Goal: Task Accomplishment & Management: Manage account settings

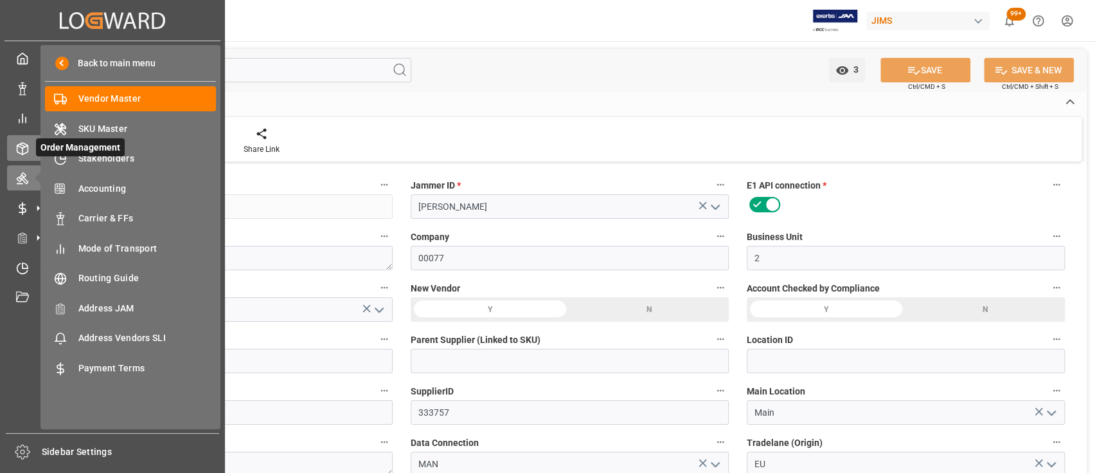
click at [26, 146] on polyline at bounding box center [22, 146] width 10 height 3
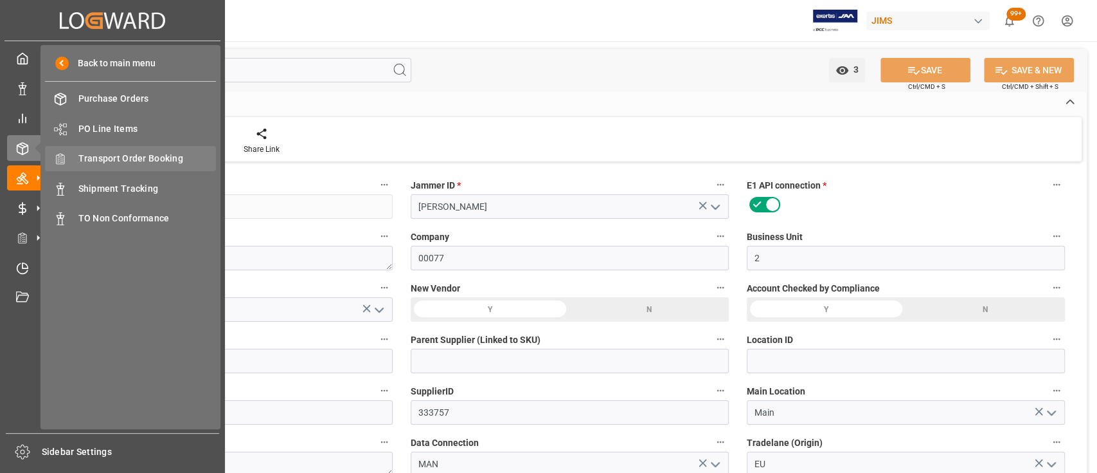
click at [146, 161] on span "Transport Order Booking" at bounding box center [147, 159] width 138 height 14
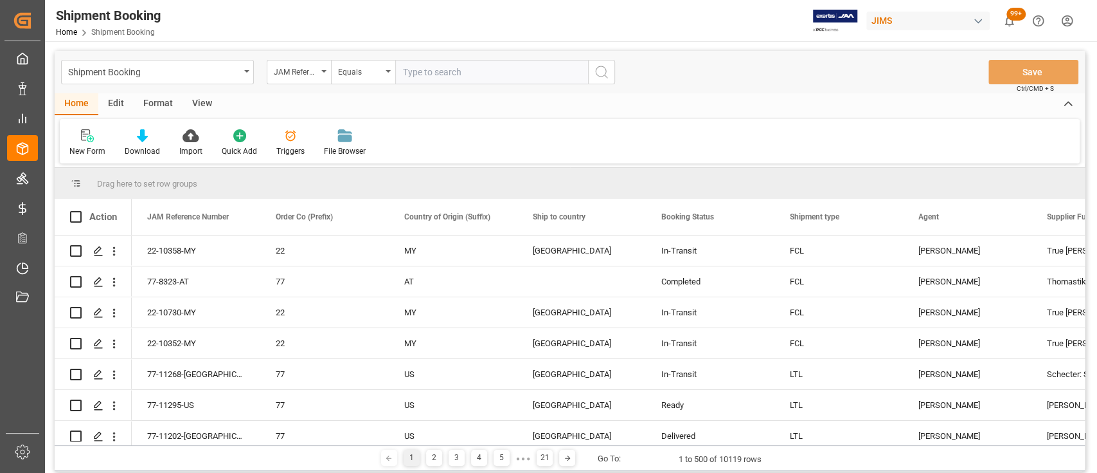
click at [120, 104] on div "Edit" at bounding box center [115, 104] width 35 height 22
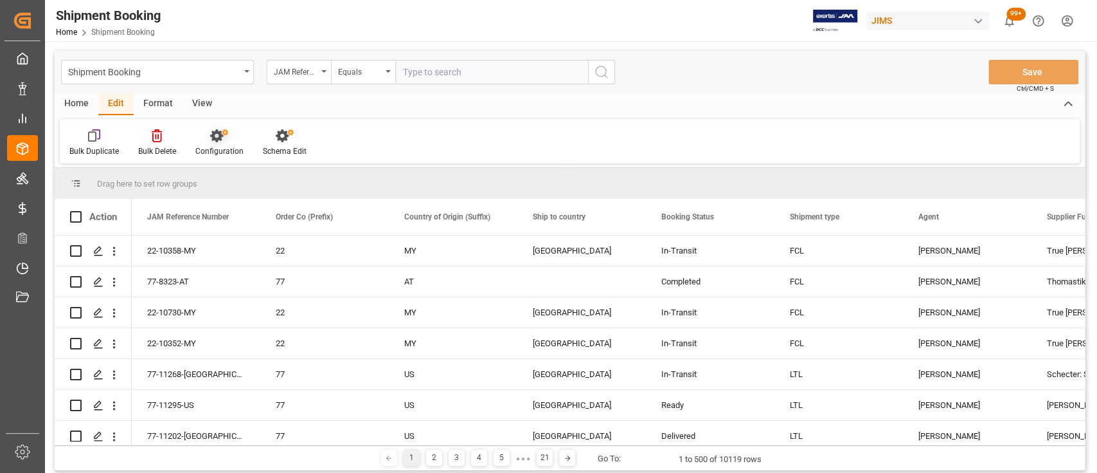
click at [220, 140] on icon at bounding box center [216, 135] width 13 height 13
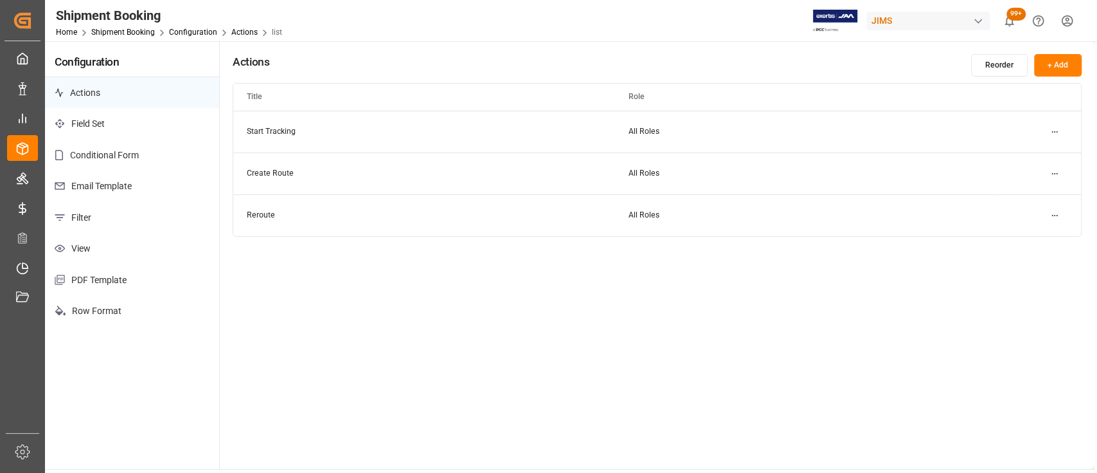
click at [584, 173] on td "Create Route" at bounding box center [423, 173] width 381 height 42
click at [1053, 172] on html "Created by potrace 1.15, written by Peter Selinger 2001-2017 Created by potrace…" at bounding box center [548, 236] width 1097 height 473
click at [1024, 195] on div "Edit" at bounding box center [1031, 199] width 66 height 18
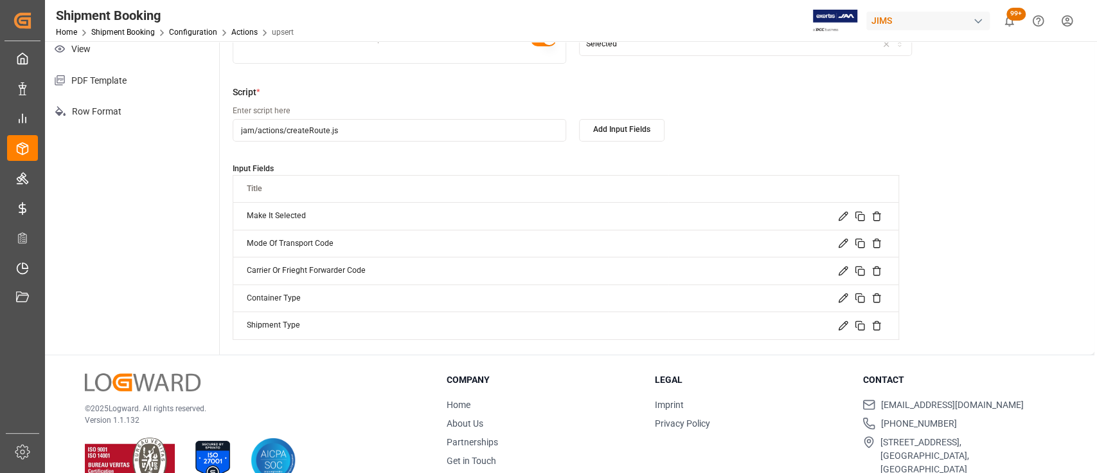
scroll to position [226, 0]
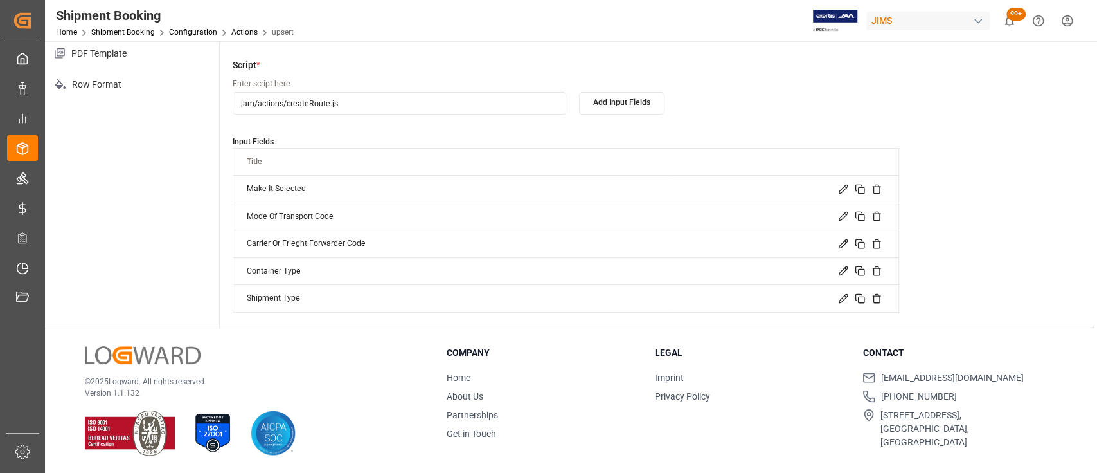
click at [844, 242] on icon at bounding box center [843, 243] width 8 height 8
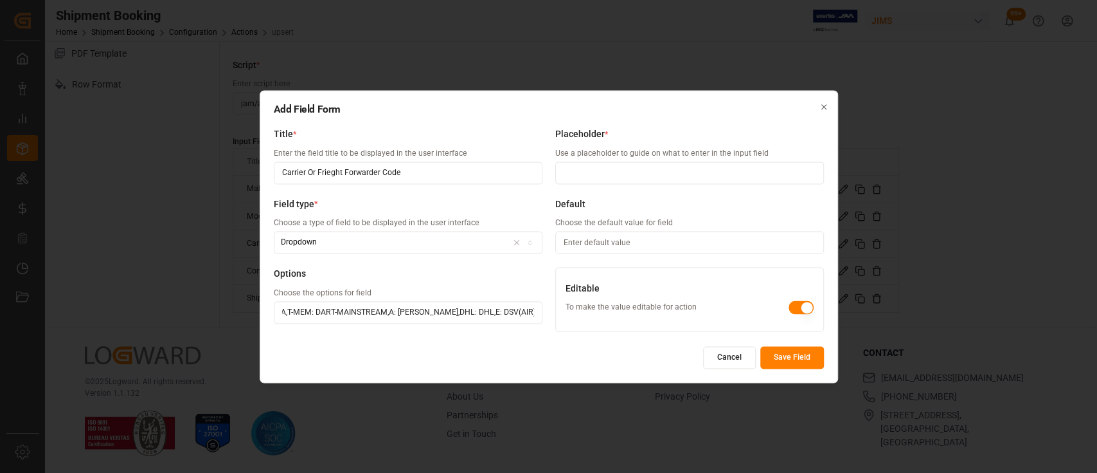
scroll to position [0, 1620]
drag, startPoint x: 435, startPoint y: 309, endPoint x: 732, endPoint y: 311, distance: 297.0
click at [732, 311] on div "Title * Enter the field title to be displayed in the user interface Carrier Or …" at bounding box center [549, 233] width 550 height 210
click at [534, 314] on input "ABF: ABF, C: CH ROBINSON ( Forwarder) ,N: CH ROBINSON ( Broker ),T-CAD: CONTAIN…" at bounding box center [408, 312] width 269 height 23
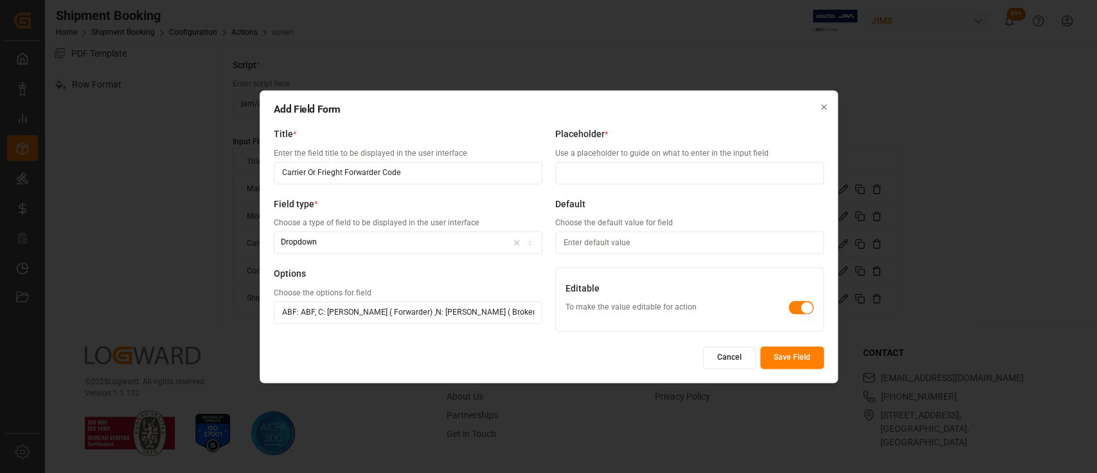
click at [536, 312] on input "ABF: ABF, C: CH ROBINSON ( Forwarder) ,N: CH ROBINSON ( Broker ),T-CAD: CONTAIN…" at bounding box center [408, 312] width 269 height 23
click at [537, 313] on input "ABF: ABF, C: CH ROBINSON ( Forwarder) ,N: CH ROBINSON ( Broker ),T-CAD: CONTAIN…" at bounding box center [408, 312] width 269 height 23
click at [535, 313] on input "ABF: ABF, C: CH ROBINSON ( Forwarder) ,N: CH ROBINSON ( Broker ),T-CAD: CONTAIN…" at bounding box center [408, 312] width 269 height 23
drag, startPoint x: 528, startPoint y: 311, endPoint x: 588, endPoint y: 311, distance: 59.1
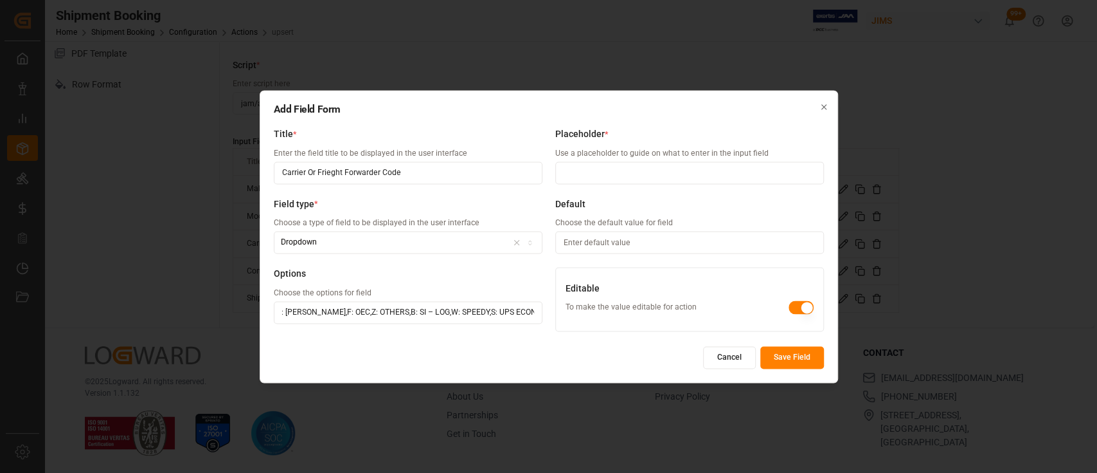
click at [588, 311] on div "Title * Enter the field title to be displayed in the user interface Carrier Or …" at bounding box center [549, 233] width 550 height 210
click at [535, 311] on input "ABF: ABF, C: CH ROBINSON ( Forwarder) ,N: CH ROBINSON ( Broker ),T-CAD: CONTAIN…" at bounding box center [408, 312] width 269 height 23
paste input "Savino del Bene"
drag, startPoint x: 530, startPoint y: 313, endPoint x: 640, endPoint y: 321, distance: 110.9
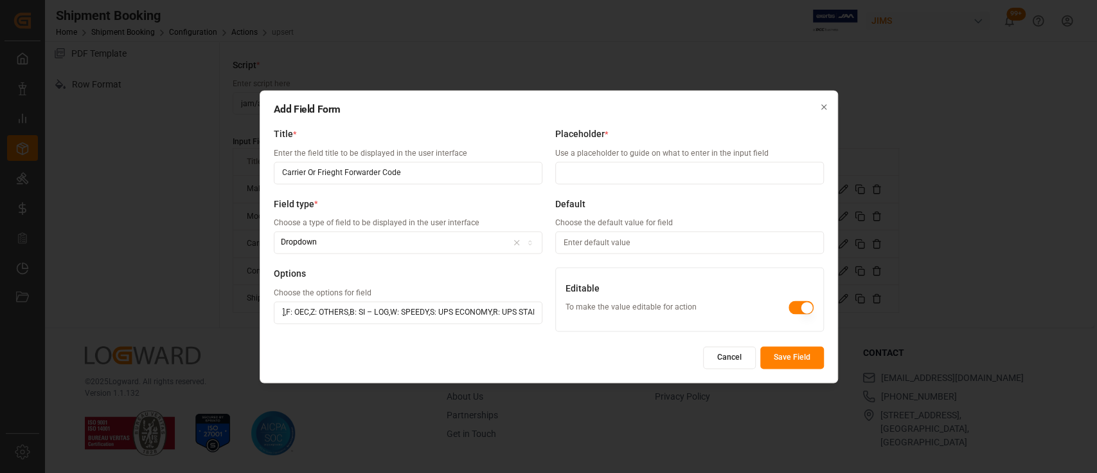
click at [644, 321] on div "Title * Enter the field title to be displayed in the user interface Carrier Or …" at bounding box center [549, 233] width 550 height 210
click at [535, 316] on input "ABF: ABF, C: CH ROBINSON ( Forwarder) ,N: CH ROBINSON ( Broker ),T-CAD: CONTAIN…" at bounding box center [408, 312] width 269 height 23
paste input "Unique Logistiscs"
type input "ABF: ABF, C: CH ROBINSON ( Forwarder) ,N: CH ROBINSON ( Broker ),T-CAD: CONTAIN…"
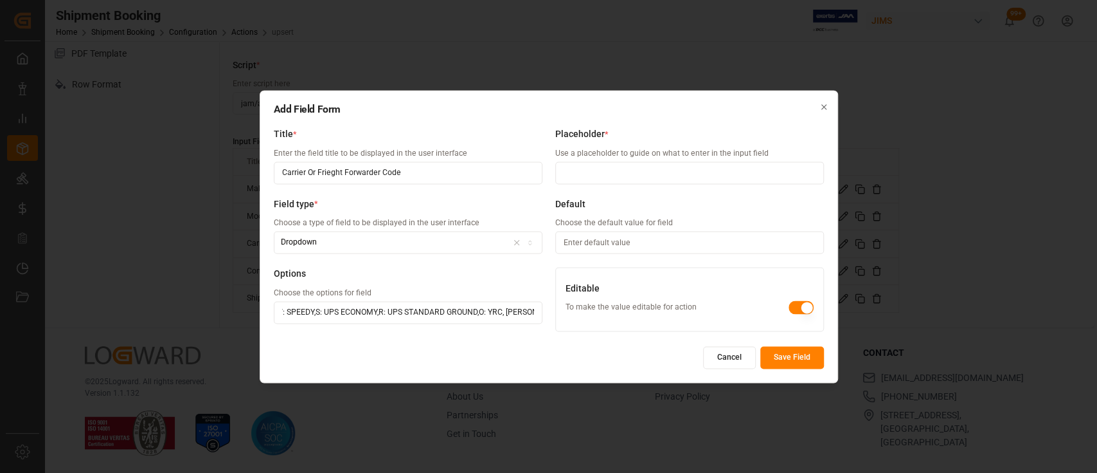
scroll to position [0, 0]
click at [797, 356] on button "Save Field" at bounding box center [793, 357] width 64 height 23
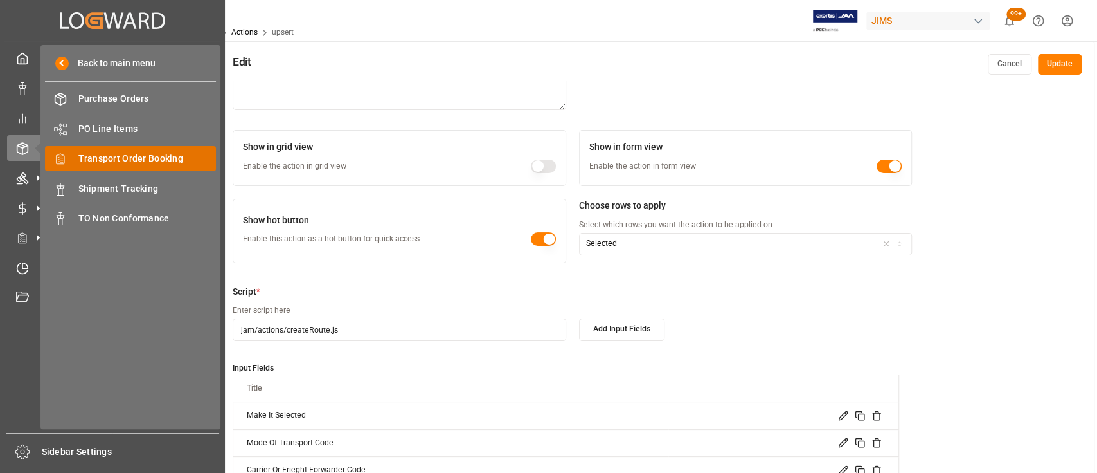
click at [107, 157] on span "Transport Order Booking" at bounding box center [147, 159] width 138 height 14
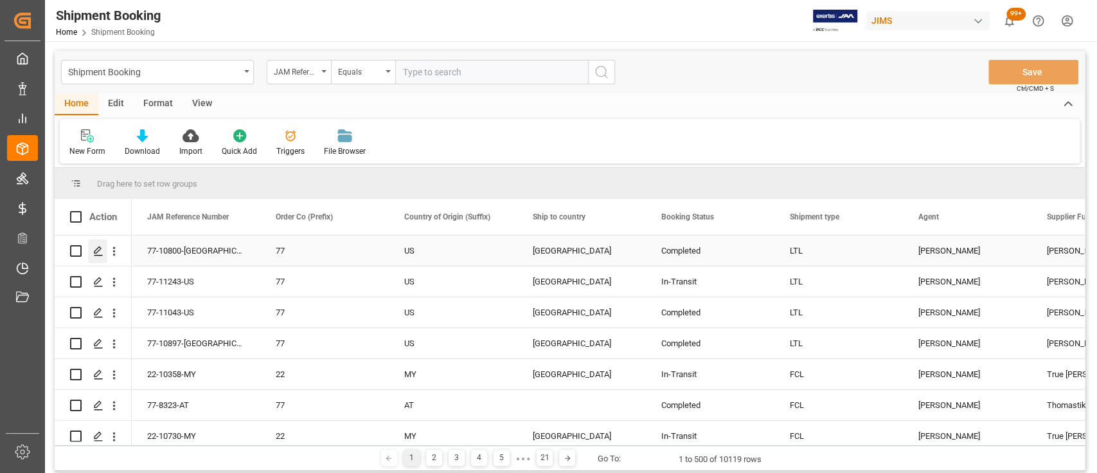
click at [98, 252] on icon "Press SPACE to select this row." at bounding box center [98, 251] width 10 height 10
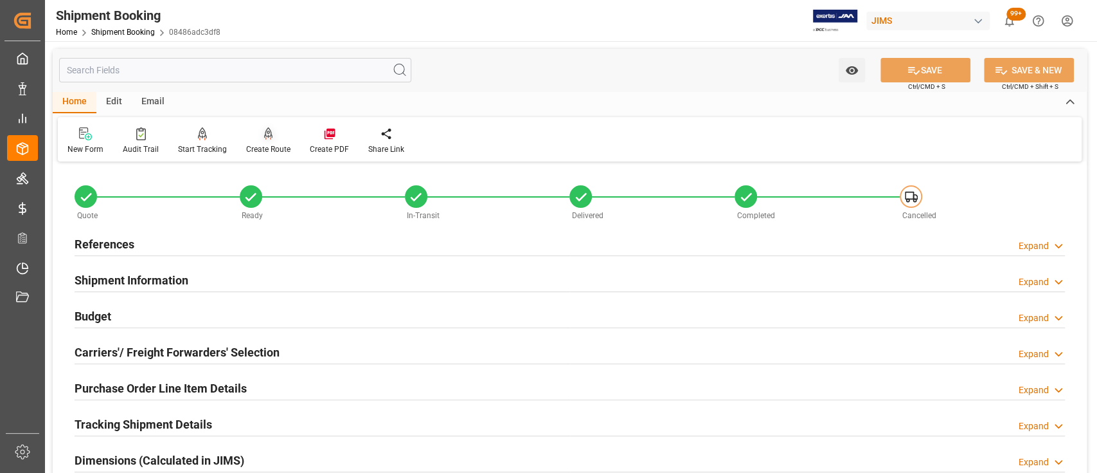
click at [265, 138] on icon at bounding box center [268, 132] width 9 height 11
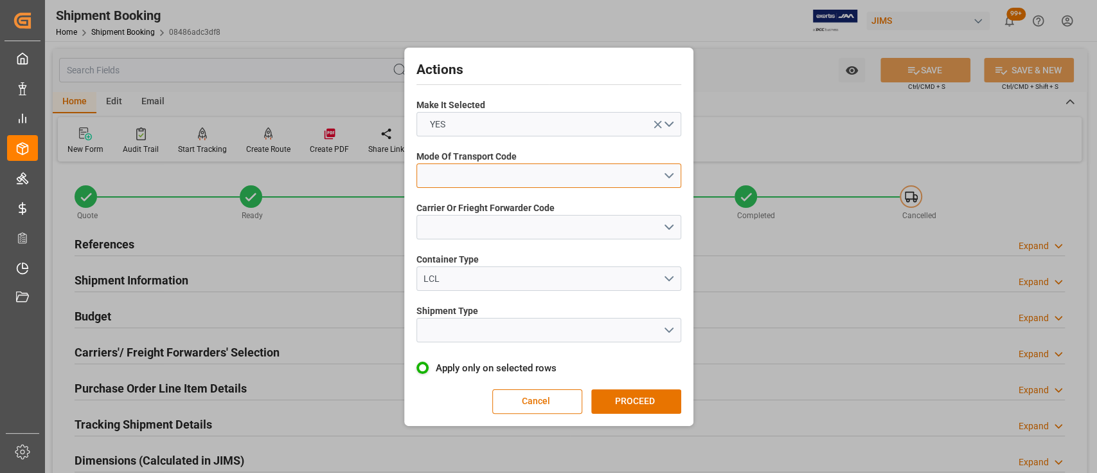
click at [665, 173] on button "open menu" at bounding box center [549, 175] width 265 height 24
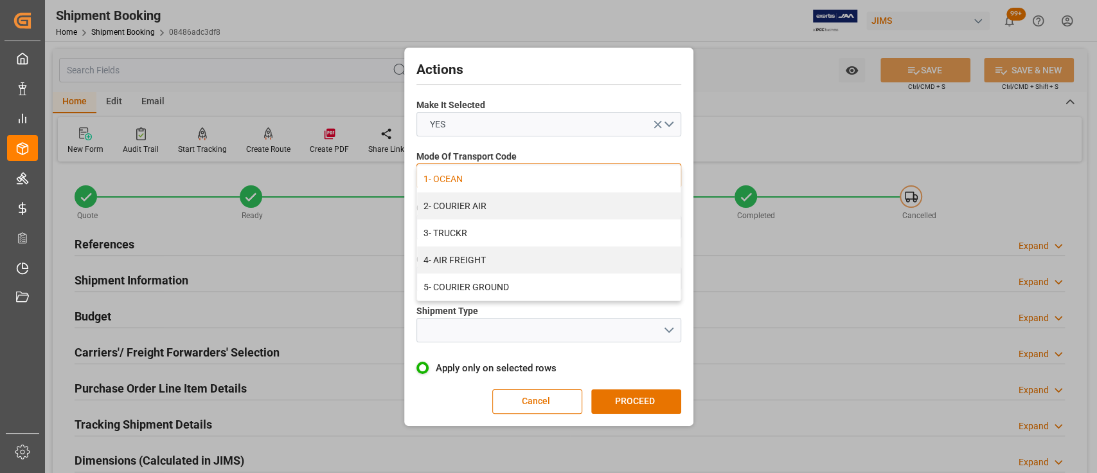
click at [669, 173] on div "1- OCEAN" at bounding box center [549, 178] width 264 height 27
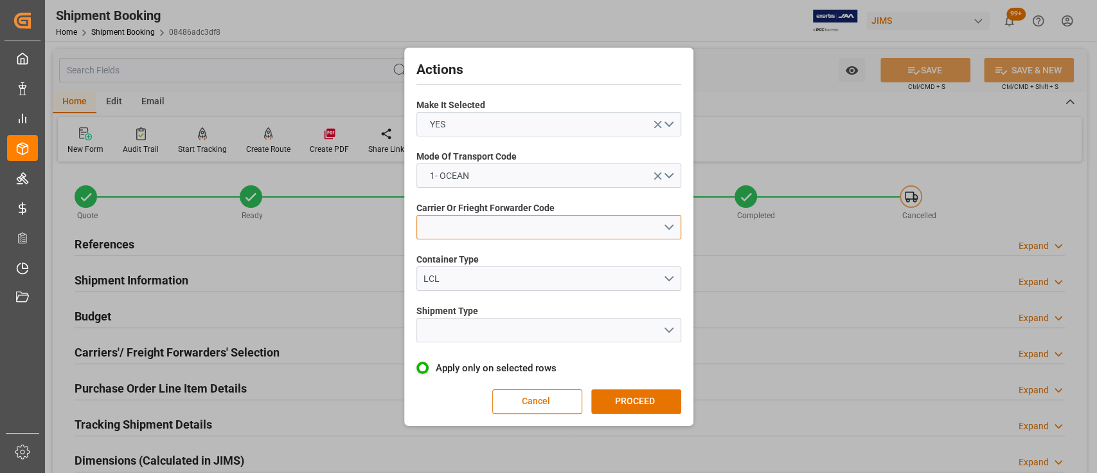
click at [669, 229] on button "open menu" at bounding box center [549, 227] width 265 height 24
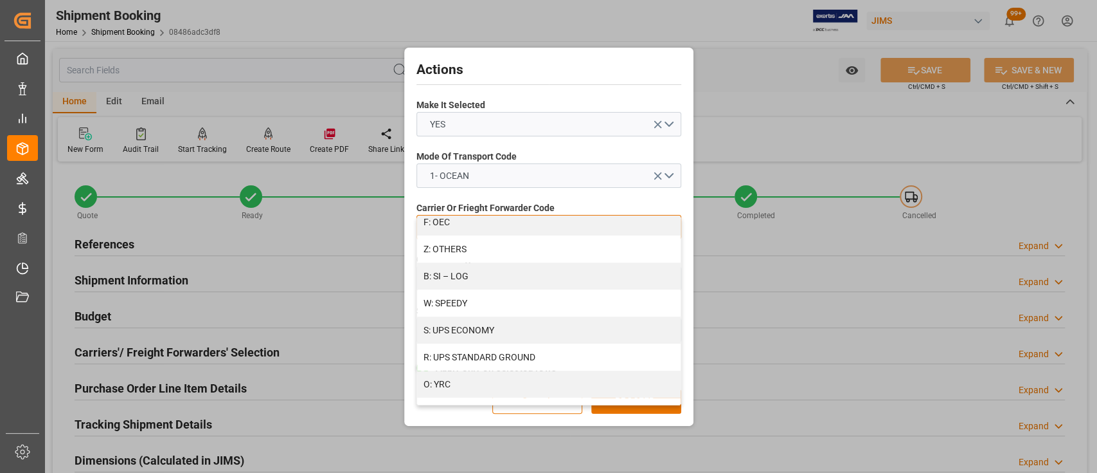
scroll to position [743, 0]
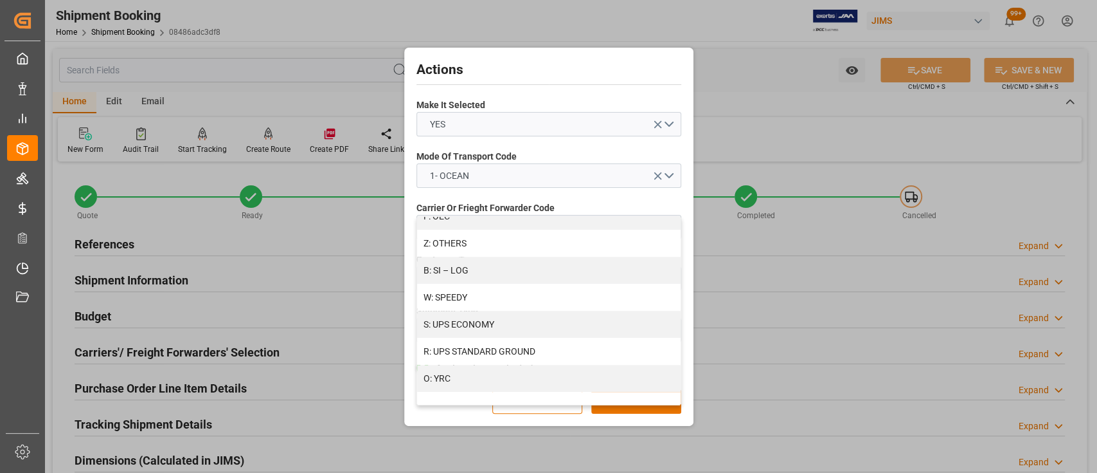
click at [748, 318] on div "Actions Make It Selected YES Mode Of Transport Code 1- OCEAN Carrier Or Frieght…" at bounding box center [548, 236] width 1097 height 473
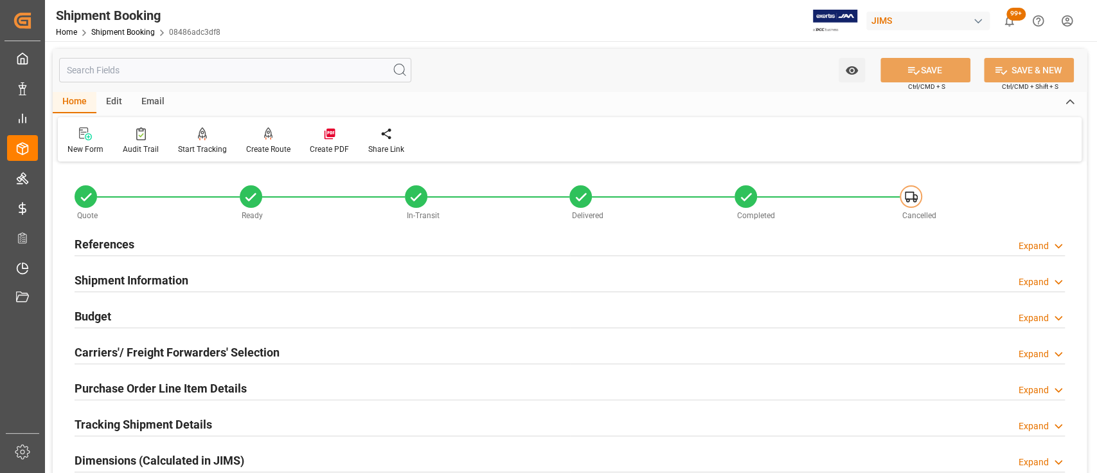
click at [116, 101] on div "Edit" at bounding box center [113, 102] width 35 height 22
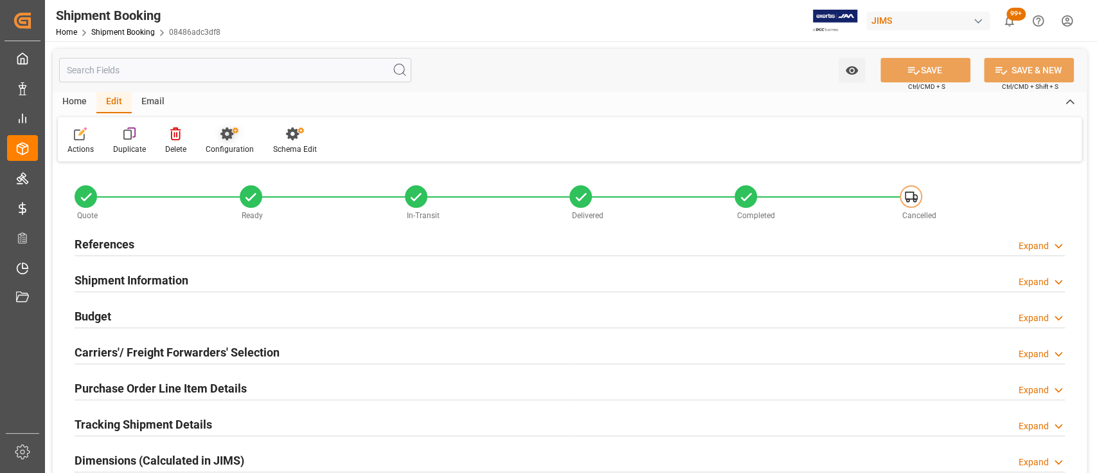
click at [221, 134] on icon at bounding box center [227, 133] width 13 height 13
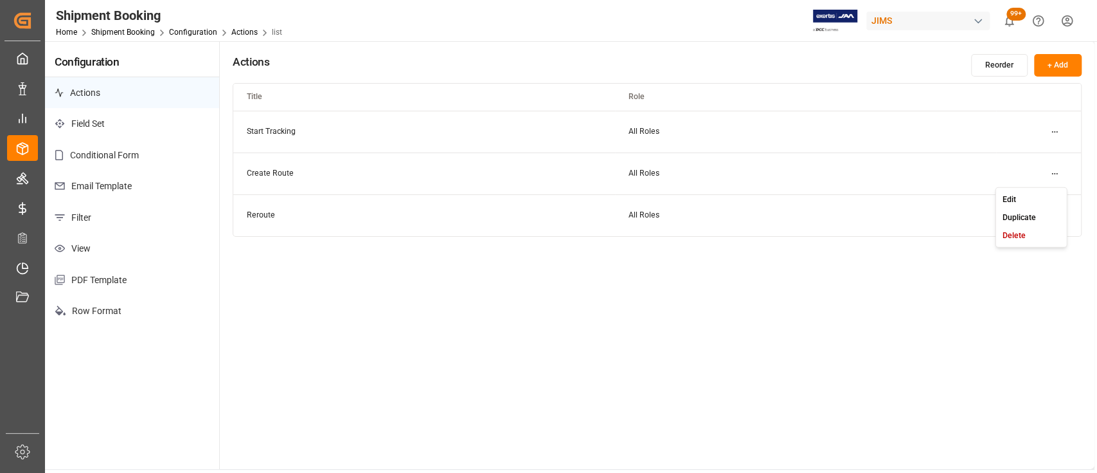
click at [1051, 172] on html "Created by potrace 1.15, written by Peter Selinger 2001-2017 Created by potrace…" at bounding box center [548, 236] width 1097 height 473
click at [1040, 199] on div "Edit" at bounding box center [1031, 199] width 66 height 18
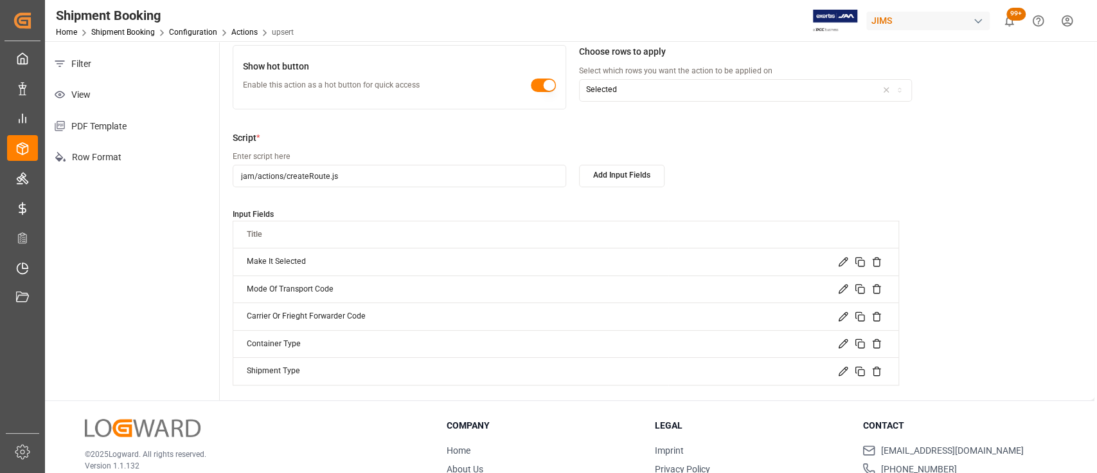
scroll to position [226, 0]
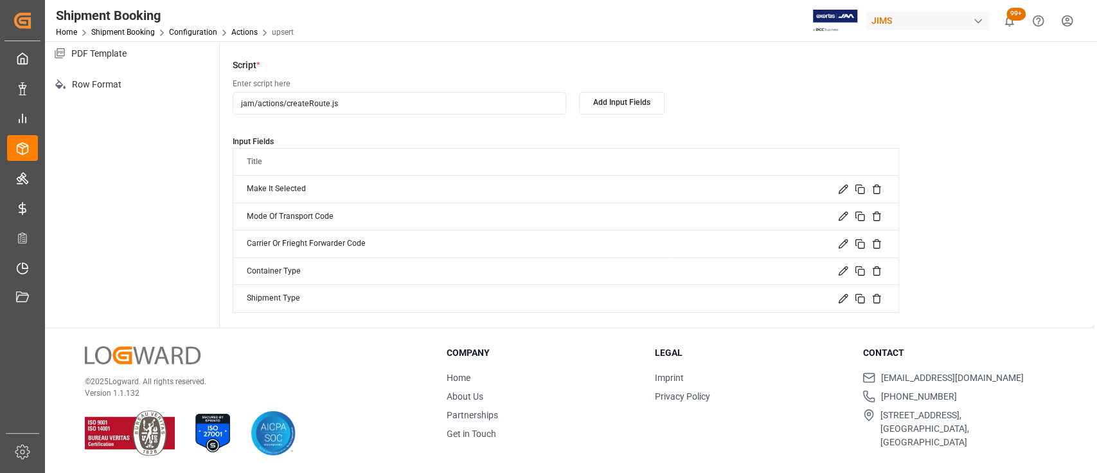
click at [840, 243] on icon at bounding box center [843, 243] width 8 height 8
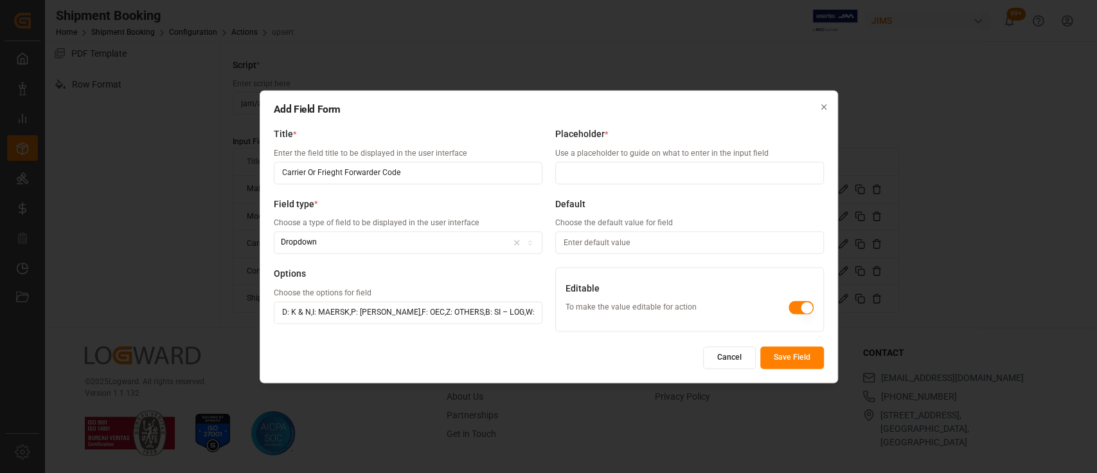
scroll to position [0, 1620]
drag, startPoint x: 428, startPoint y: 312, endPoint x: 733, endPoint y: 307, distance: 304.8
click at [733, 307] on div "Title * Enter the field title to be displayed in the user interface Carrier Or …" at bounding box center [549, 233] width 550 height 210
click at [535, 313] on input "ABF: ABF, C: CH ROBINSON ( Forwarder) ,N: CH ROBINSON ( Broker ),T-CAD: CONTAIN…" at bounding box center [408, 312] width 269 height 23
click at [537, 312] on input "ABF: ABF, C: CH ROBINSON ( Forwarder) ,N: CH ROBINSON ( Broker ),T-CAD: CONTAIN…" at bounding box center [408, 312] width 269 height 23
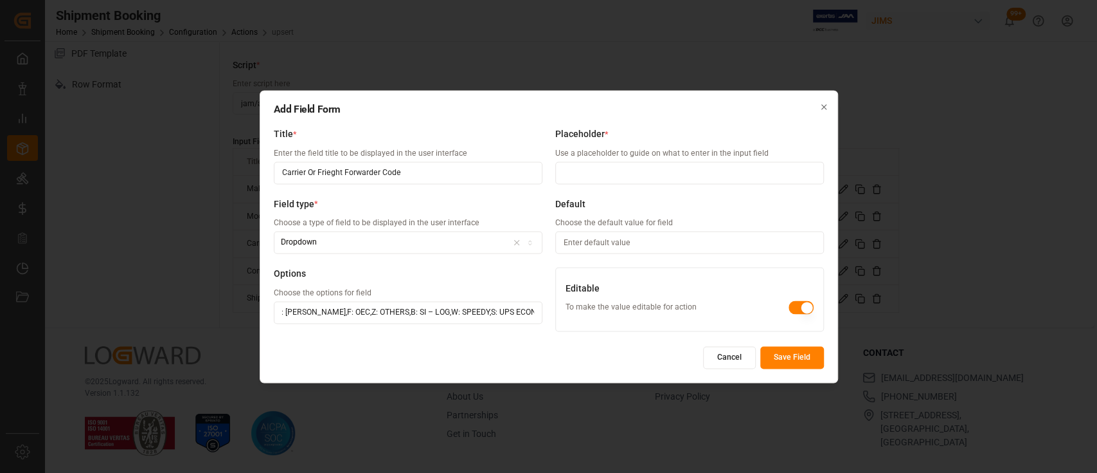
paste input "Unique Logistiscs"
click at [474, 314] on input "ABF: ABF, C: CH ROBINSON ( Forwarder) ,N: CH ROBINSON ( Broker ),T-CAD: CONTAIN…" at bounding box center [408, 312] width 269 height 23
click at [471, 313] on input "ABF: ABF, C: CH ROBINSON ( Forwarder) ,N: CH ROBINSON ( Broker ),T-CAD: CONTAIN…" at bounding box center [408, 312] width 269 height 23
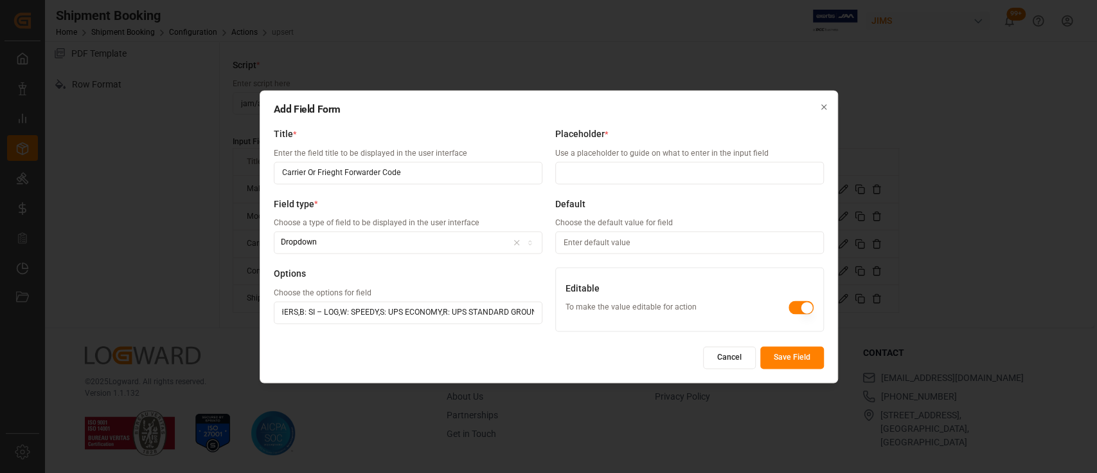
drag, startPoint x: 508, startPoint y: 309, endPoint x: 602, endPoint y: 311, distance: 94.5
click at [611, 312] on div "Title * Enter the field title to be displayed in the user interface Carrier Or …" at bounding box center [549, 233] width 550 height 210
click at [535, 315] on input "ABF: ABF, C: CH ROBINSON ( Forwarder) ,N: CH ROBINSON ( Broker ),T-CAD: CONTAIN…" at bounding box center [408, 312] width 269 height 23
click at [526, 314] on input "ABF: ABF, C: CH ROBINSON ( Forwarder) ,N: CH ROBINSON ( Broker ),T-CAD: CONTAIN…" at bounding box center [408, 312] width 269 height 23
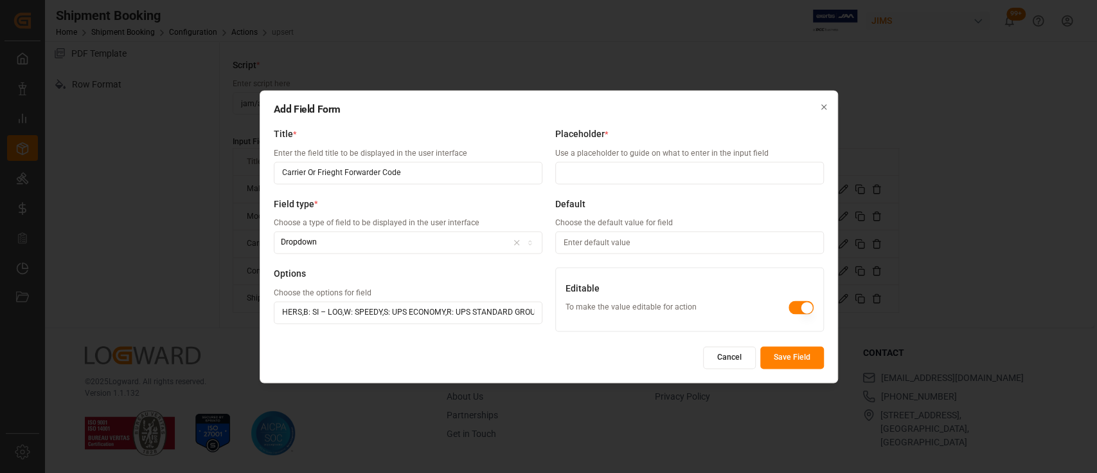
type input "ABF: ABF, C: CH ROBINSON ( Forwarder) ,N: CH ROBINSON ( Broker ),T-CAD: CONTAIN…"
click at [802, 356] on button "Save Field" at bounding box center [793, 357] width 64 height 23
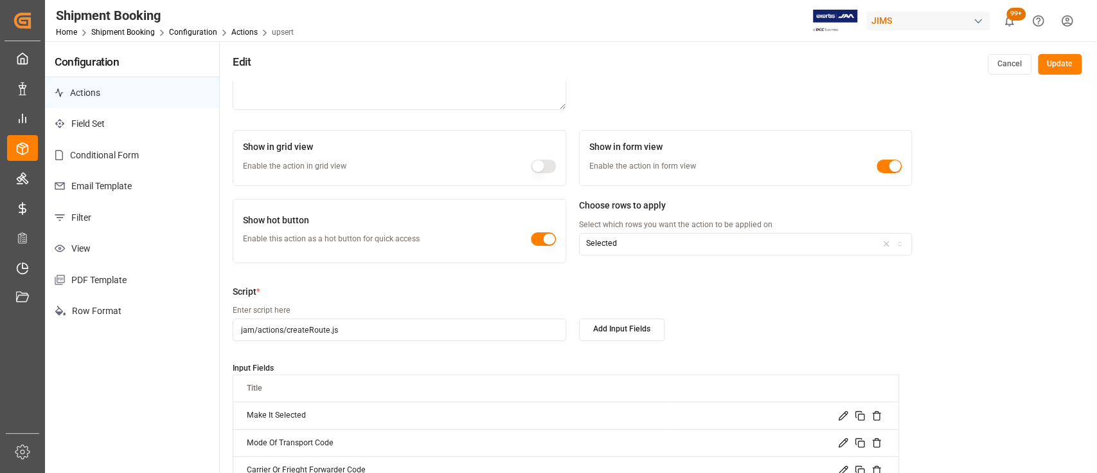
click at [1061, 64] on button "Update" at bounding box center [1060, 64] width 44 height 21
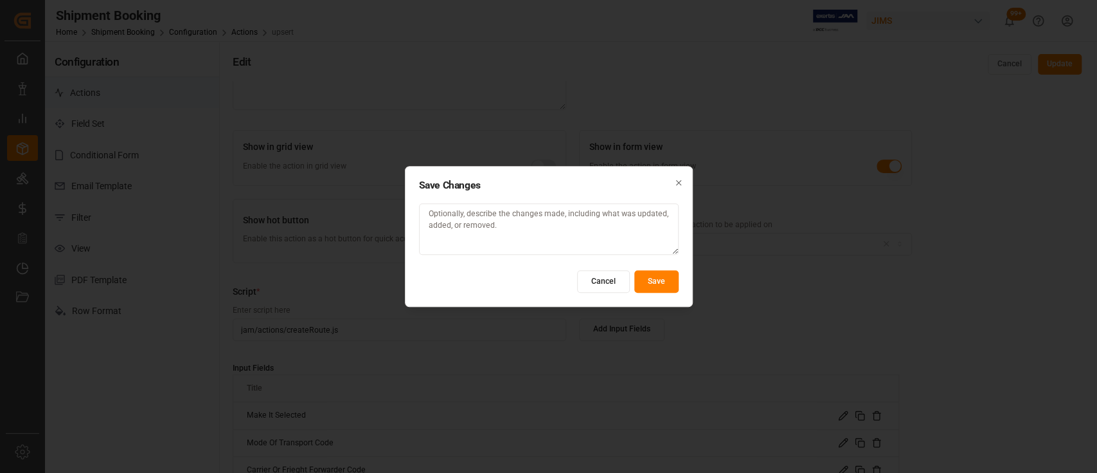
click at [662, 284] on button "Save" at bounding box center [657, 281] width 44 height 23
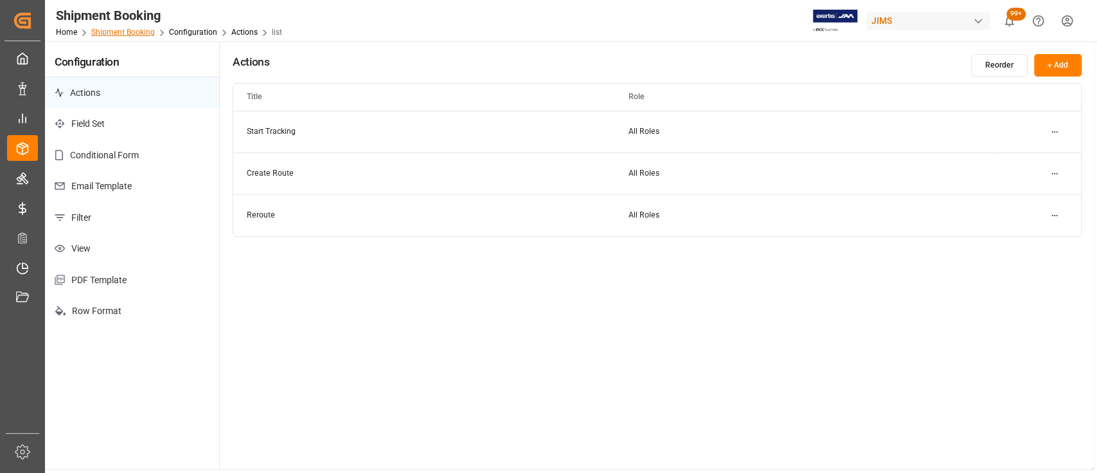
click at [116, 30] on link "Shipment Booking" at bounding box center [123, 32] width 64 height 9
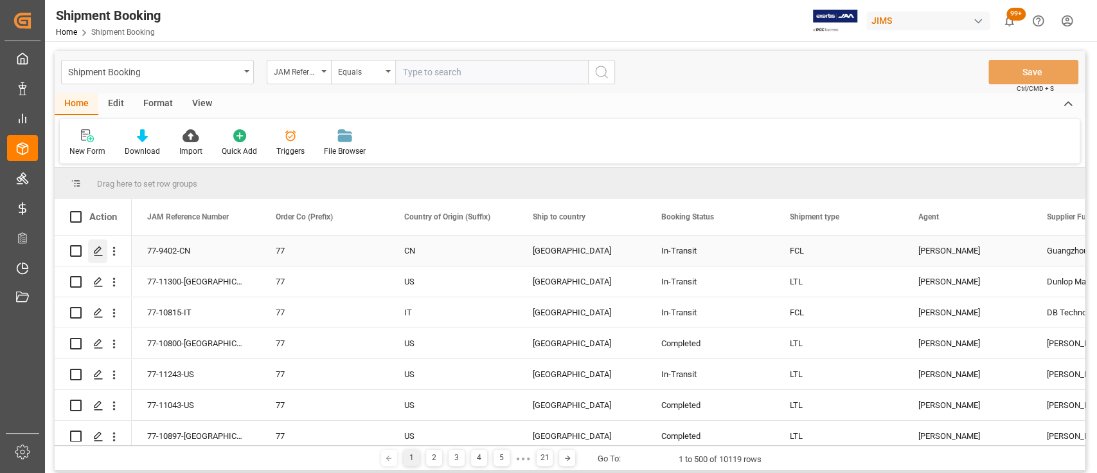
click at [98, 252] on icon "Press SPACE to select this row." at bounding box center [98, 251] width 10 height 10
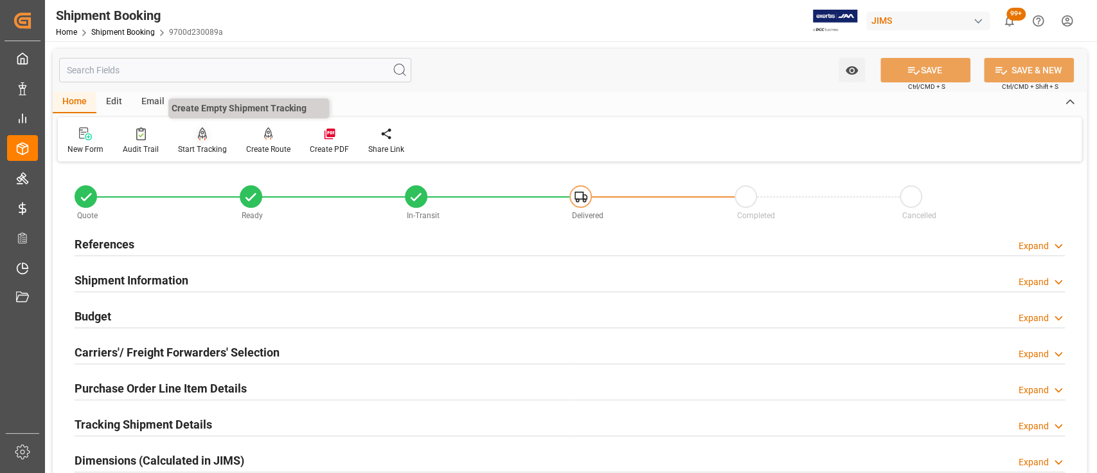
click at [208, 138] on div at bounding box center [202, 134] width 49 height 14
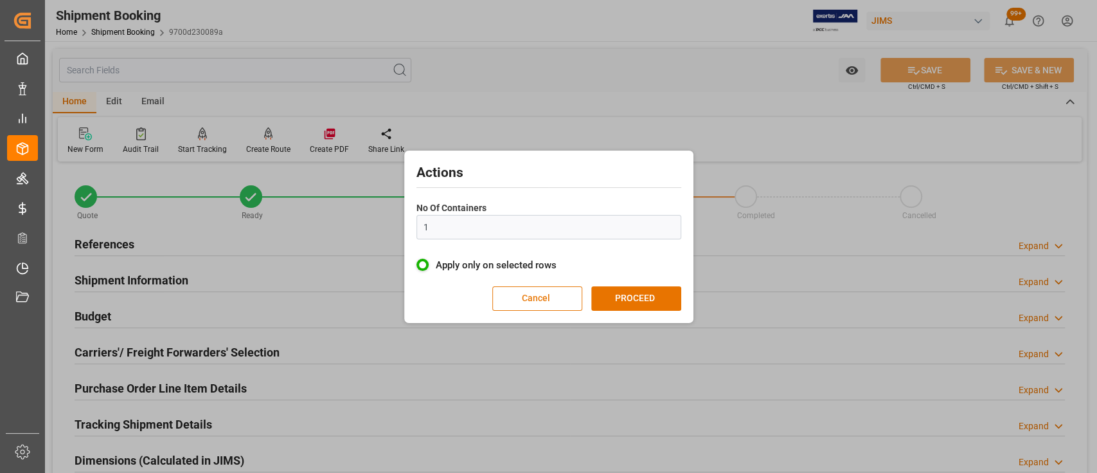
click at [549, 298] on button "Cancel" at bounding box center [537, 298] width 90 height 24
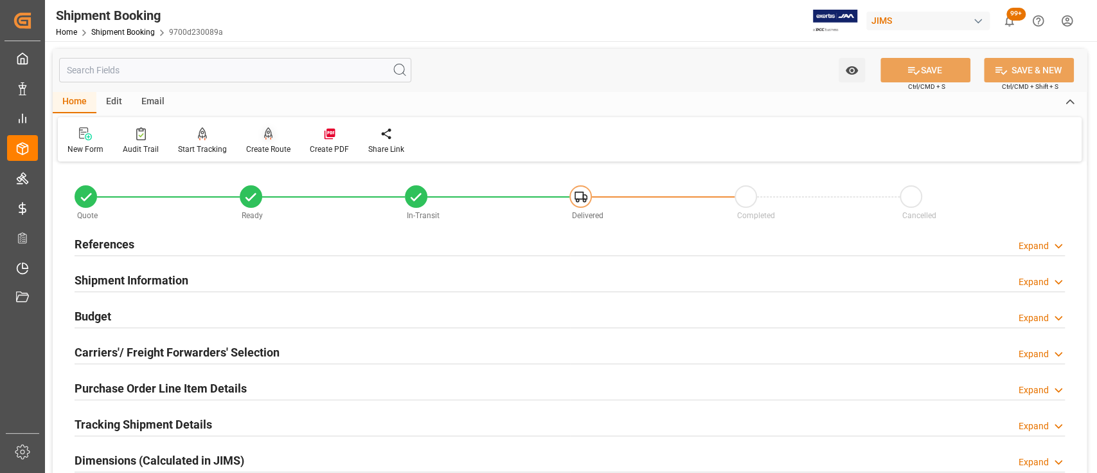
click at [264, 134] on icon at bounding box center [268, 133] width 9 height 13
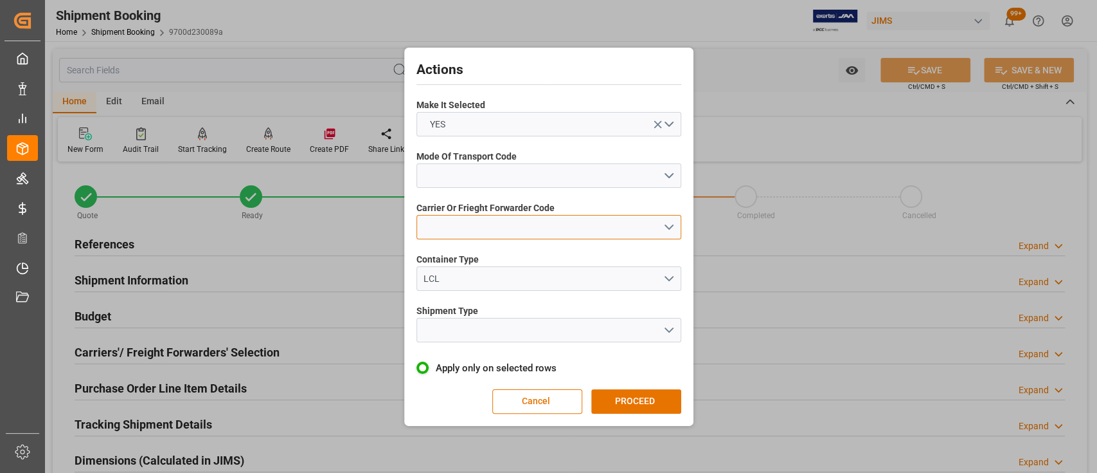
click at [672, 227] on button "open menu" at bounding box center [549, 227] width 265 height 24
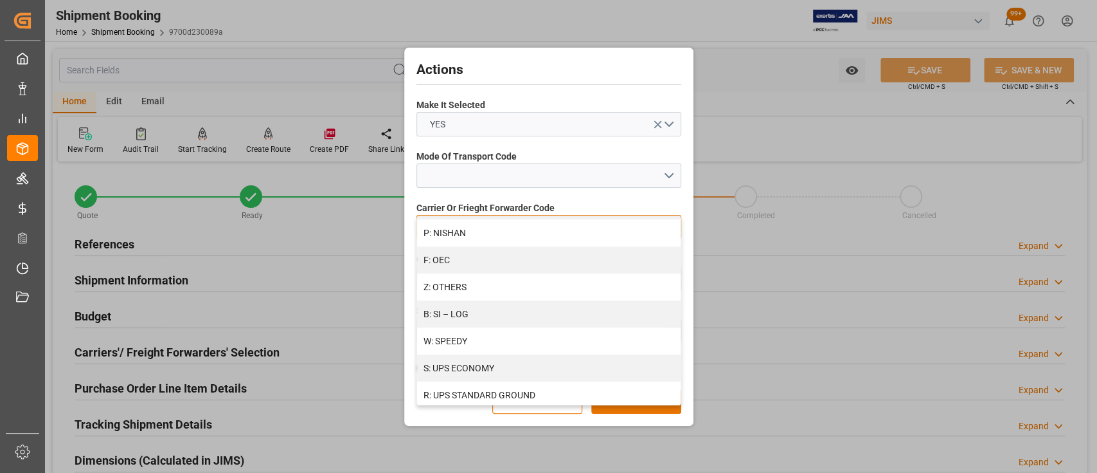
scroll to position [757, 0]
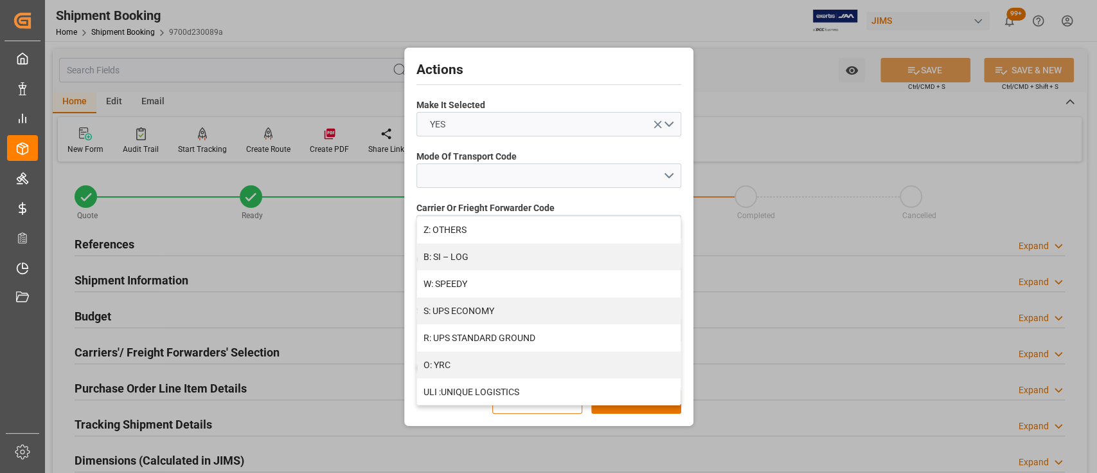
click at [759, 84] on div "Actions Make It Selected YES Mode Of Transport Code Carrier Or Frieght Forwarde…" at bounding box center [548, 236] width 1097 height 473
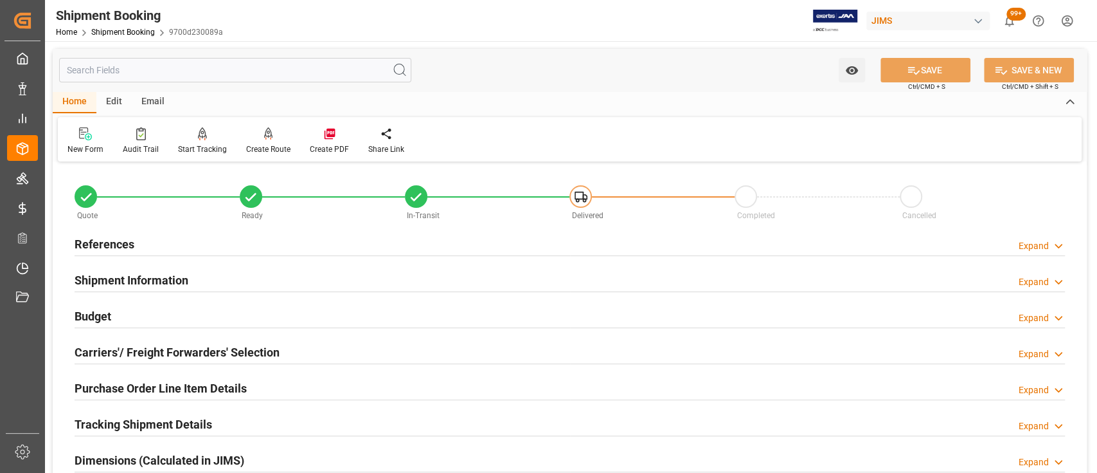
click at [115, 98] on div "Edit" at bounding box center [113, 102] width 35 height 22
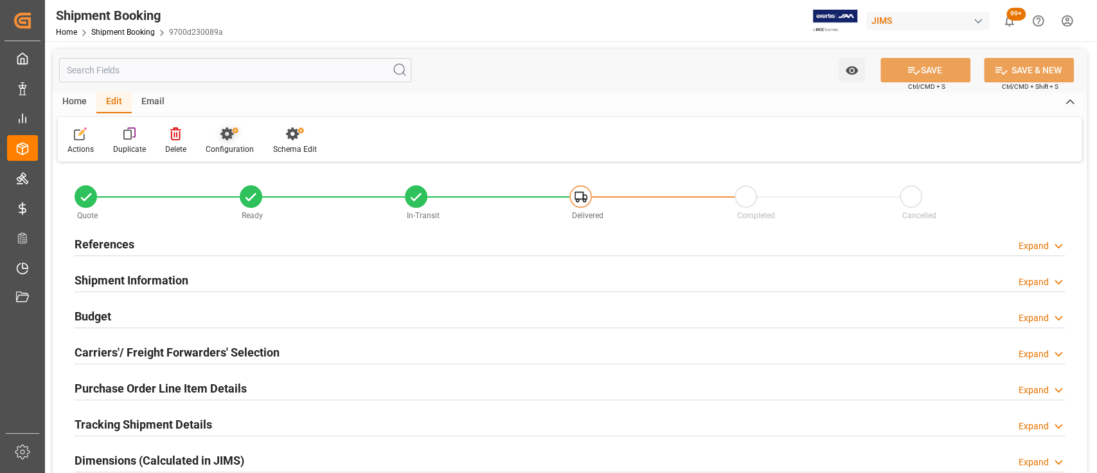
click at [228, 127] on div at bounding box center [230, 134] width 48 height 14
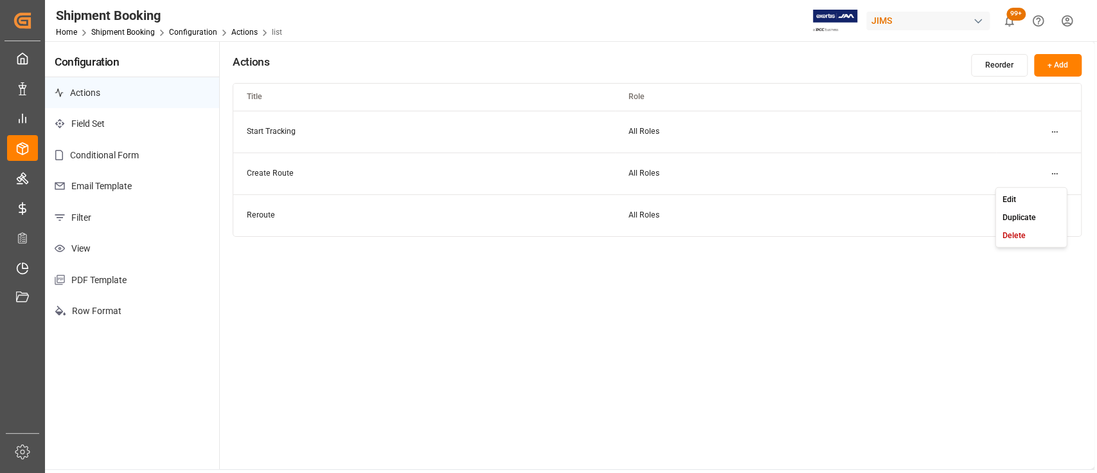
click at [1050, 171] on html "Created by potrace 1.15, written by Peter Selinger 2001-2017 Created by potrace…" at bounding box center [548, 236] width 1097 height 473
click at [1029, 199] on div "Edit" at bounding box center [1031, 199] width 66 height 18
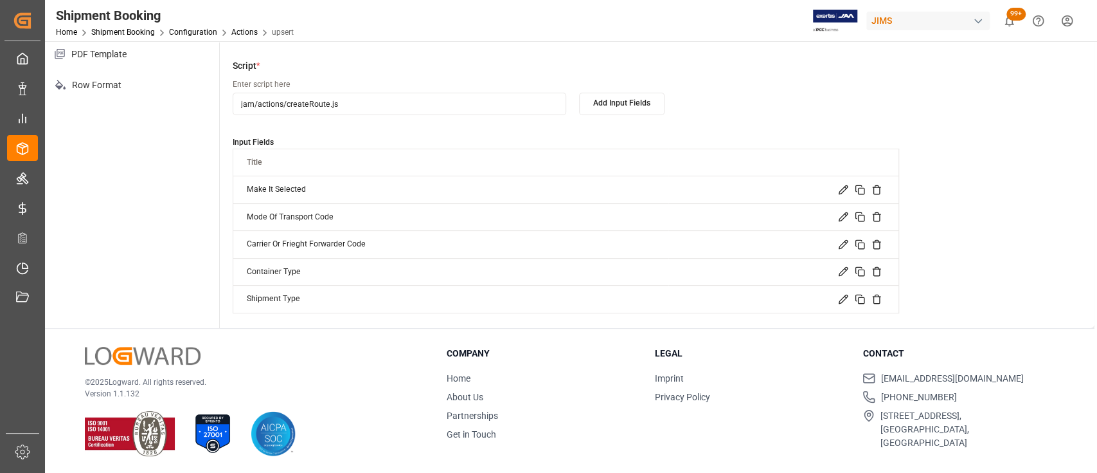
scroll to position [226, 0]
click at [843, 240] on icon at bounding box center [843, 243] width 8 height 8
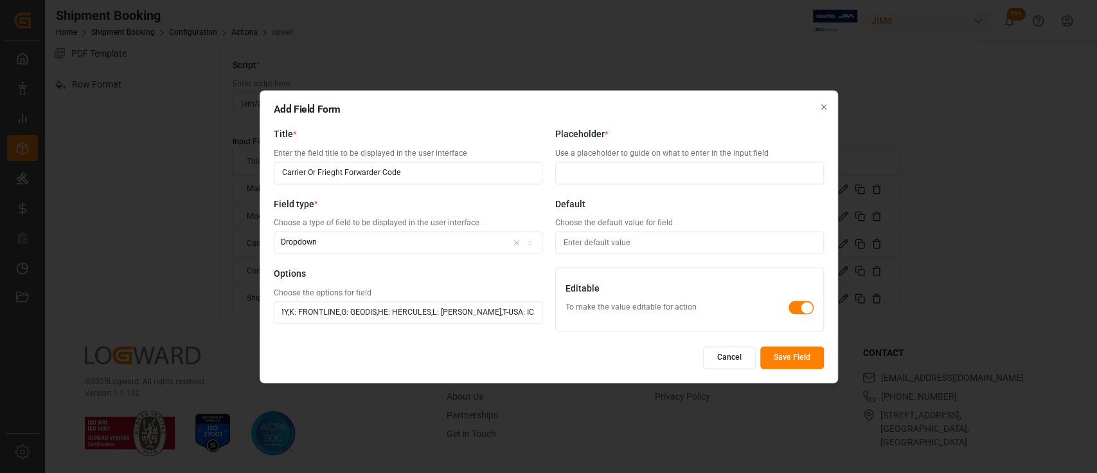
scroll to position [0, 1696]
drag, startPoint x: 485, startPoint y: 311, endPoint x: 741, endPoint y: 311, distance: 255.9
click at [741, 311] on div "Title * Enter the field title to be displayed in the user interface Carrier Or …" at bounding box center [549, 233] width 550 height 210
click at [535, 311] on input "ABF: ABF, C: CH ROBINSON ( Forwarder) ,N: CH ROBINSON ( Broker ),T-CAD: CONTAIN…" at bounding box center [408, 312] width 269 height 23
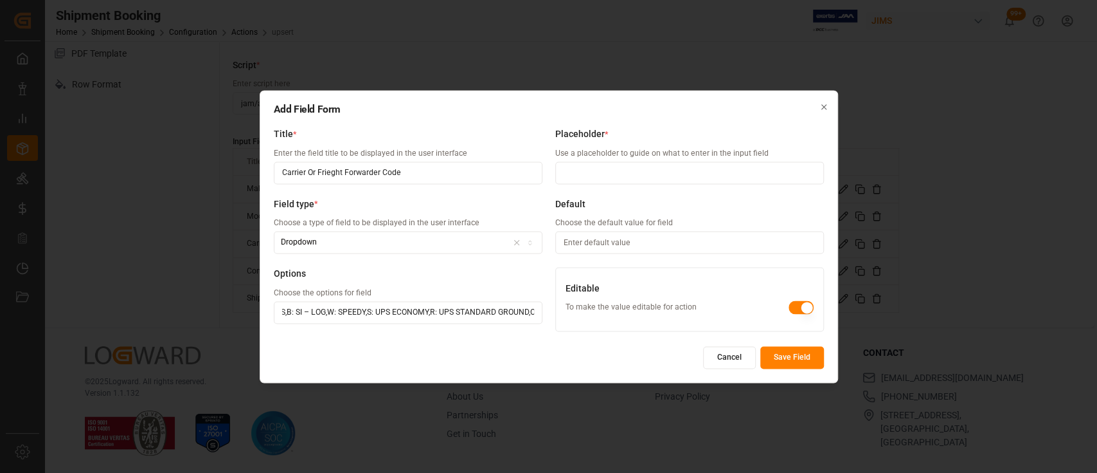
drag, startPoint x: 516, startPoint y: 311, endPoint x: 594, endPoint y: 316, distance: 77.9
click at [594, 316] on div "Title * Enter the field title to be displayed in the user interface Carrier Or …" at bounding box center [549, 233] width 550 height 210
click at [537, 311] on input "ABF: ABF, C: CH ROBINSON ( Forwarder) ,N: CH ROBINSON ( Broker ),T-CAD: CONTAIN…" at bounding box center [408, 312] width 269 height 23
paste input "Savino del Bene"
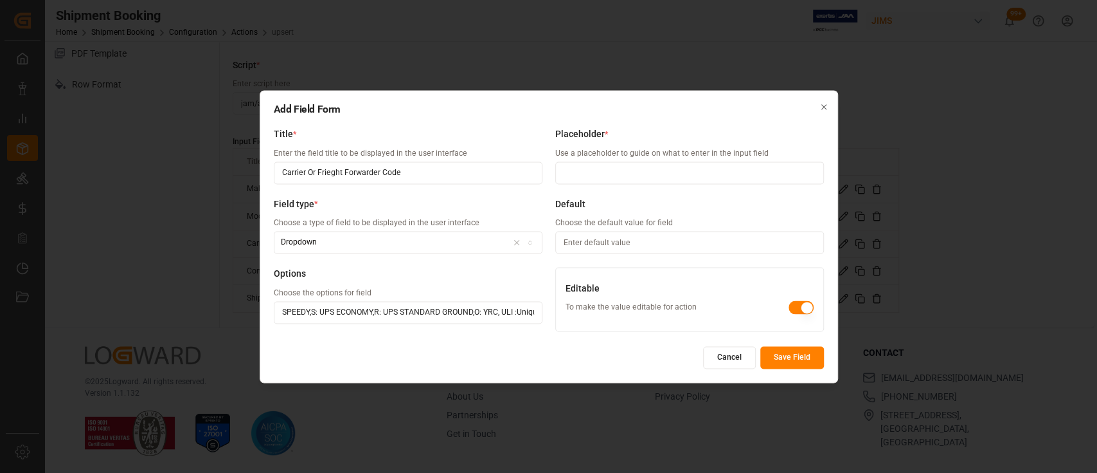
type input "ABF: ABF, C: CH ROBINSON ( Forwarder) ,N: CH ROBINSON ( Broker ),T-CAD: CONTAIN…"
click at [786, 358] on button "Save Field" at bounding box center [793, 357] width 64 height 23
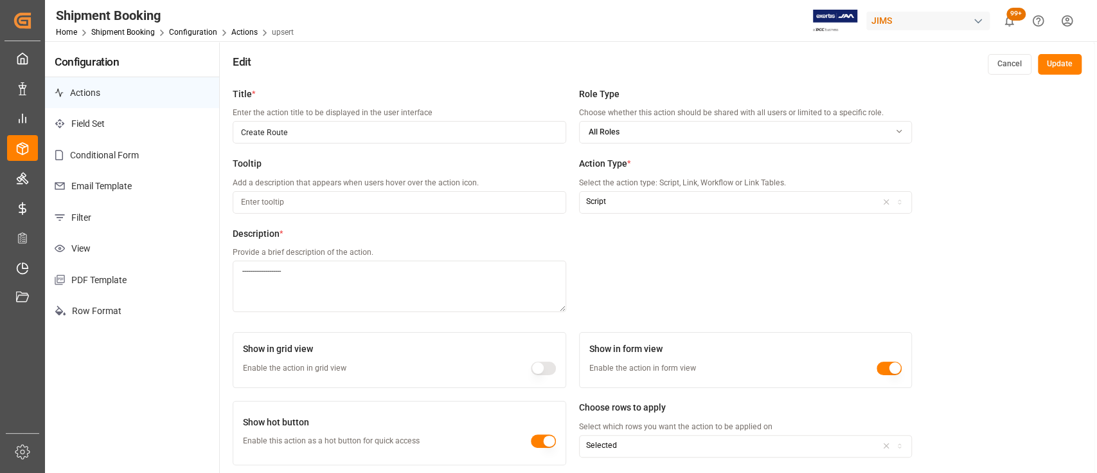
click at [1061, 66] on button "Update" at bounding box center [1060, 64] width 44 height 21
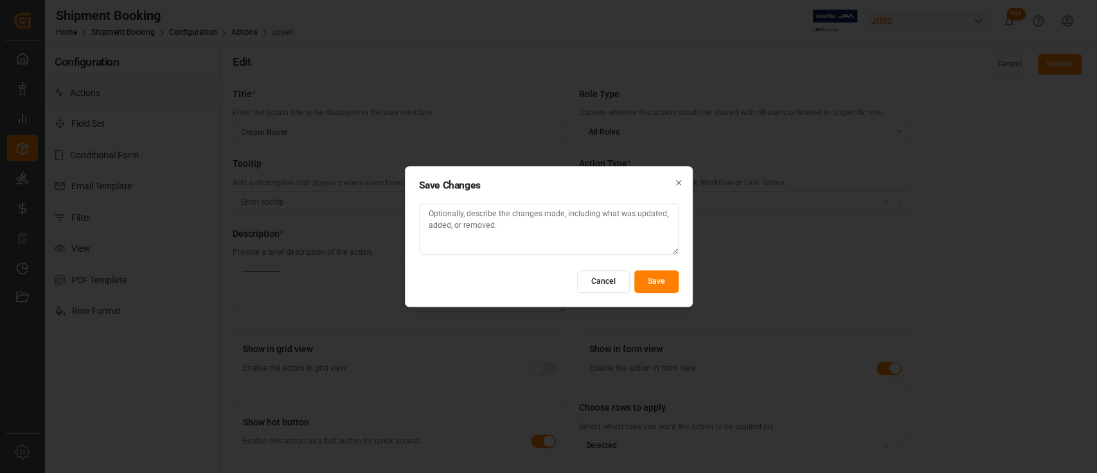
click at [661, 280] on button "Save" at bounding box center [657, 281] width 44 height 23
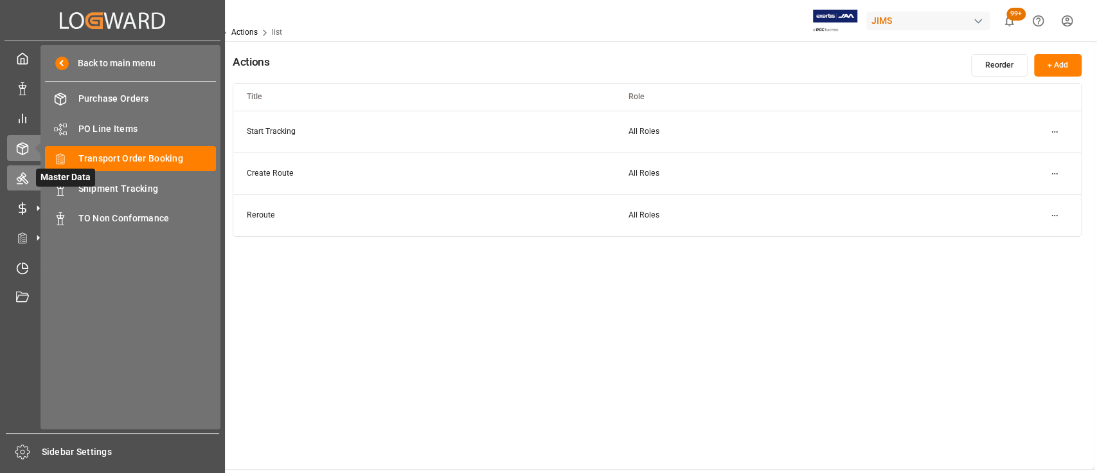
click at [25, 176] on icon at bounding box center [23, 179] width 12 height 12
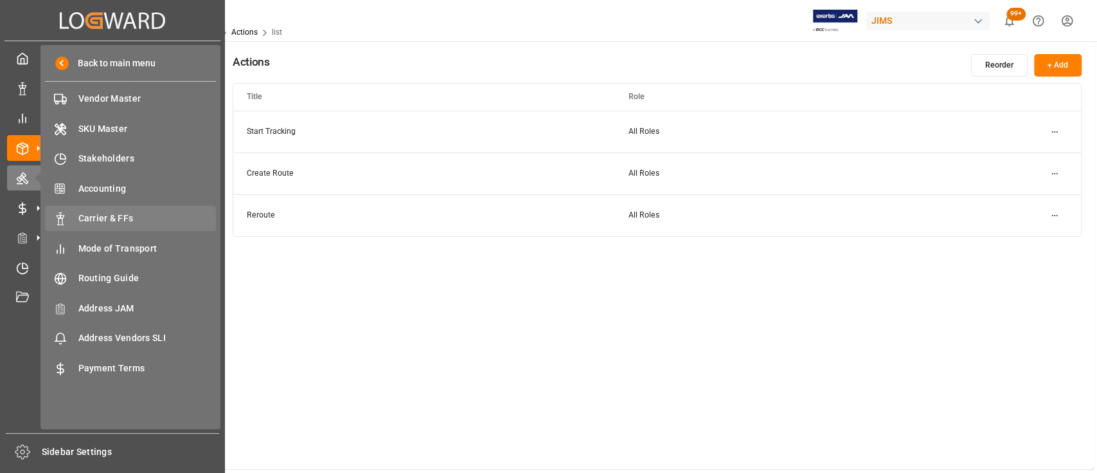
click at [110, 213] on span "Carrier & FFs" at bounding box center [147, 219] width 138 height 14
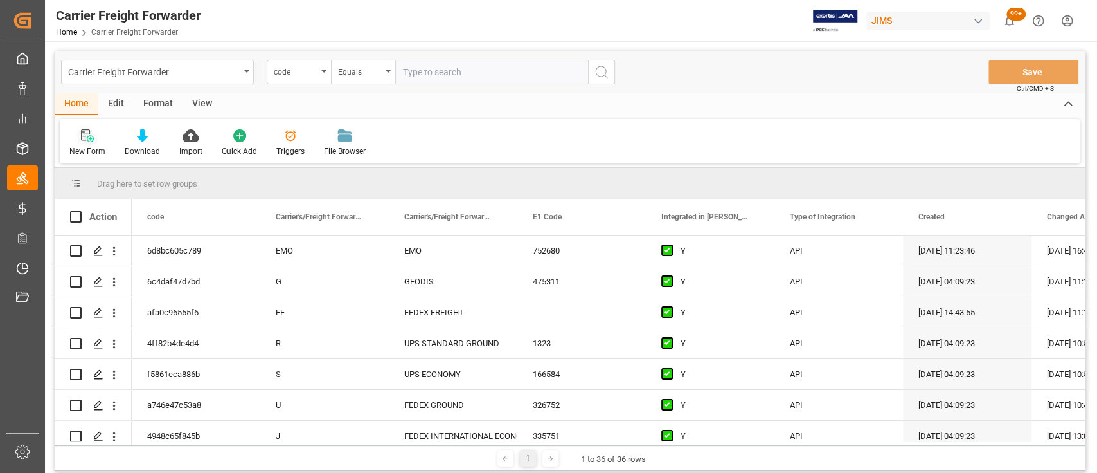
click at [87, 137] on icon at bounding box center [87, 135] width 13 height 13
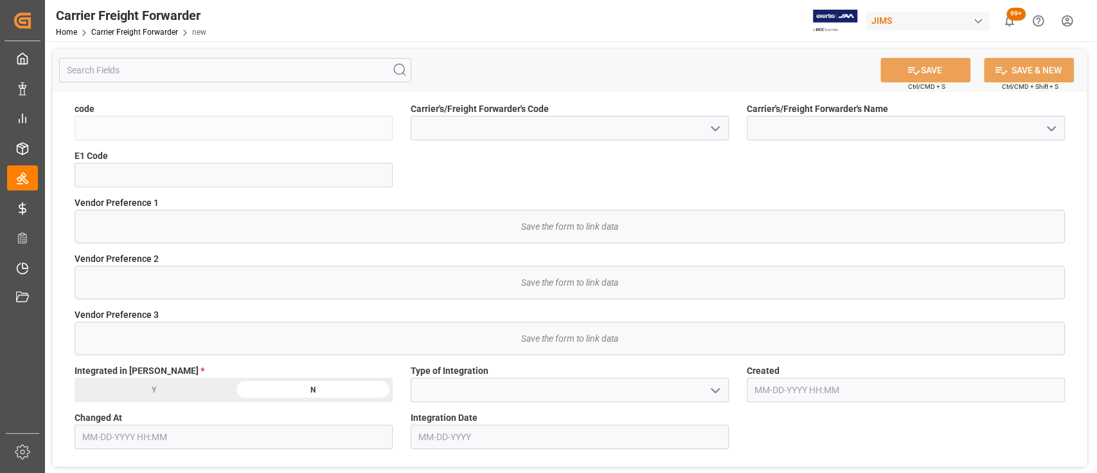
click at [1054, 124] on icon "open menu" at bounding box center [1051, 128] width 15 height 15
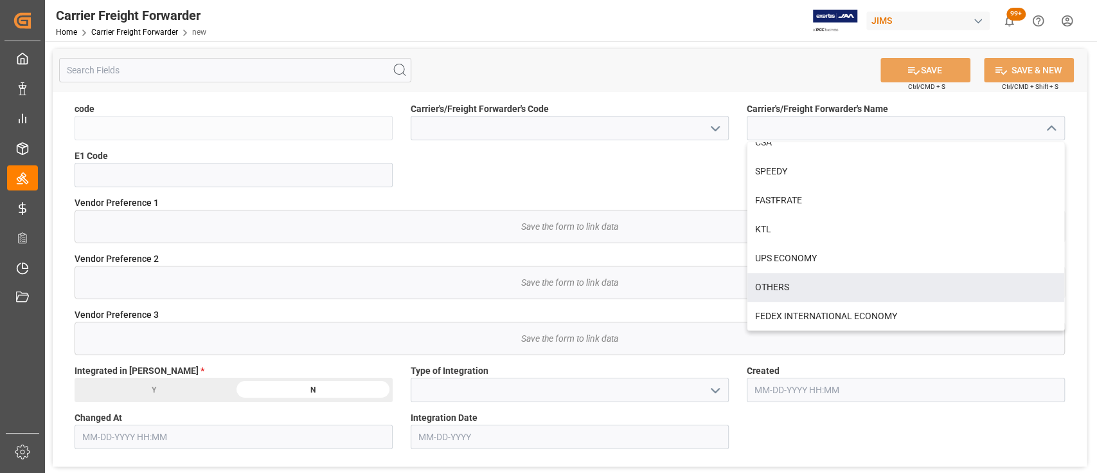
click at [577, 179] on div "code Carrier's/Freight Forwarder's Code Carrier's/Freight Forwarder's Name DELM…" at bounding box center [570, 278] width 1034 height 375
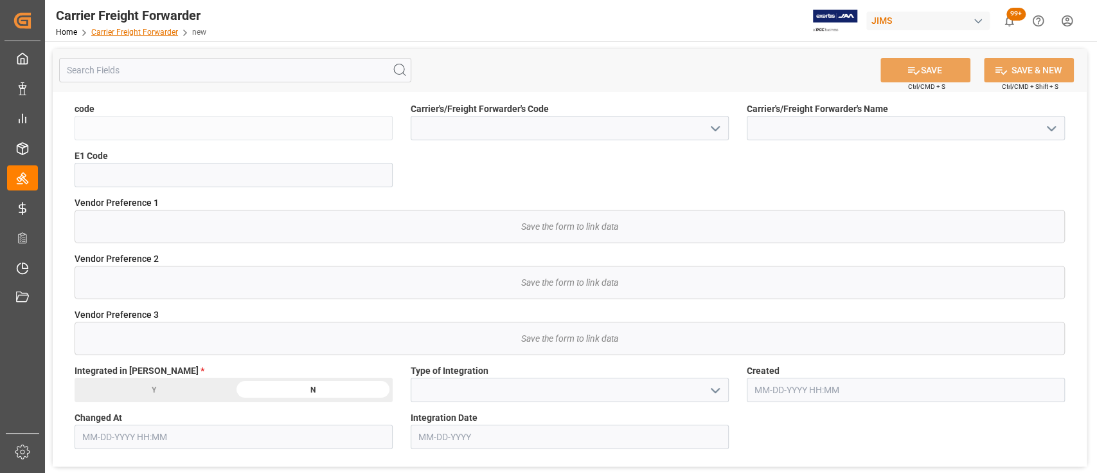
click at [136, 34] on link "Carrier Freight Forwarder" at bounding box center [134, 32] width 87 height 9
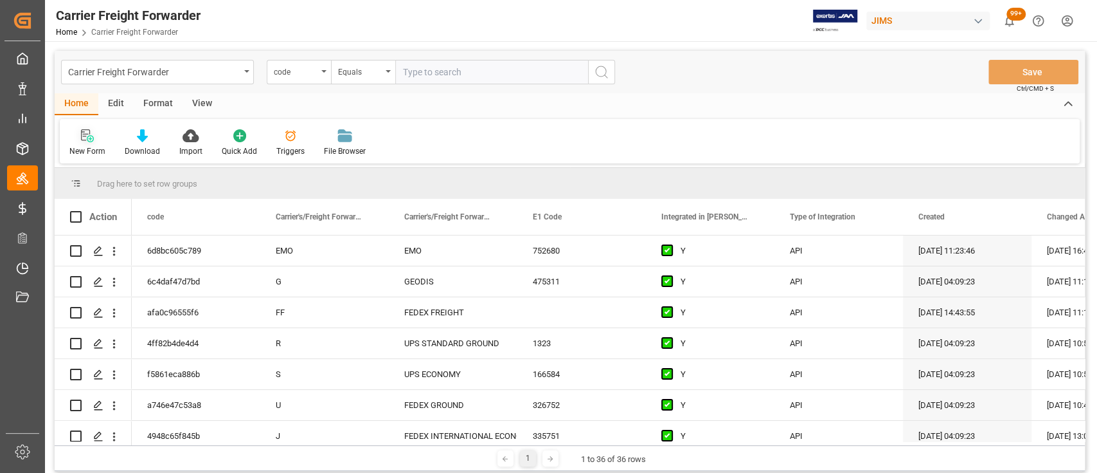
click at [89, 141] on icon at bounding box center [87, 135] width 13 height 13
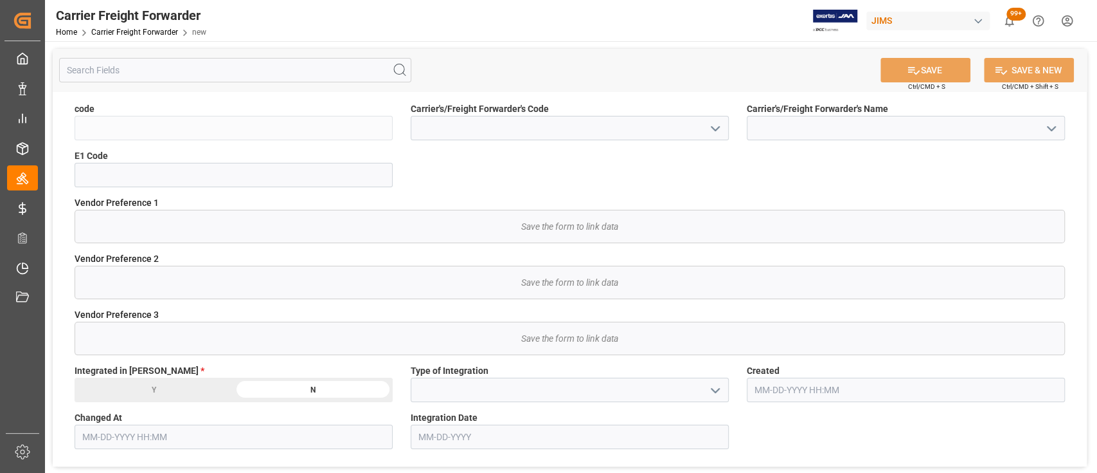
click at [1050, 130] on icon "open menu" at bounding box center [1051, 128] width 15 height 15
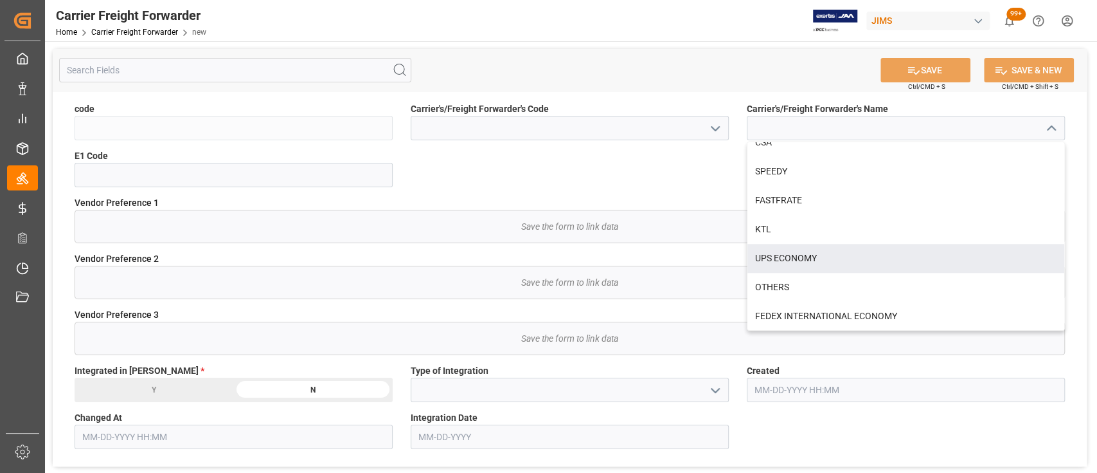
click at [602, 171] on div "code Carrier's/Freight Forwarder's Code Carrier's/Freight Forwarder's Name DELM…" at bounding box center [570, 278] width 1034 height 375
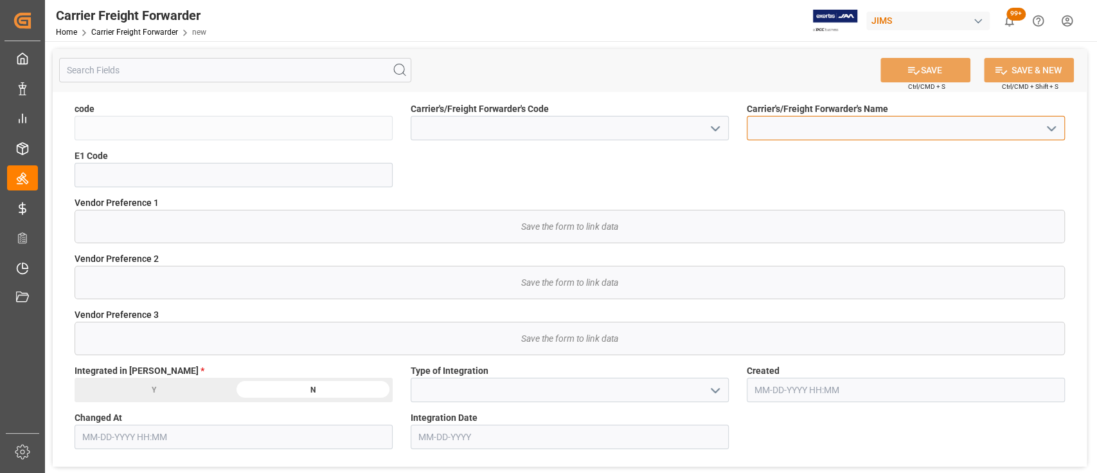
click at [816, 131] on input at bounding box center [906, 128] width 318 height 24
click at [826, 129] on input at bounding box center [906, 128] width 318 height 24
click at [816, 169] on div "code Carrier's/Freight Forwarder's Code Carrier's/Freight Forwarder's Name E1 C…" at bounding box center [570, 278] width 1034 height 375
click at [141, 32] on link "Carrier Freight Forwarder" at bounding box center [134, 32] width 87 height 9
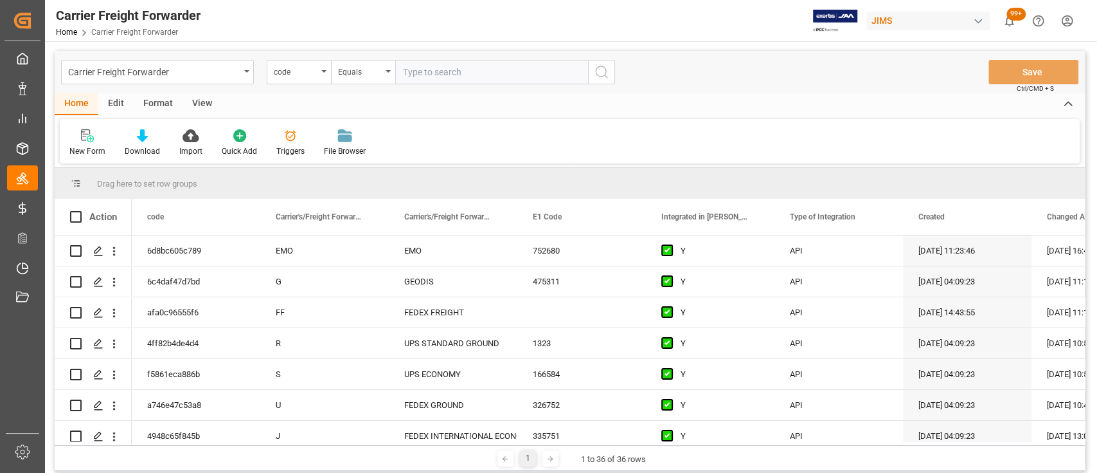
click at [118, 99] on div "Edit" at bounding box center [115, 104] width 35 height 22
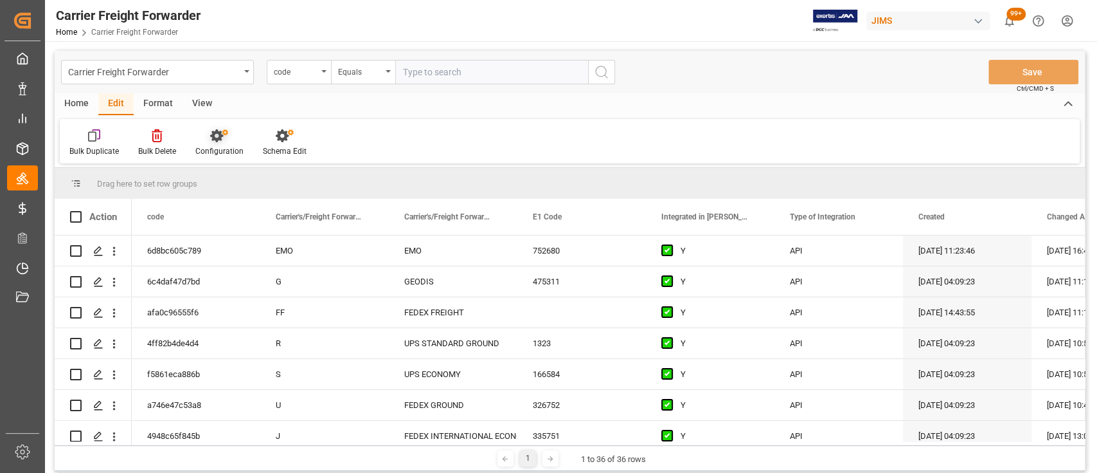
click at [210, 136] on icon at bounding box center [219, 135] width 18 height 13
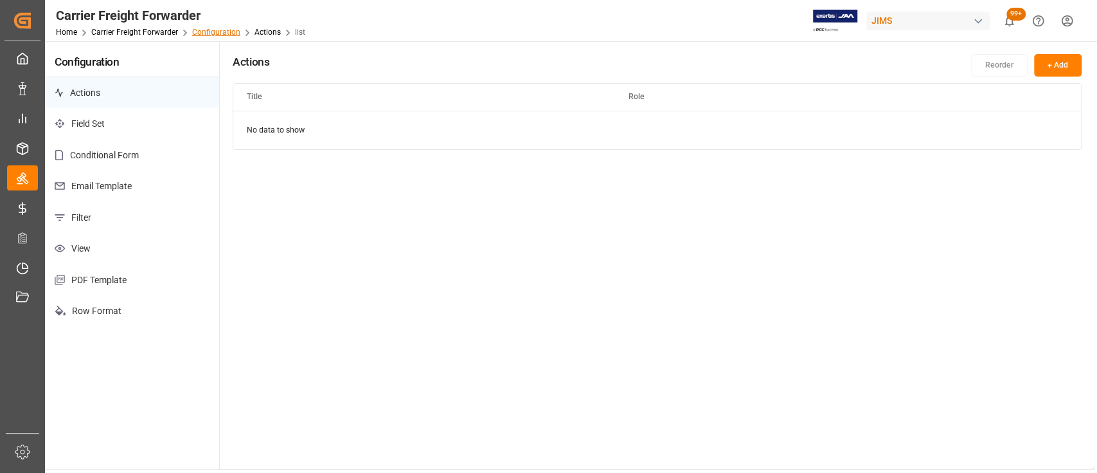
click at [215, 32] on link "Configuration" at bounding box center [216, 32] width 48 height 9
click at [212, 33] on link "Configuration" at bounding box center [216, 32] width 48 height 9
click at [126, 33] on link "Carrier Freight Forwarder" at bounding box center [134, 32] width 87 height 9
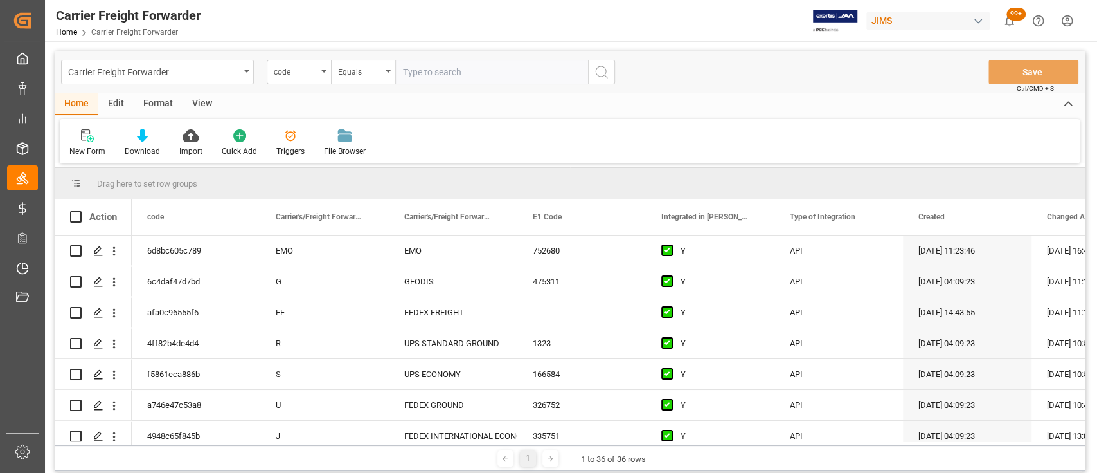
click at [120, 100] on div "Edit" at bounding box center [115, 104] width 35 height 22
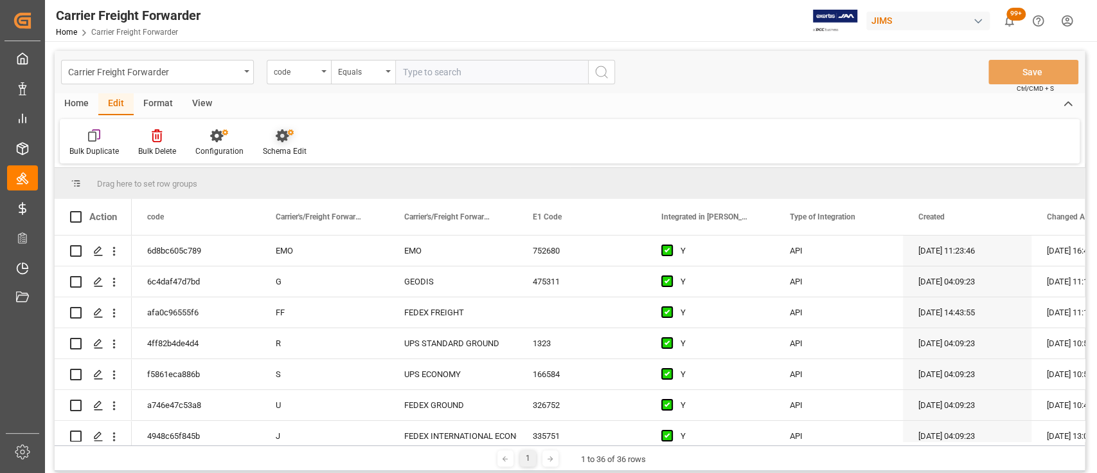
click at [278, 141] on icon at bounding box center [285, 135] width 18 height 13
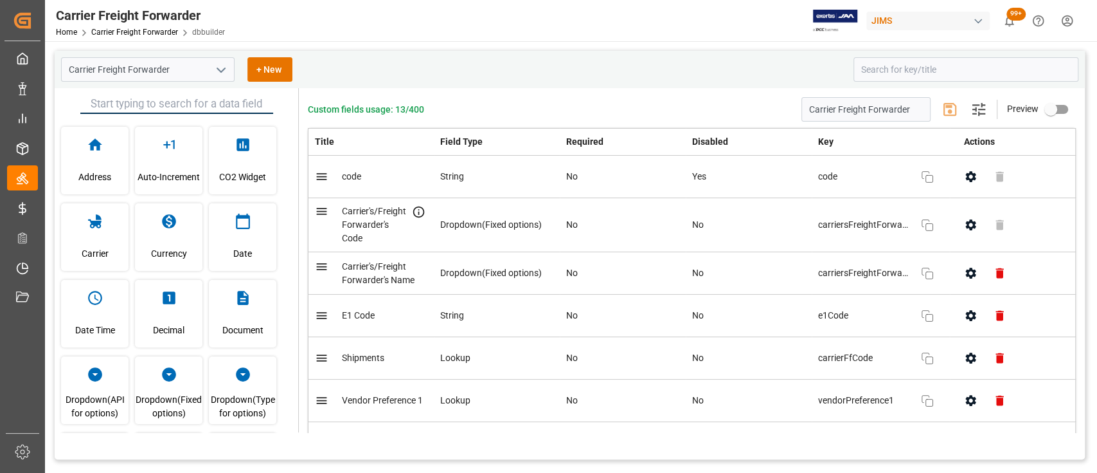
click at [966, 224] on icon "button" at bounding box center [971, 224] width 10 height 11
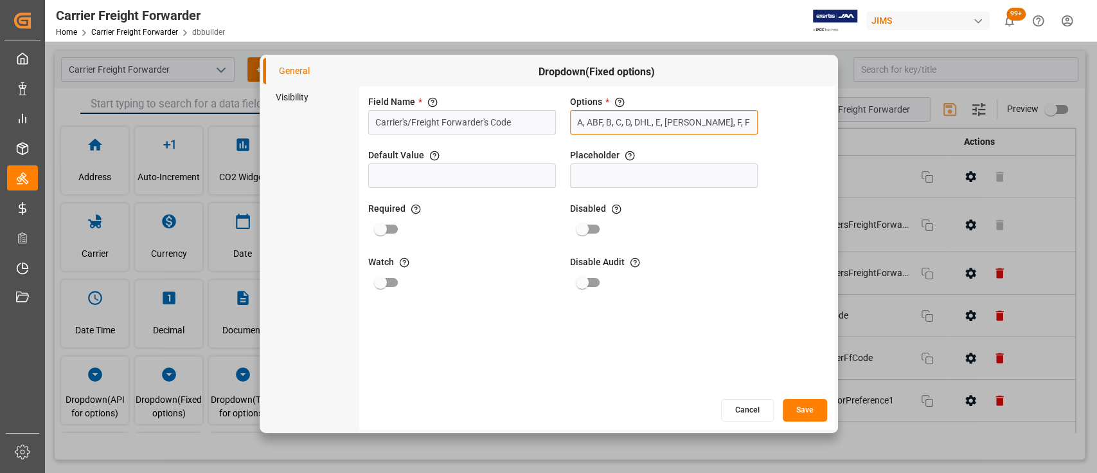
scroll to position [0, 267]
drag, startPoint x: 633, startPoint y: 122, endPoint x: 883, endPoint y: 136, distance: 250.5
click at [883, 136] on div "General Visibility Dropdown(Fixed options) Field Name * The title of the field …" at bounding box center [548, 236] width 1097 height 473
click at [743, 120] on input "A, ABF, B, C, D, DHL, E, EMO, F, FF, G, H, HE, I, J, K, L, M, N, O, P, Q, R, S,…" at bounding box center [664, 122] width 188 height 24
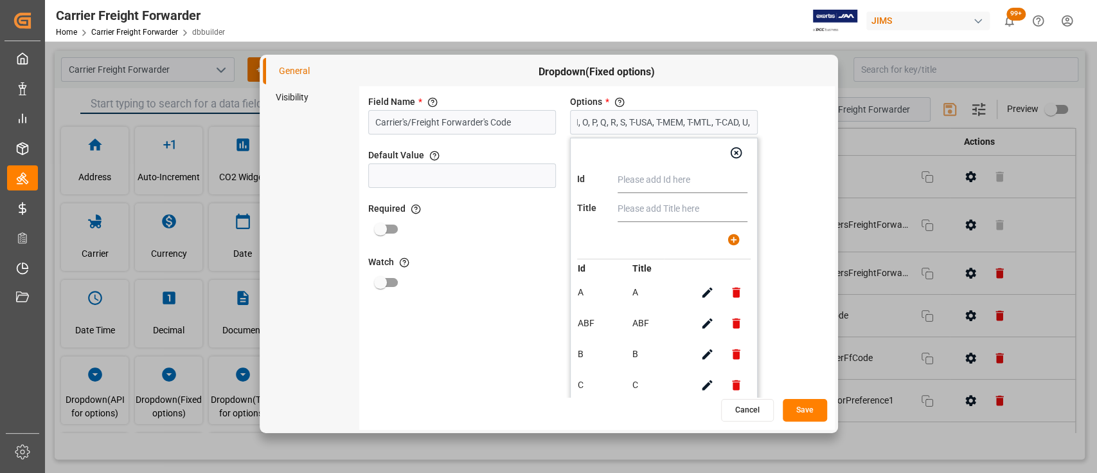
scroll to position [0, 0]
click at [782, 140] on div "Field Name * The title of the field that will be shown in UI Carrier's/Freight …" at bounding box center [597, 241] width 476 height 311
click at [740, 152] on icon "button" at bounding box center [737, 153] width 14 height 14
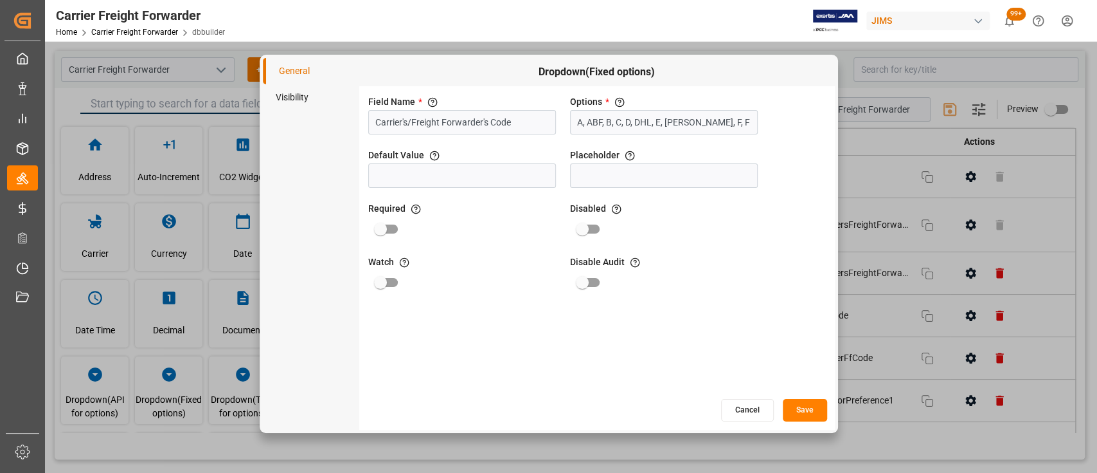
click at [754, 409] on button "Cancel" at bounding box center [747, 410] width 53 height 23
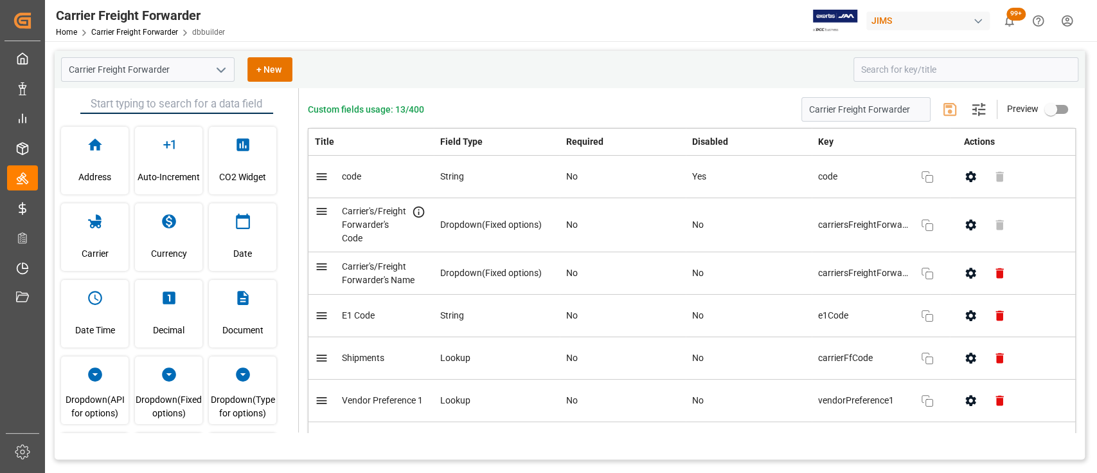
click at [970, 275] on icon "button" at bounding box center [971, 272] width 10 height 11
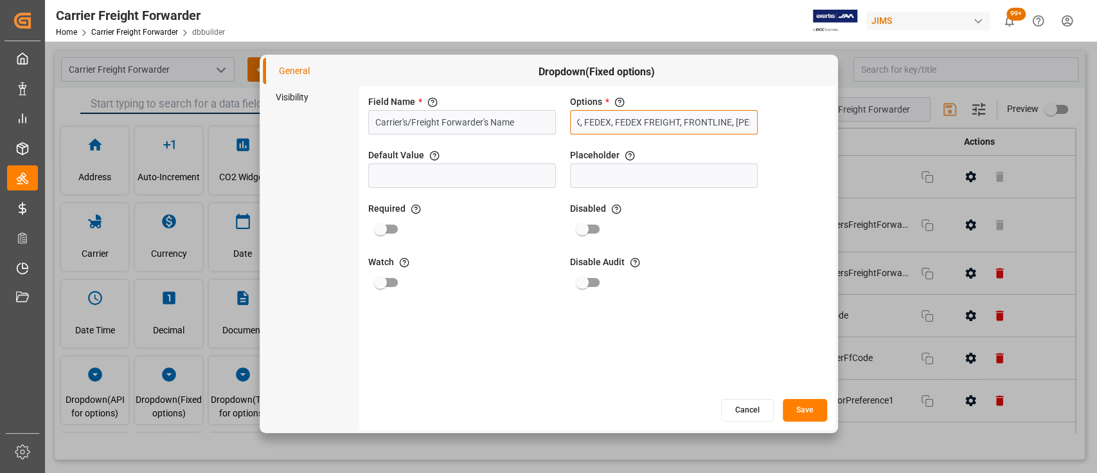
scroll to position [0, 1440]
drag, startPoint x: 646, startPoint y: 120, endPoint x: 812, endPoint y: 122, distance: 165.9
click at [812, 122] on div "Field Name * The title of the field that will be shown in UI Carrier's/Freight …" at bounding box center [597, 241] width 476 height 311
click at [751, 123] on input "DELMAR, ABF, SI - LOG, CH ROBINSON, K & N, DHL, DSV, EMO, OEC, GEODIS, EVERGREE…" at bounding box center [664, 122] width 188 height 24
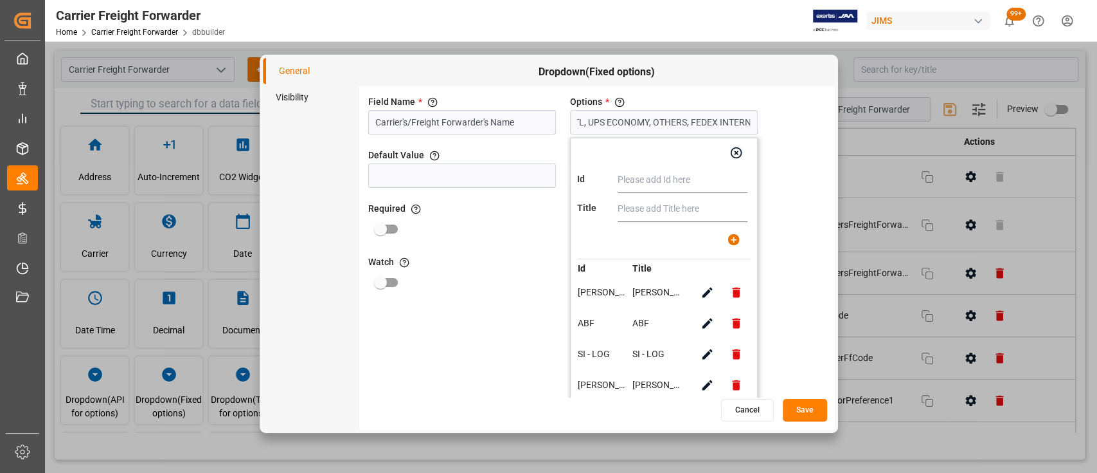
scroll to position [0, 0]
click at [746, 123] on input "DELMAR, ABF, SI - LOG, CH ROBINSON, K & N, DHL, DSV, EMO, OEC, GEODIS, EVERGREE…" at bounding box center [664, 122] width 188 height 24
click at [683, 122] on input "DELMAR, ABF, SI - LOG, CH ROBINSON, K & N, DHL, DSV, EMO, OEC, GEODIS, EVERGREE…" at bounding box center [664, 122] width 188 height 24
click at [667, 182] on input "text" at bounding box center [683, 180] width 130 height 26
click at [645, 183] on input "text" at bounding box center [683, 180] width 130 height 26
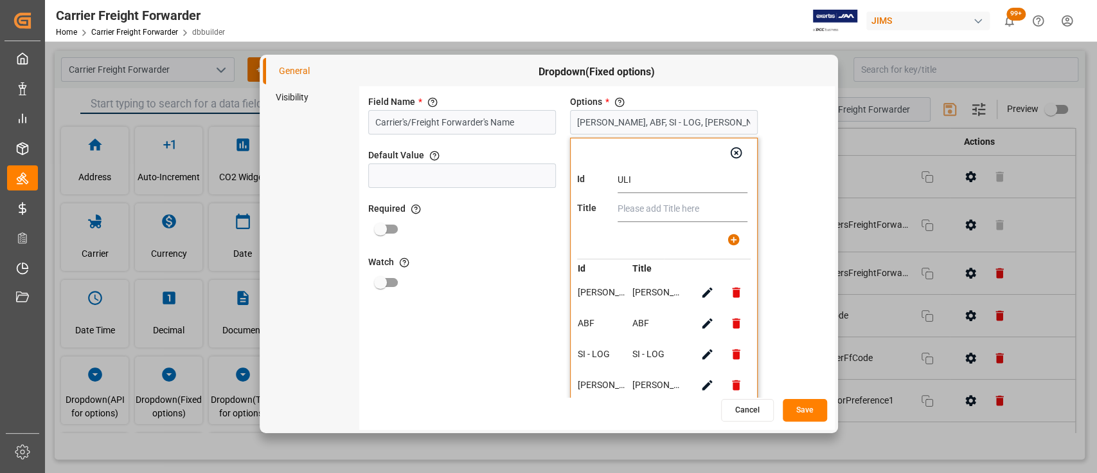
type input "ULI"
click at [648, 204] on input "text" at bounding box center [683, 209] width 130 height 26
type input "Unique Logistics"
click at [736, 241] on icon "button" at bounding box center [734, 240] width 12 height 12
type input "DELMAR, ABF, SI - LOG, CH ROBINSON, K & N, DHL, DSV, EMO, OEC, GEODIS, EVERGREE…"
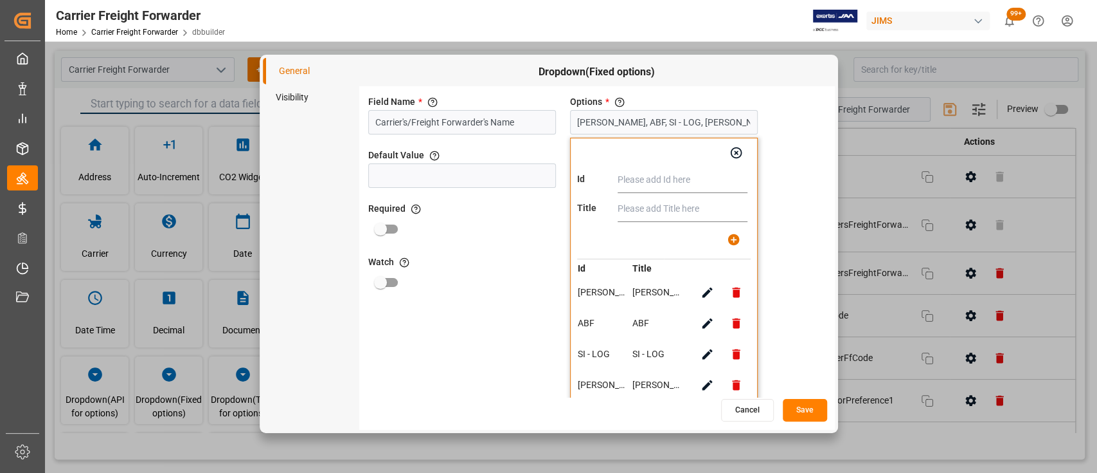
click at [664, 177] on input "text" at bounding box center [683, 180] width 130 height 26
click at [628, 183] on input "SAvino Del Bene" at bounding box center [683, 180] width 130 height 26
drag, startPoint x: 691, startPoint y: 183, endPoint x: 559, endPoint y: 176, distance: 132.0
click at [559, 176] on div "Field Name * The title of the field that will be shown in UI Carrier's/Freight …" at bounding box center [597, 241] width 476 height 311
type input "Savino Del Bene"
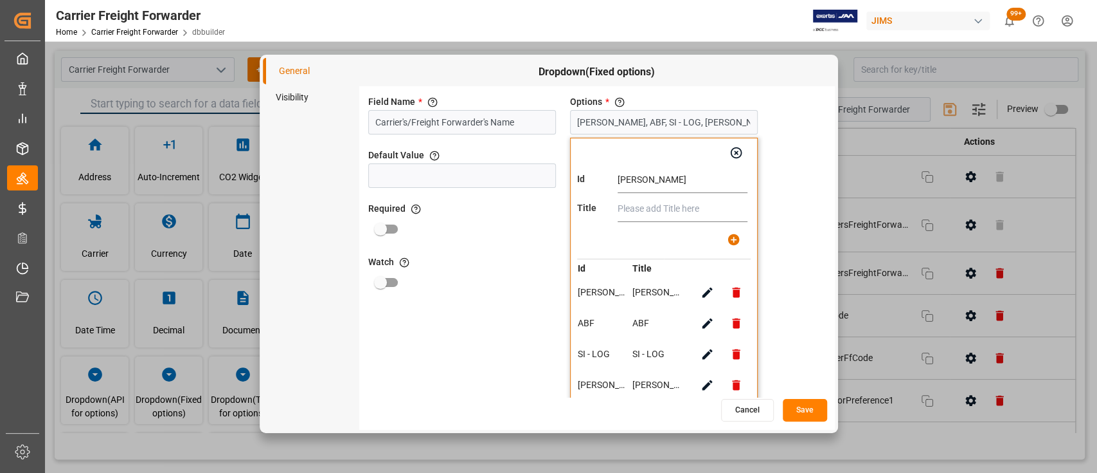
click at [649, 202] on input "text" at bounding box center [683, 209] width 130 height 26
paste input "Savino Del Bene"
type input "Savino Del Bene"
click at [736, 237] on icon "button" at bounding box center [734, 240] width 12 height 12
type input "DELMAR, ABF, SI - LOG, CH ROBINSON, K & N, DHL, DSV, EMO, OEC, GEODIS, EVERGREE…"
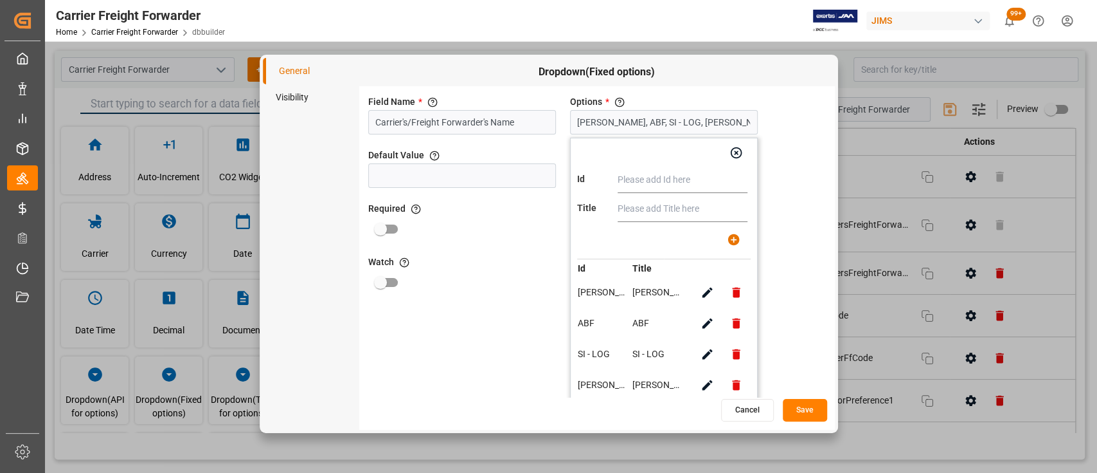
click at [509, 328] on div "Field Name * The title of the field that will be shown in UI Carrier's/Freight …" at bounding box center [597, 241] width 476 height 311
click at [795, 408] on button "Save" at bounding box center [805, 410] width 44 height 23
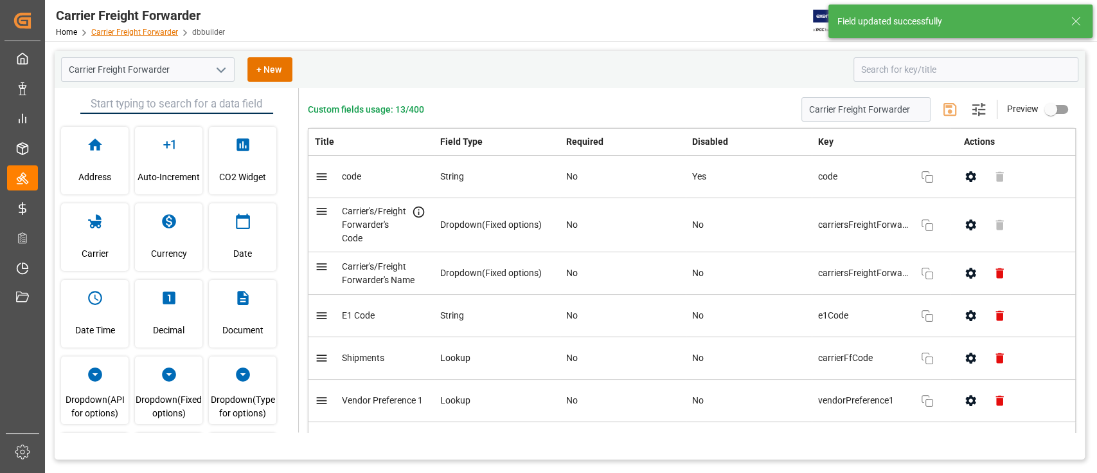
click at [146, 32] on link "Carrier Freight Forwarder" at bounding box center [134, 32] width 87 height 9
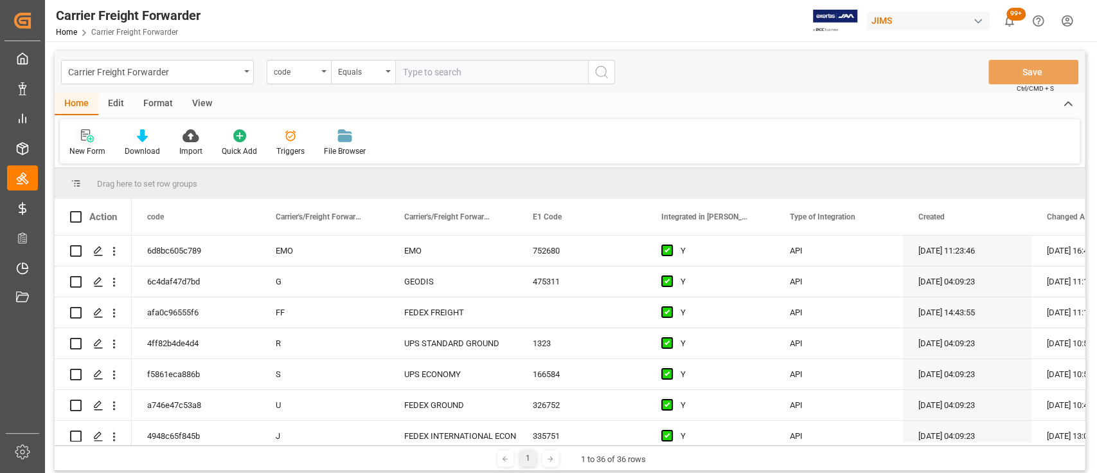
click at [86, 138] on icon at bounding box center [87, 135] width 13 height 13
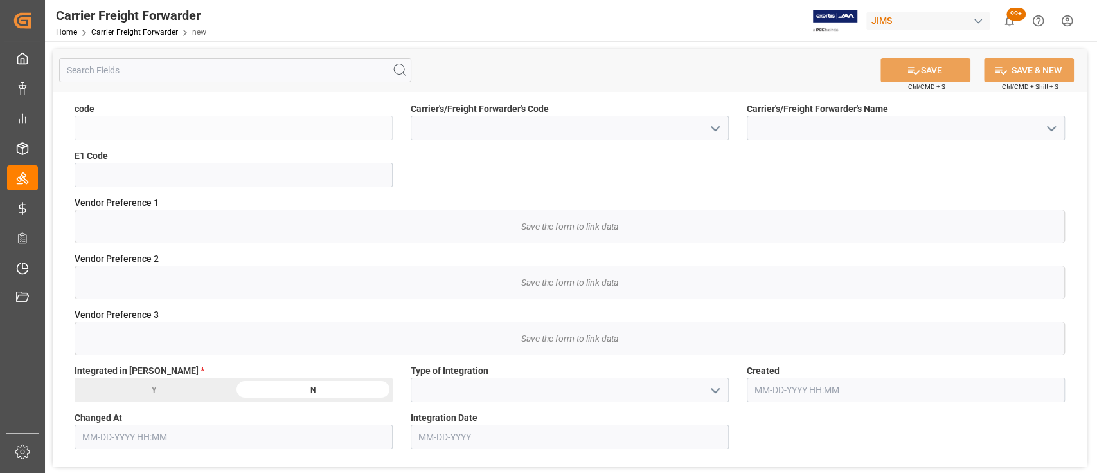
click at [1049, 131] on icon "open menu" at bounding box center [1051, 128] width 15 height 15
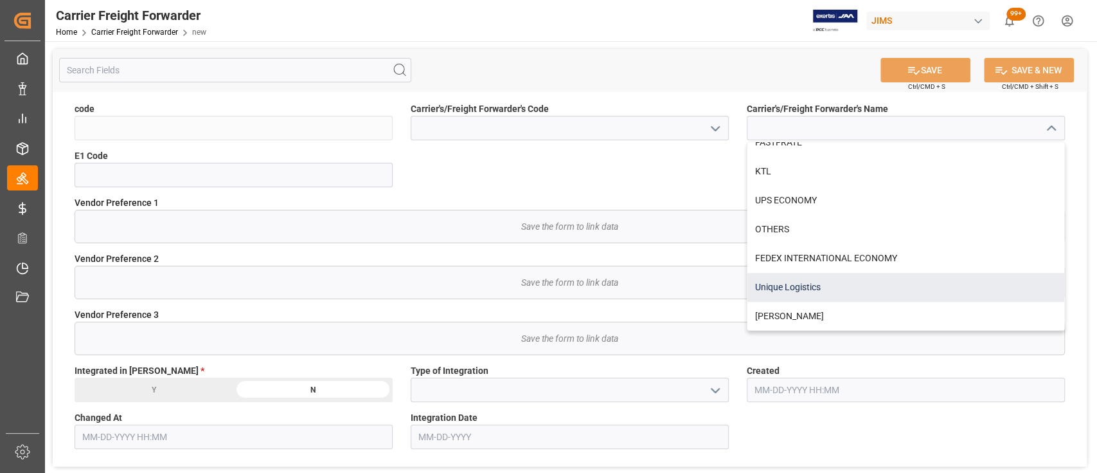
click at [840, 284] on div "Unique Logistics" at bounding box center [906, 287] width 317 height 29
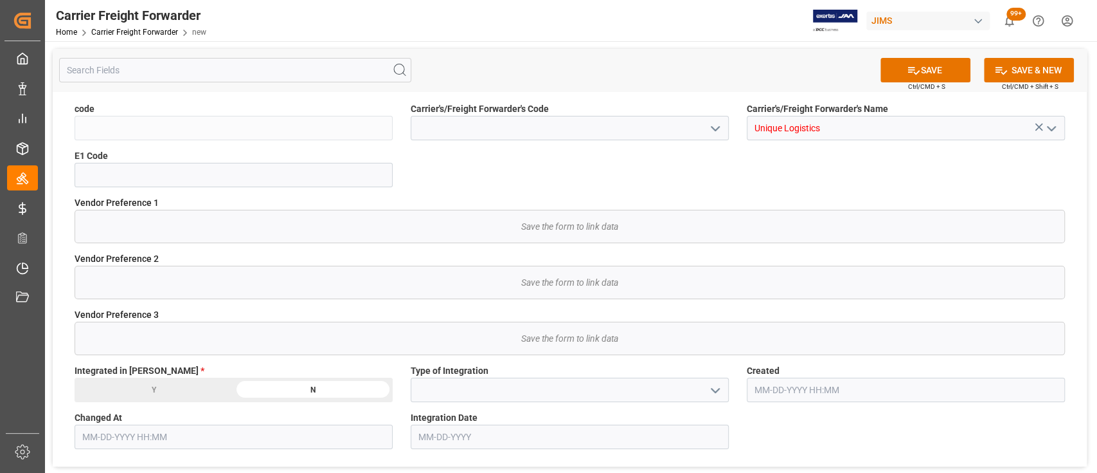
type input "Unique Logistics"
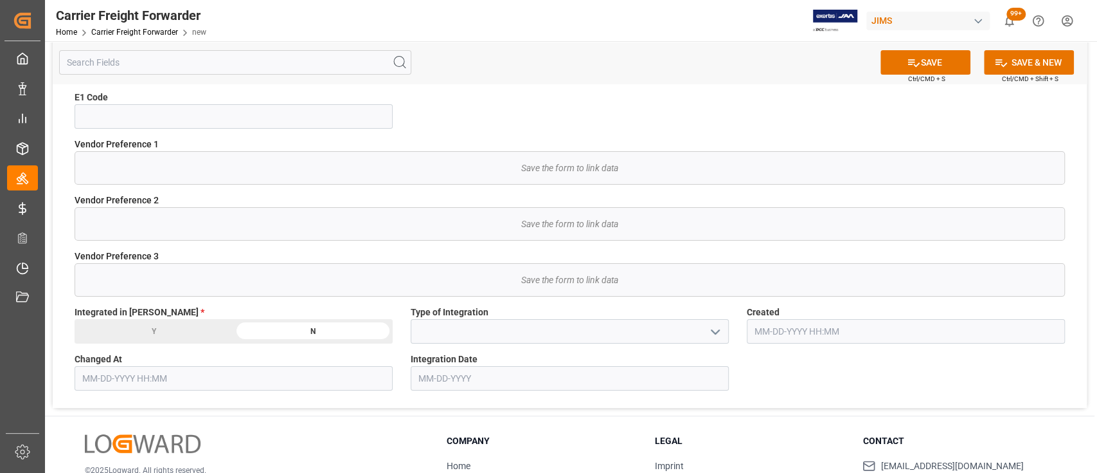
scroll to position [0, 0]
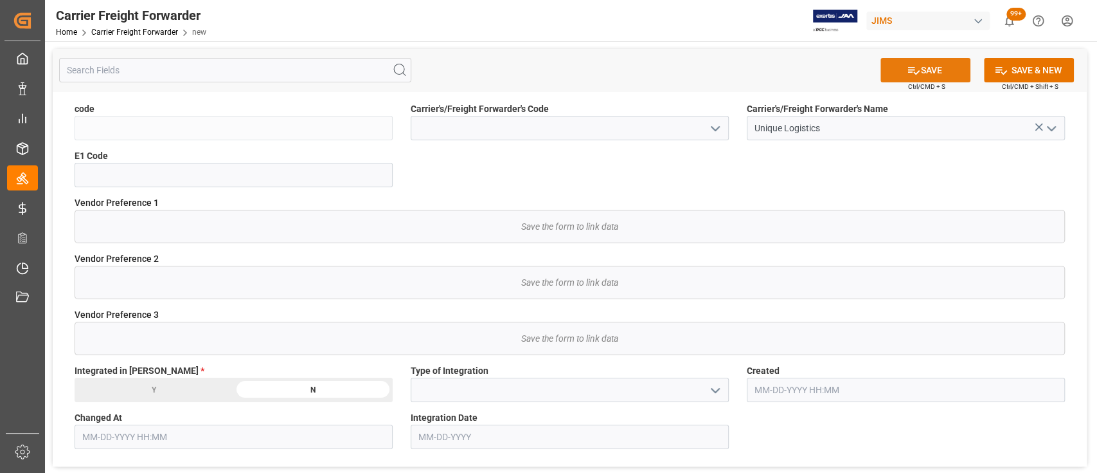
click at [928, 67] on button "SAVE" at bounding box center [926, 70] width 90 height 24
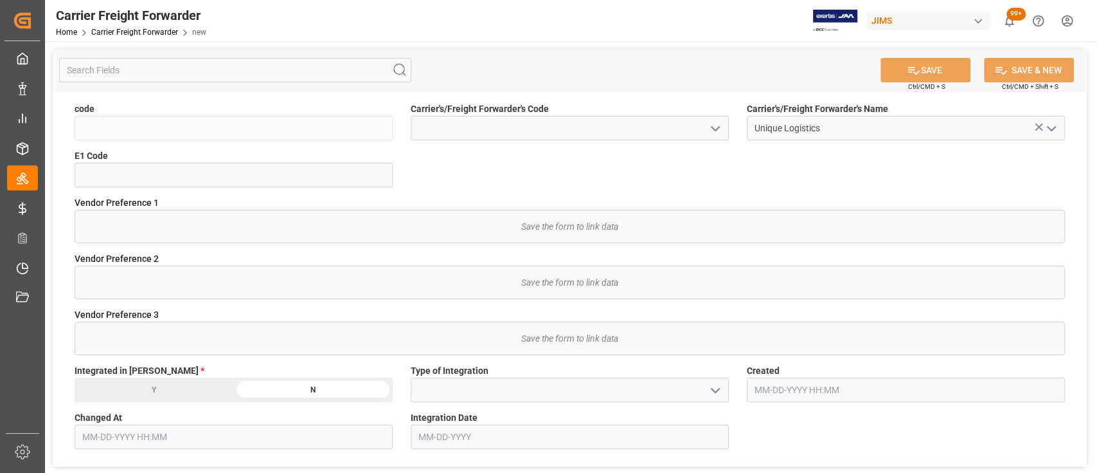
type input "aed7c793fc76"
type input "10-01-2025 20:46"
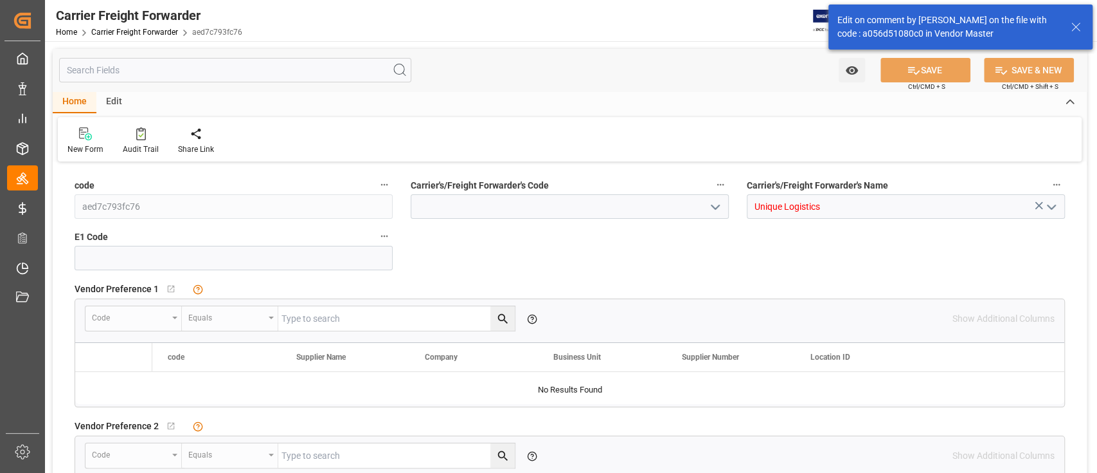
type input "[DATE] 20:46"
click at [86, 134] on icon at bounding box center [88, 136] width 7 height 7
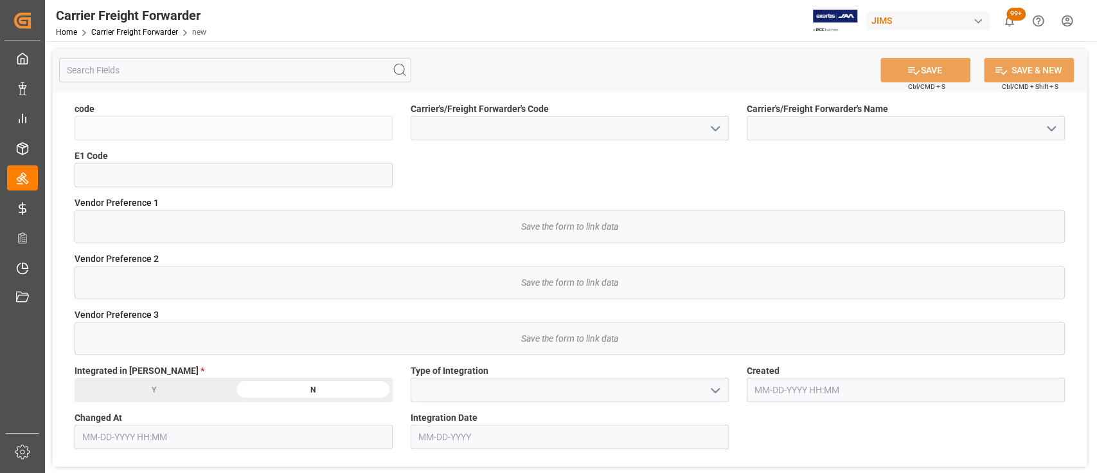
click at [1046, 129] on icon "open menu" at bounding box center [1051, 128] width 15 height 15
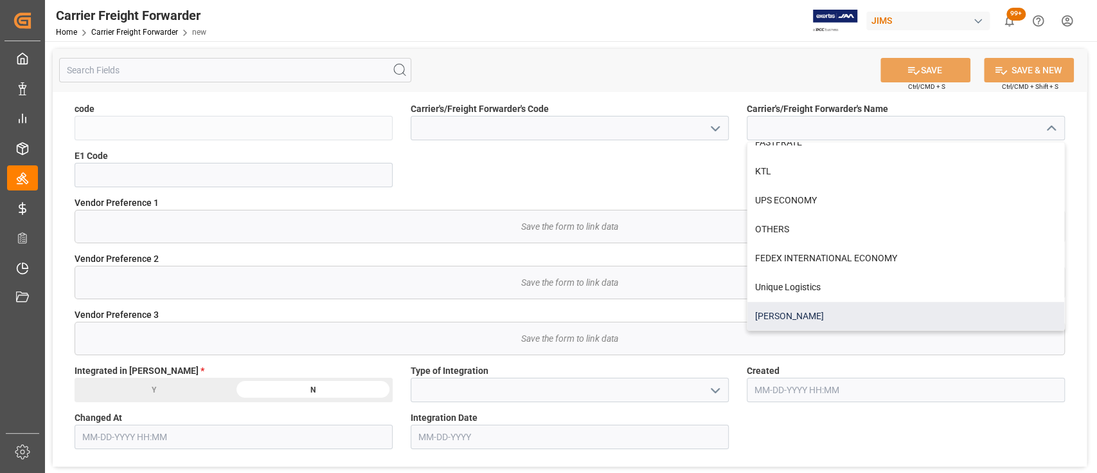
click at [793, 307] on div "[PERSON_NAME]" at bounding box center [906, 316] width 317 height 29
type input "[PERSON_NAME]"
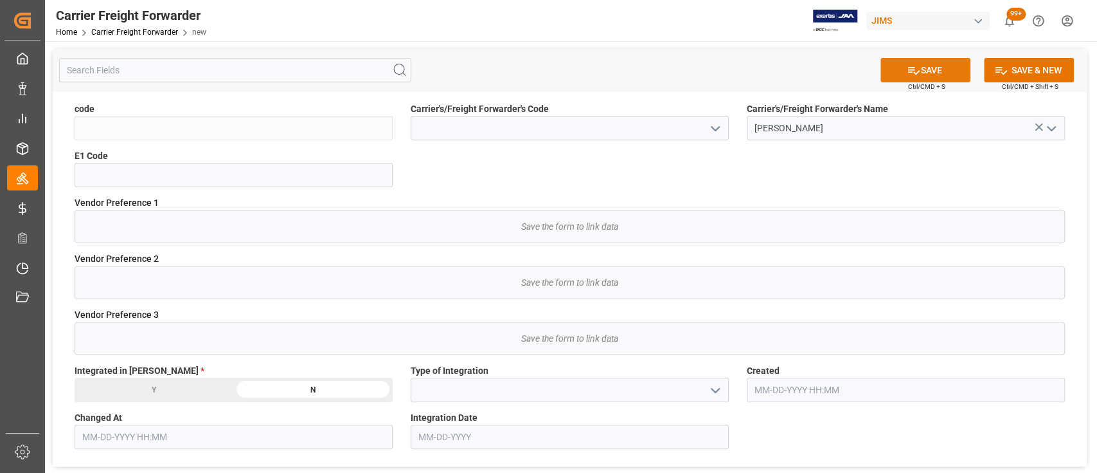
click at [934, 70] on button "SAVE" at bounding box center [926, 70] width 90 height 24
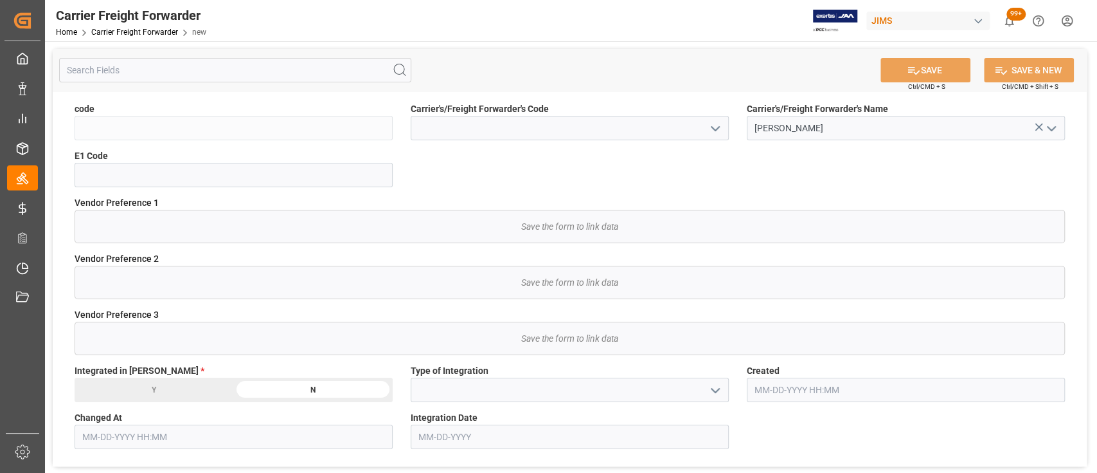
type input "3d4e13abd06a"
type input "10-01-2025 20:46"
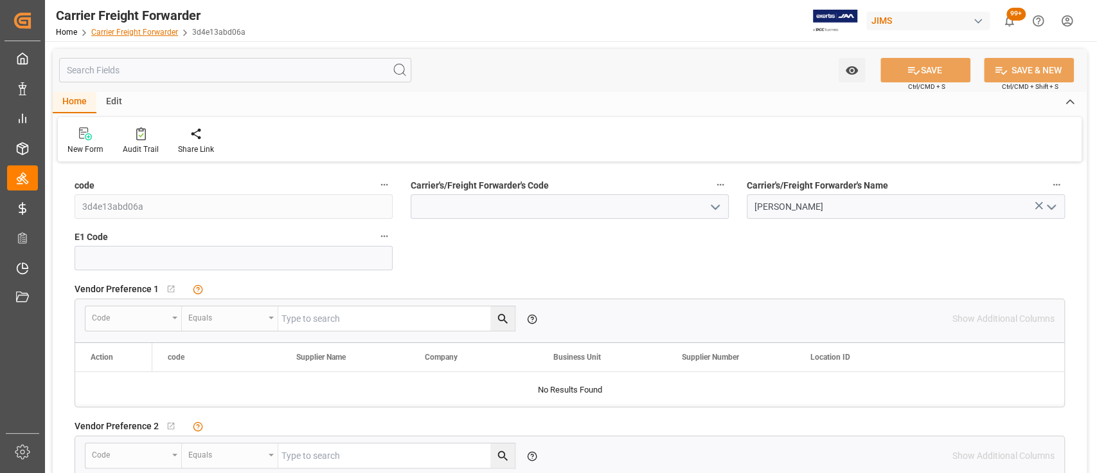
click at [123, 32] on link "Carrier Freight Forwarder" at bounding box center [134, 32] width 87 height 9
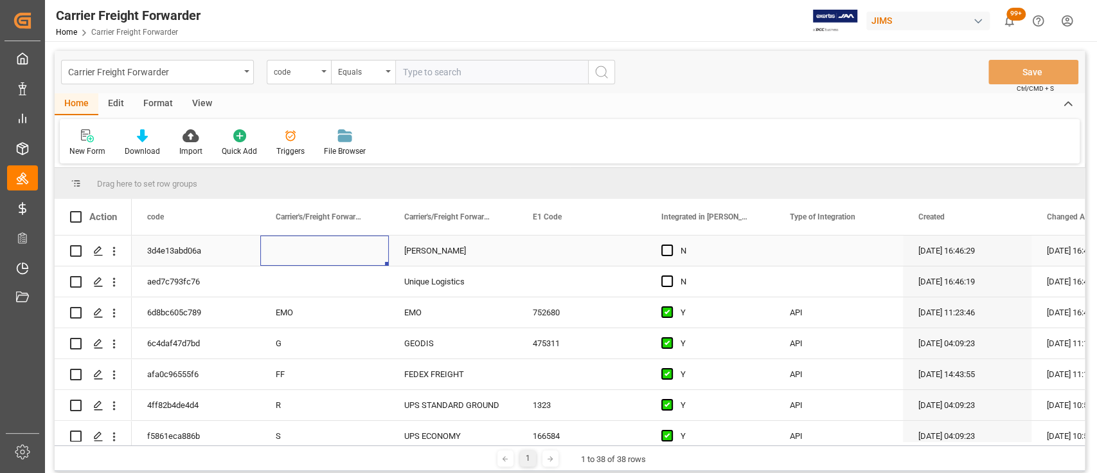
click at [317, 248] on div "Press SPACE to select this row." at bounding box center [324, 250] width 129 height 30
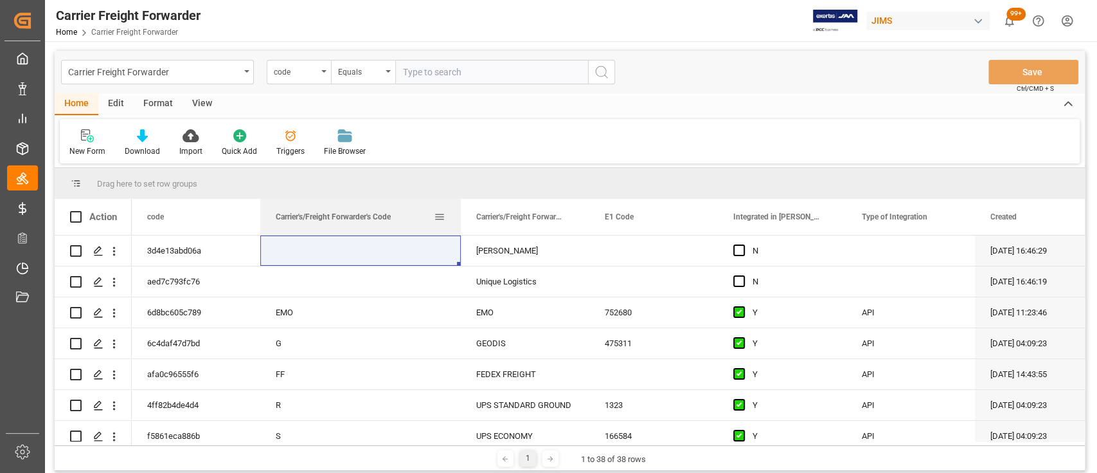
drag, startPoint x: 388, startPoint y: 212, endPoint x: 460, endPoint y: 214, distance: 72.1
click at [460, 214] on div at bounding box center [460, 217] width 5 height 36
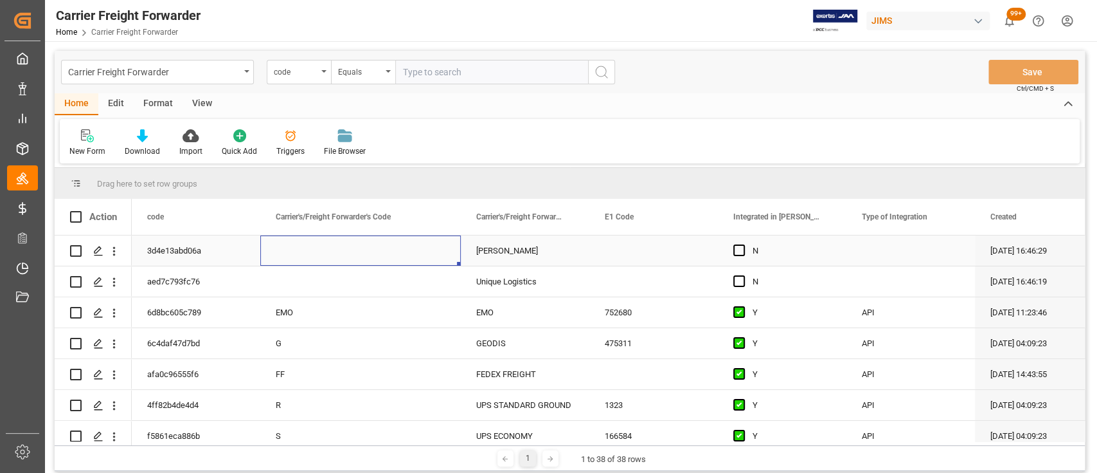
click at [367, 248] on div "Press SPACE to select this row." at bounding box center [360, 250] width 201 height 30
click at [437, 258] on icon "open menu" at bounding box center [436, 258] width 15 height 15
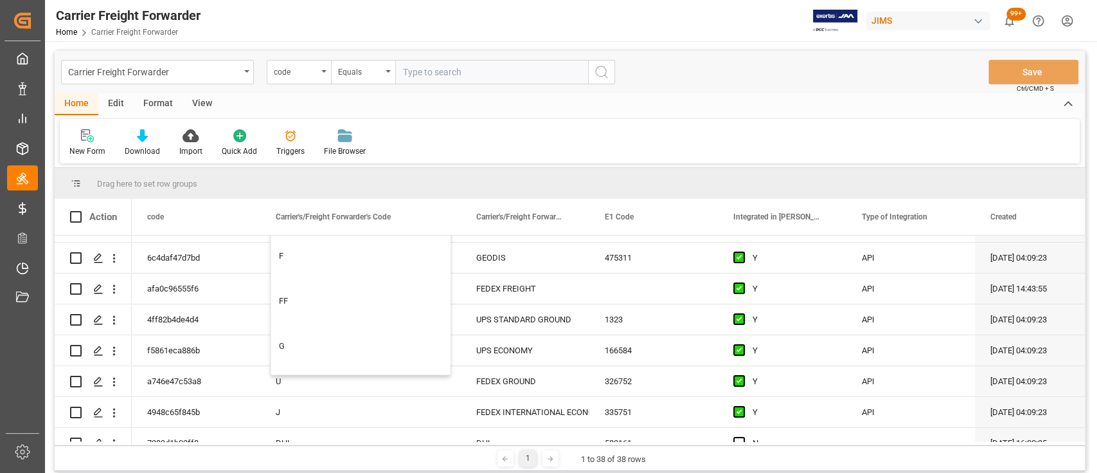
scroll to position [227, 0]
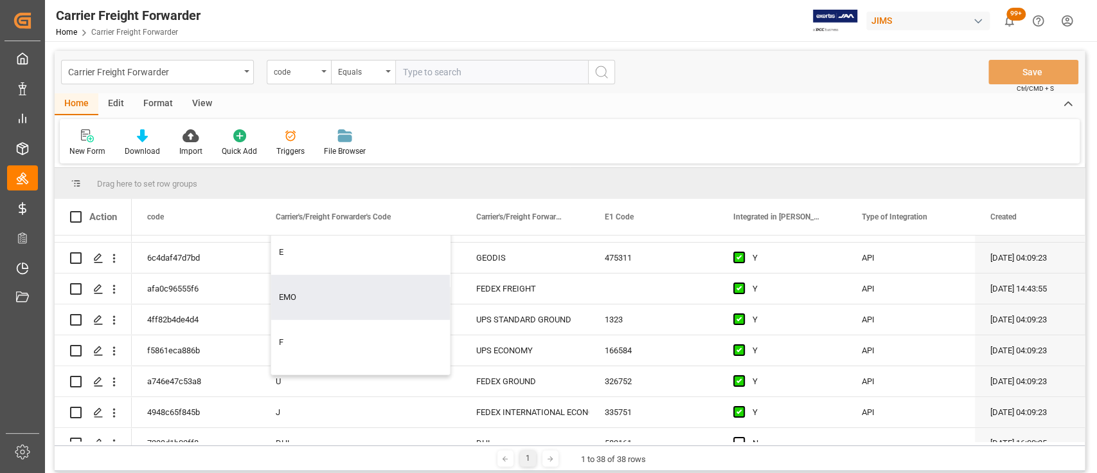
click at [689, 115] on div "Home Edit Format View New Form Download Import Quick Add Triggers File Browser" at bounding box center [570, 128] width 1031 height 70
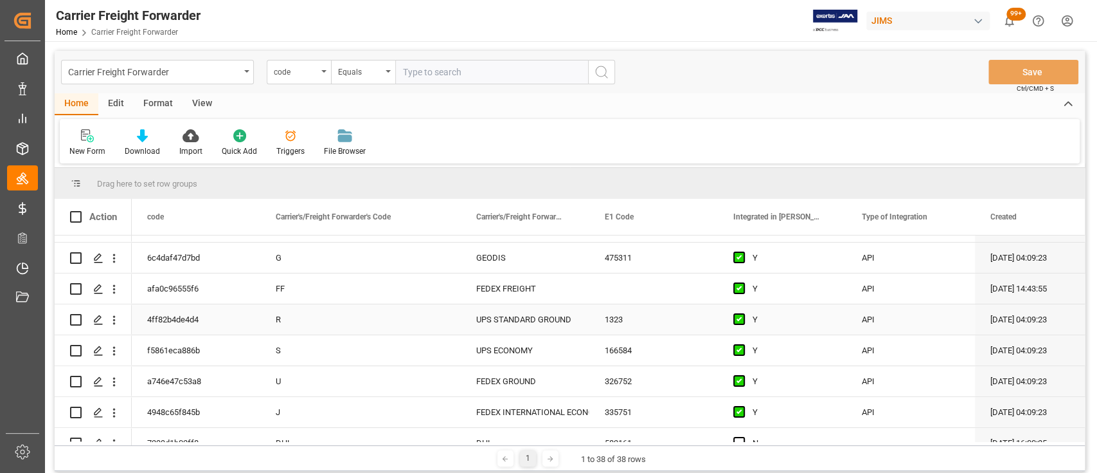
scroll to position [0, 0]
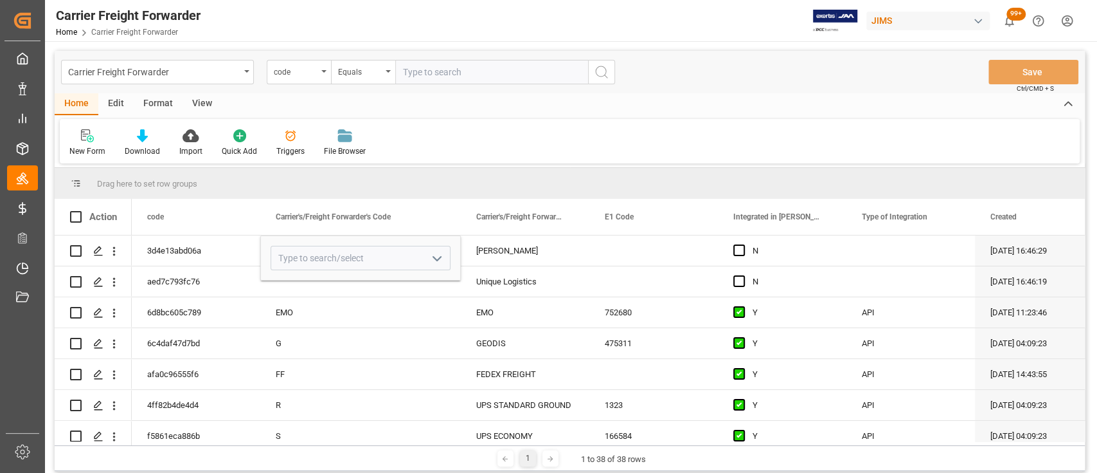
click at [591, 119] on div "New Form Download Import Quick Add Triggers File Browser" at bounding box center [570, 141] width 1020 height 44
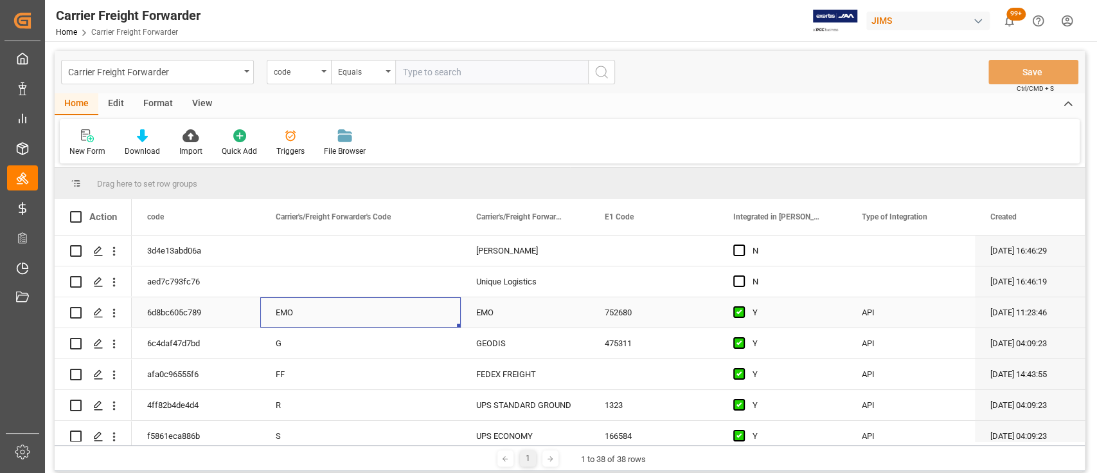
click at [356, 314] on div "EMO" at bounding box center [361, 313] width 170 height 30
click at [380, 242] on div "Press SPACE to select this row." at bounding box center [360, 250] width 201 height 30
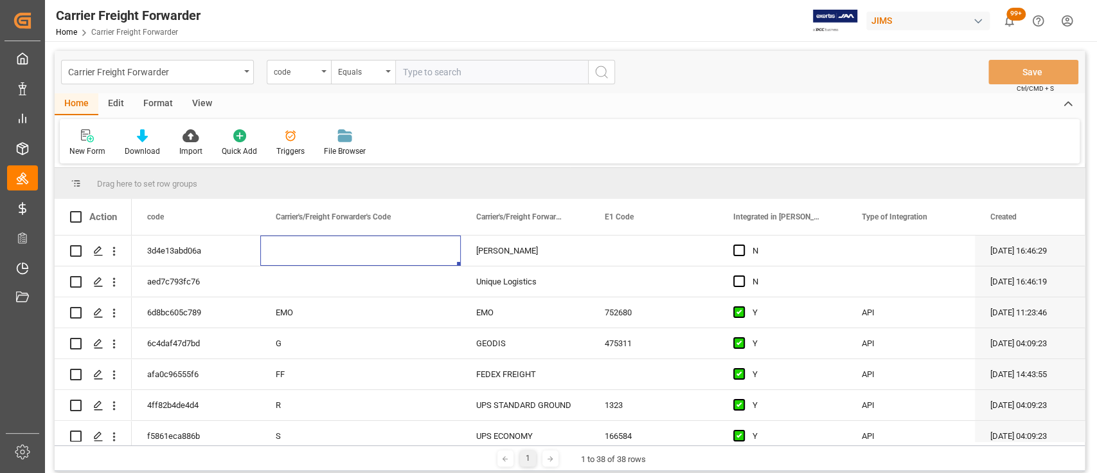
click at [120, 102] on div "Edit" at bounding box center [115, 104] width 35 height 22
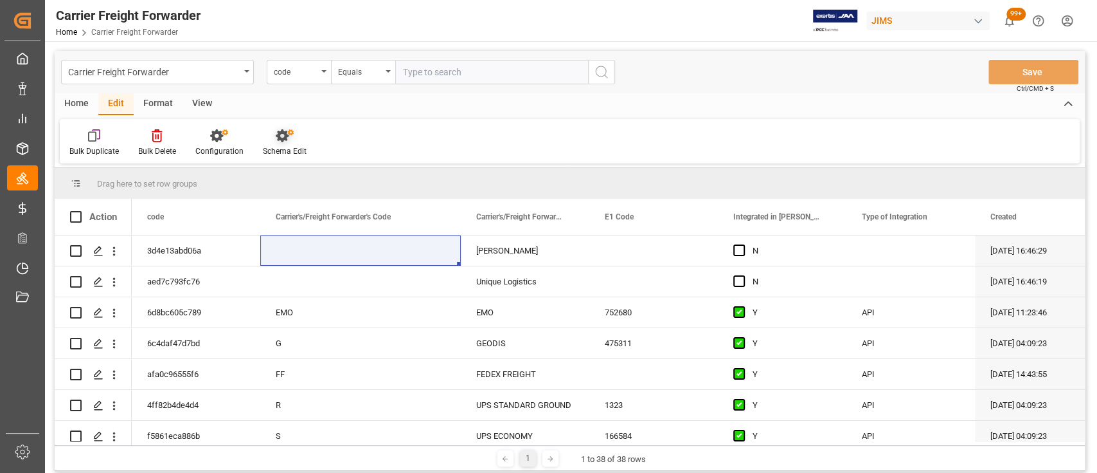
click at [286, 137] on icon at bounding box center [285, 135] width 18 height 13
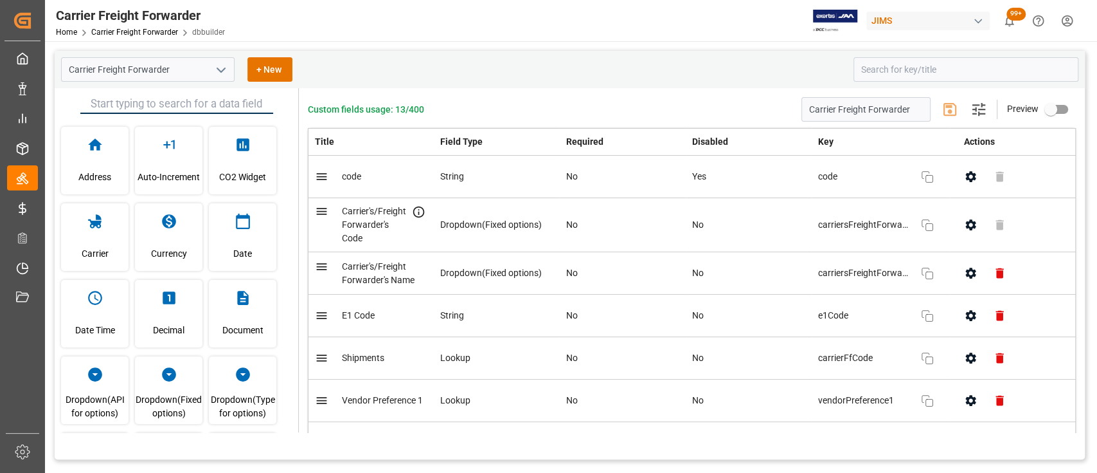
click at [967, 230] on icon "button" at bounding box center [971, 225] width 14 height 14
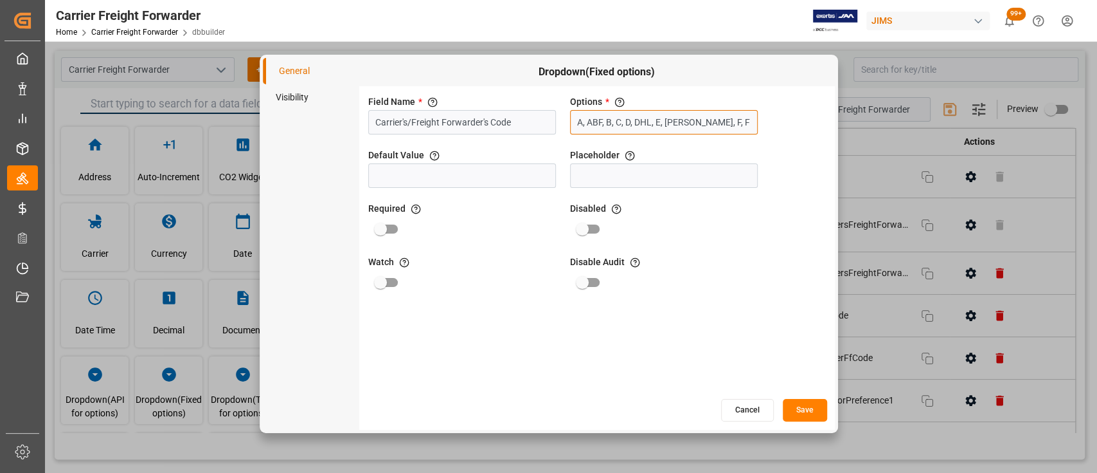
click at [709, 116] on input "A, ABF, B, C, D, DHL, E, EMO, F, FF, G, H, HE, I, J, K, L, M, N, O, P, Q, R, S,…" at bounding box center [664, 122] width 188 height 24
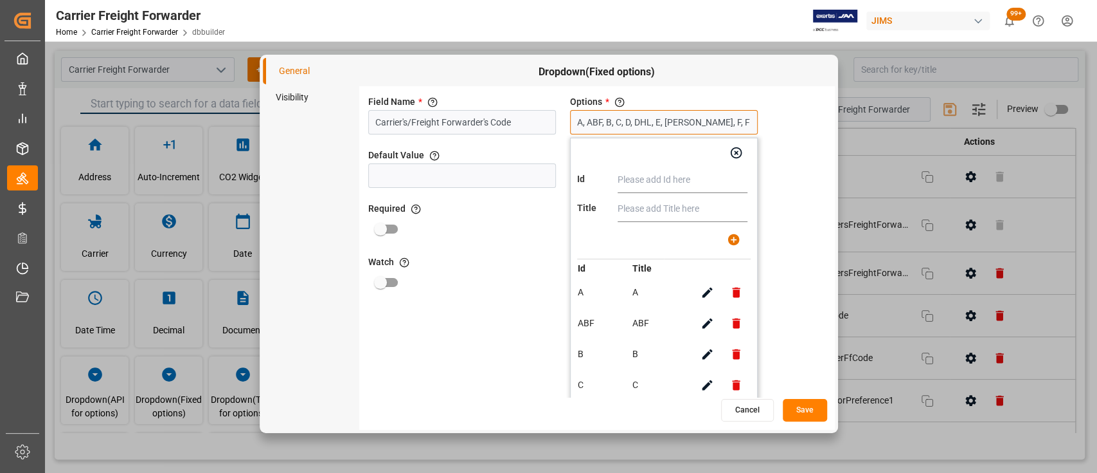
scroll to position [0, 267]
drag, startPoint x: 694, startPoint y: 121, endPoint x: 820, endPoint y: 121, distance: 126.0
click at [820, 121] on div "Field Name * The title of the field that will be shown in UI Carrier's/Freight …" at bounding box center [597, 241] width 476 height 311
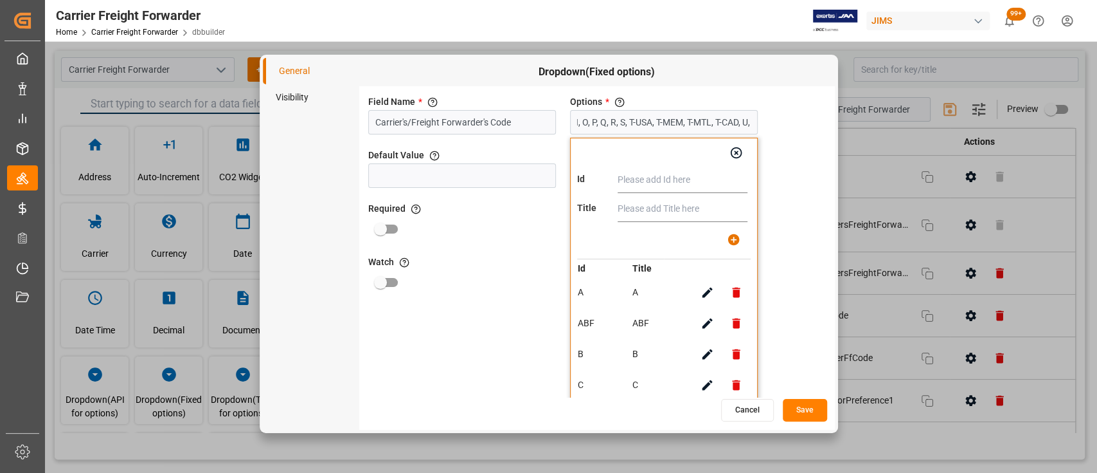
scroll to position [0, 0]
click at [664, 185] on input "text" at bounding box center [683, 180] width 130 height 26
type input "ULI"
click at [674, 213] on input "text" at bounding box center [683, 209] width 130 height 26
type input "ULI"
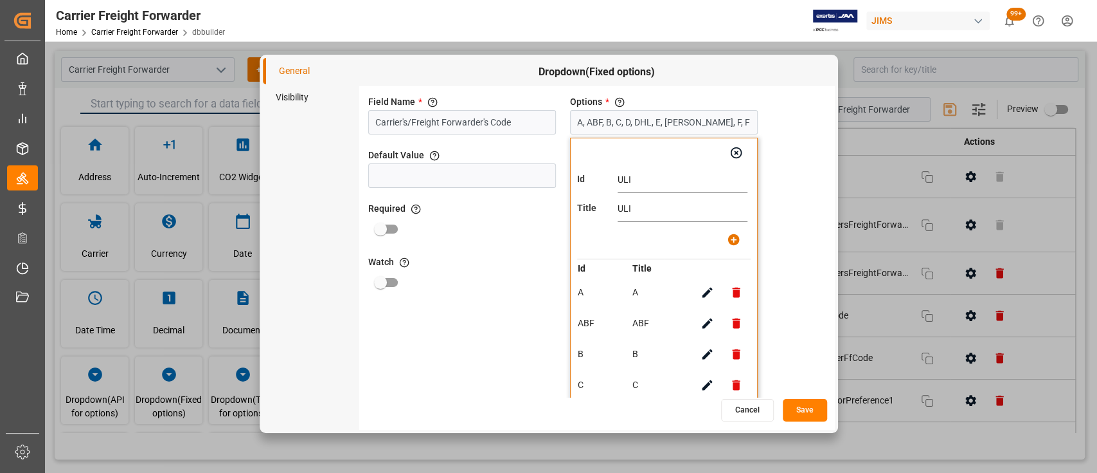
click at [736, 240] on icon "button" at bounding box center [734, 240] width 12 height 12
type input "A, ABF, B, C, D, DHL, E, EMO, F, FF, G, H, HE, I, J, K, L, M, N, O, P, Q, R, S,…"
click at [642, 177] on input "text" at bounding box center [683, 180] width 130 height 26
type input "SD"
click at [644, 210] on input "text" at bounding box center [683, 209] width 130 height 26
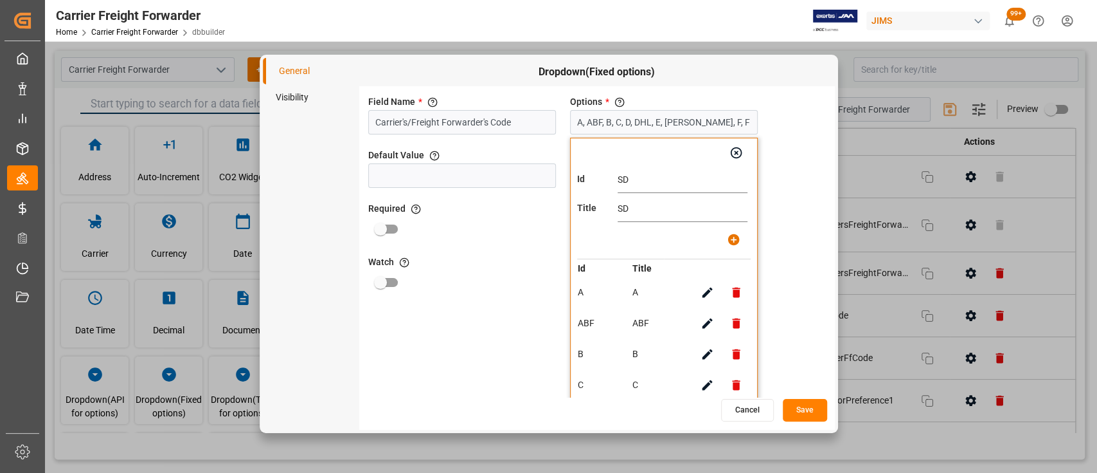
type input "SD"
click at [739, 239] on icon "button" at bounding box center [734, 240] width 12 height 12
type input "A, ABF, B, C, D, DHL, E, EMO, F, FF, G, H, HE, I, J, K, L, M, N, O, P, Q, R, S,…"
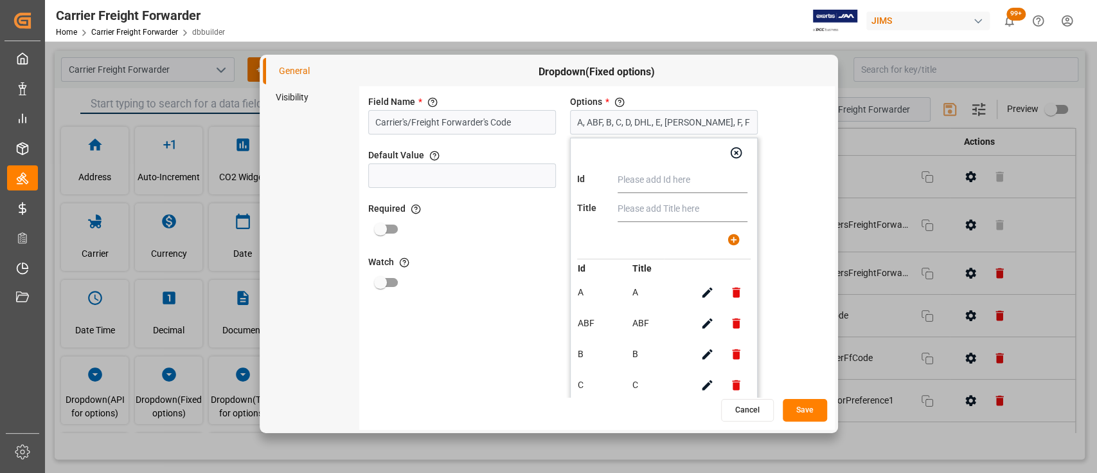
click at [805, 405] on button "Save" at bounding box center [805, 410] width 44 height 23
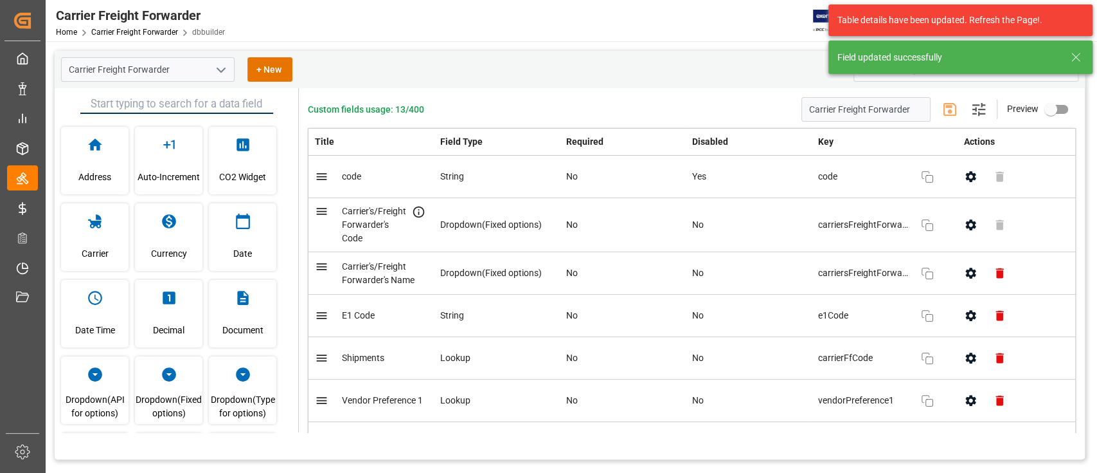
click at [1076, 56] on icon at bounding box center [1076, 57] width 15 height 15
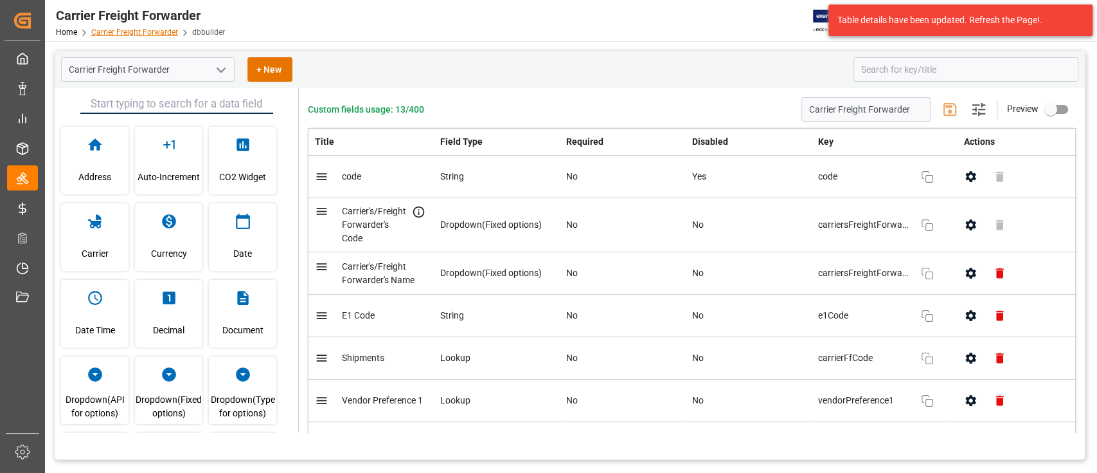
click at [118, 28] on link "Carrier Freight Forwarder" at bounding box center [134, 32] width 87 height 9
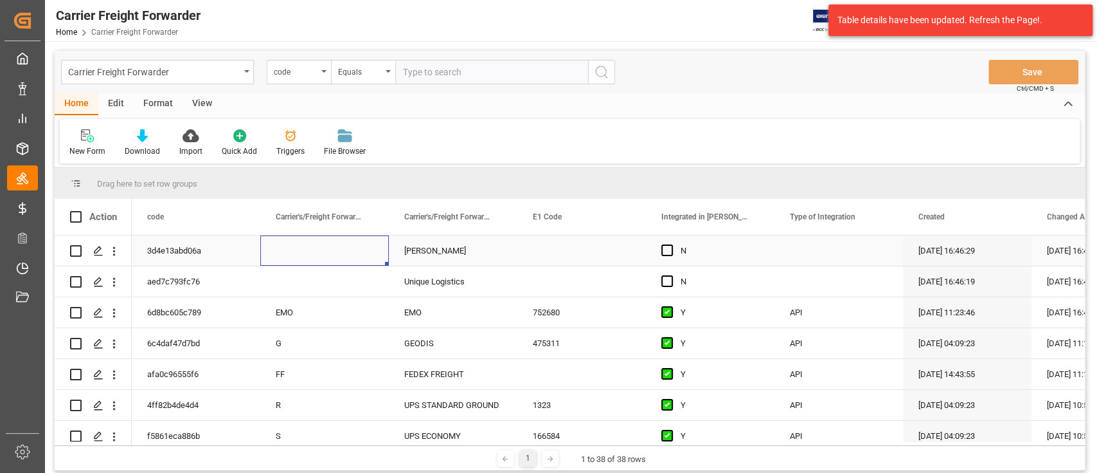
click at [334, 254] on div "Press SPACE to select this row." at bounding box center [324, 250] width 129 height 30
click at [365, 258] on icon "open menu" at bounding box center [364, 258] width 15 height 15
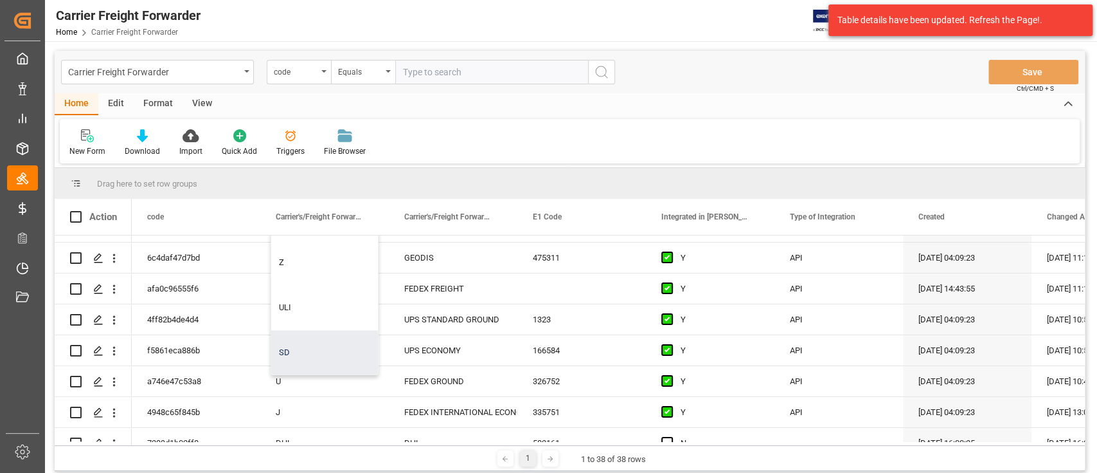
click at [305, 356] on div "SD" at bounding box center [324, 352] width 107 height 45
type input "SD"
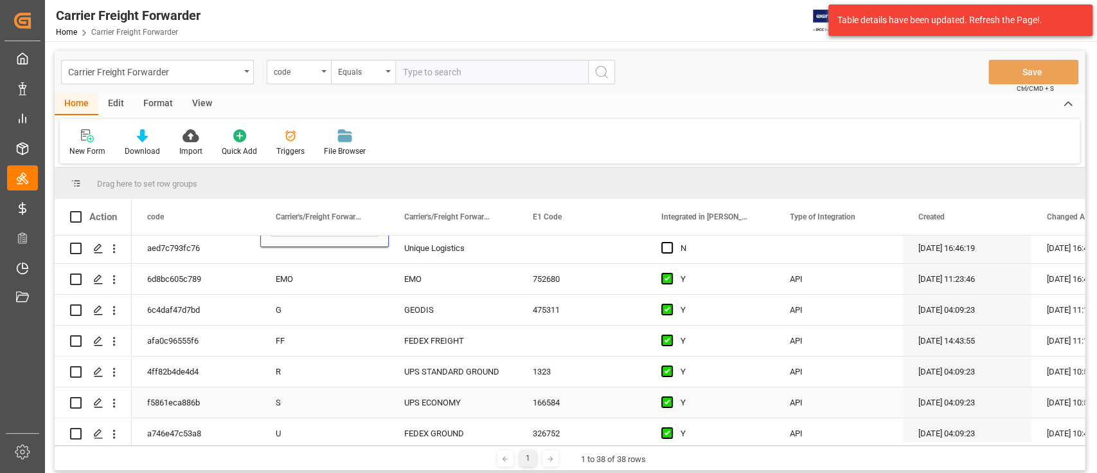
scroll to position [0, 0]
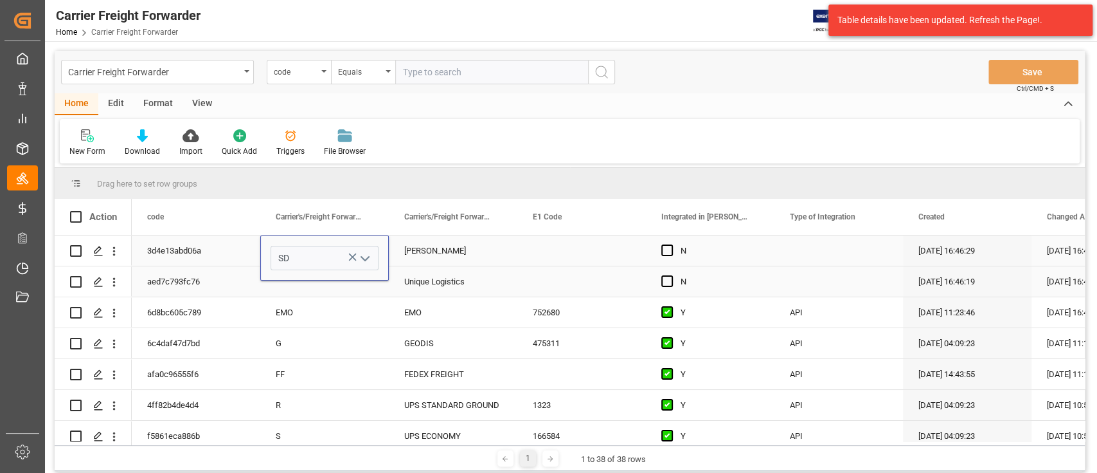
click at [324, 285] on div "Press SPACE to select this row." at bounding box center [324, 281] width 129 height 30
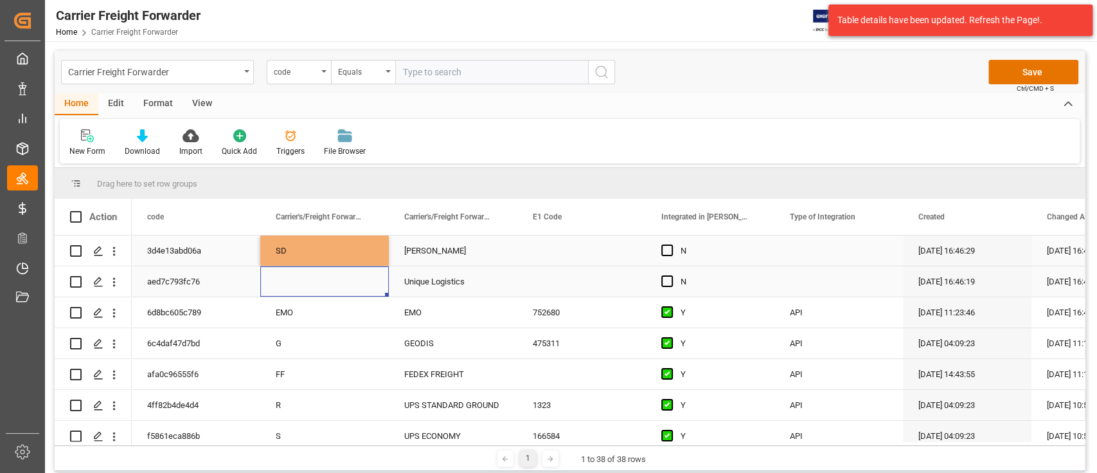
click at [330, 281] on div "Press SPACE to select this row." at bounding box center [324, 281] width 129 height 30
click at [365, 287] on icon "open menu" at bounding box center [364, 289] width 15 height 15
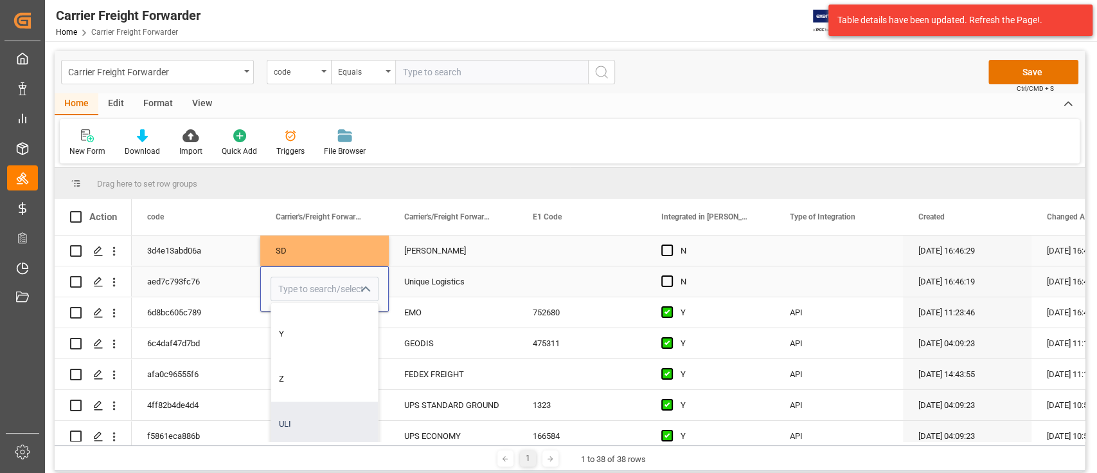
click at [291, 418] on div "ULI" at bounding box center [324, 423] width 107 height 45
type input "ULI"
click at [547, 143] on div "New Form Download Import Quick Add Triggers File Browser" at bounding box center [570, 141] width 1020 height 44
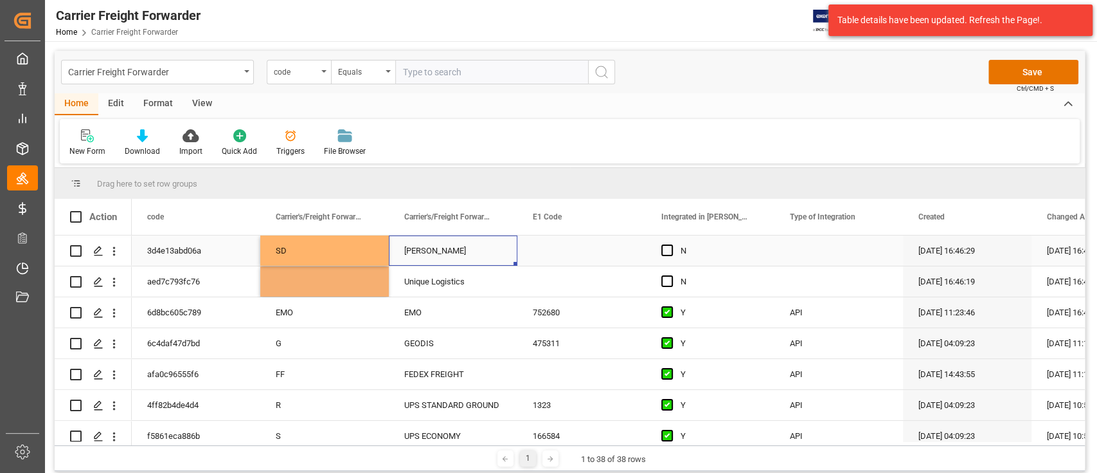
click at [508, 251] on div "Savino Del Bene" at bounding box center [453, 250] width 129 height 30
click at [1047, 72] on button "Save" at bounding box center [1034, 72] width 90 height 24
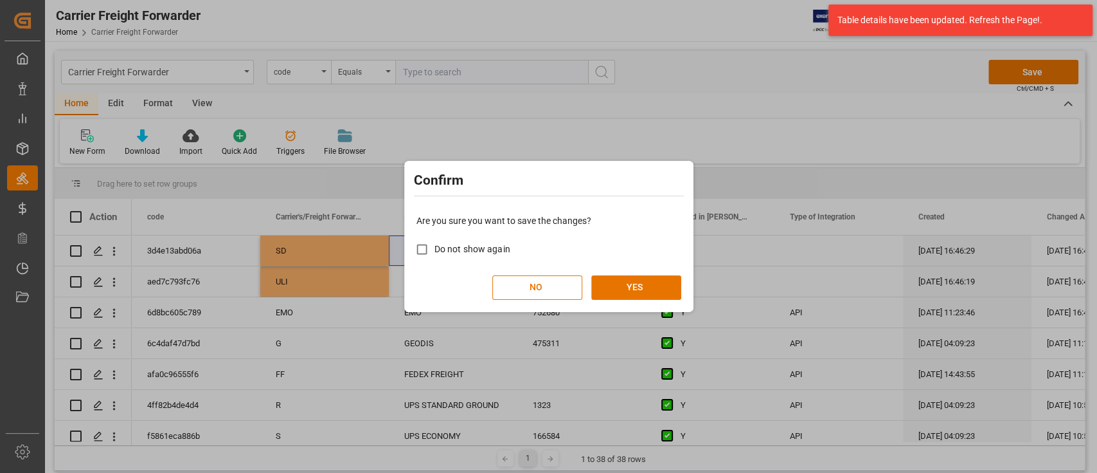
click at [458, 248] on span "Do not show again" at bounding box center [473, 249] width 76 height 10
click at [435, 248] on input "Do not show again" at bounding box center [422, 249] width 25 height 25
checkbox input "true"
click at [651, 287] on button "YES" at bounding box center [636, 287] width 90 height 24
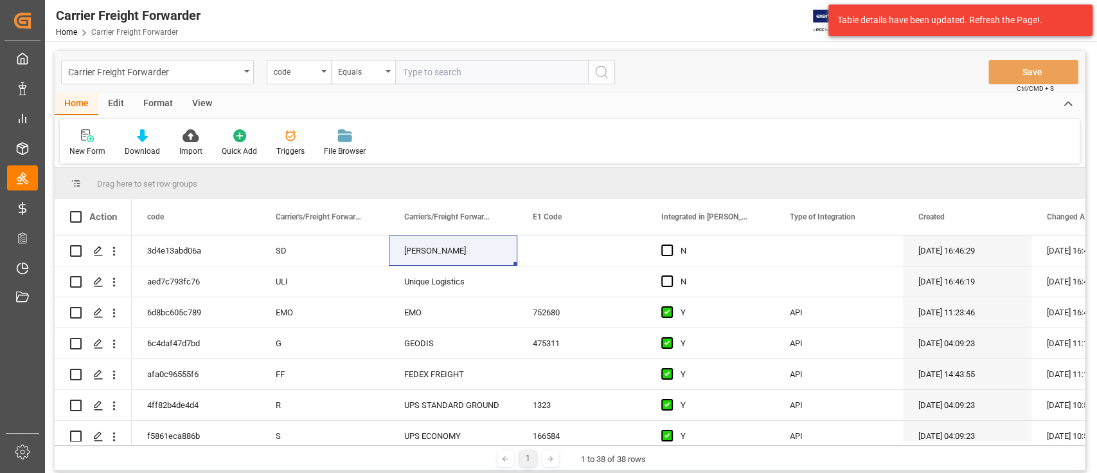
click at [766, 77] on div "Carrier Freight Forwarder code Equals Save Ctrl/CMD + S" at bounding box center [570, 72] width 1031 height 42
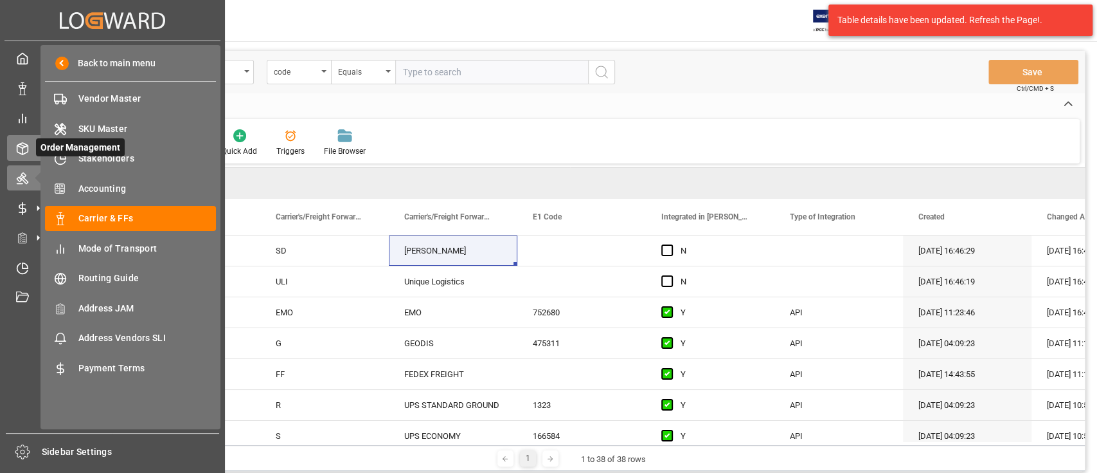
click at [29, 147] on div "Order Management Order Management" at bounding box center [112, 147] width 211 height 25
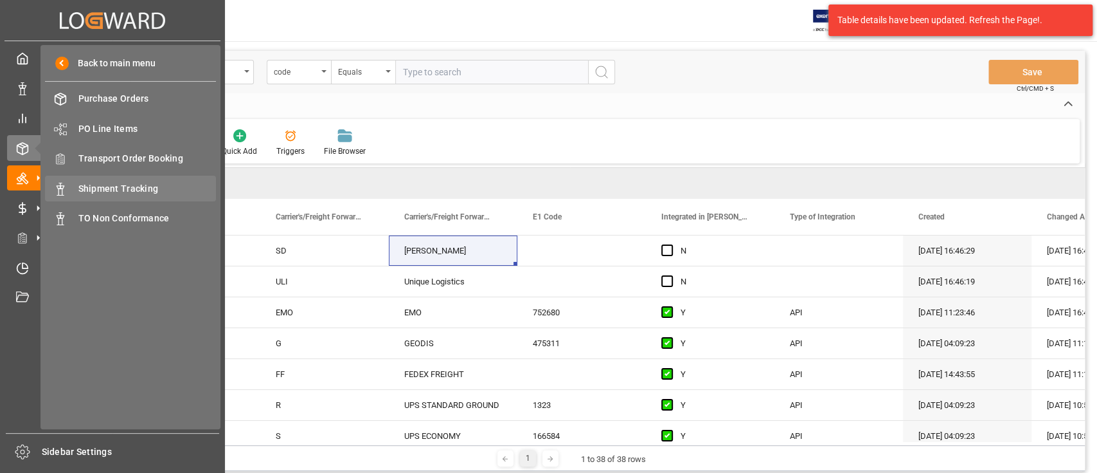
click at [130, 190] on span "Shipment Tracking" at bounding box center [147, 189] width 138 height 14
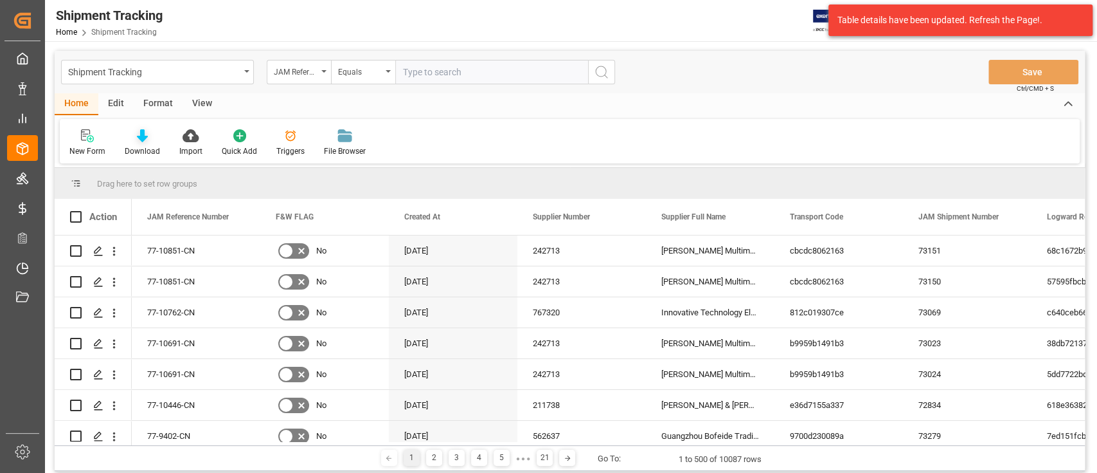
click at [140, 138] on icon at bounding box center [142, 135] width 11 height 13
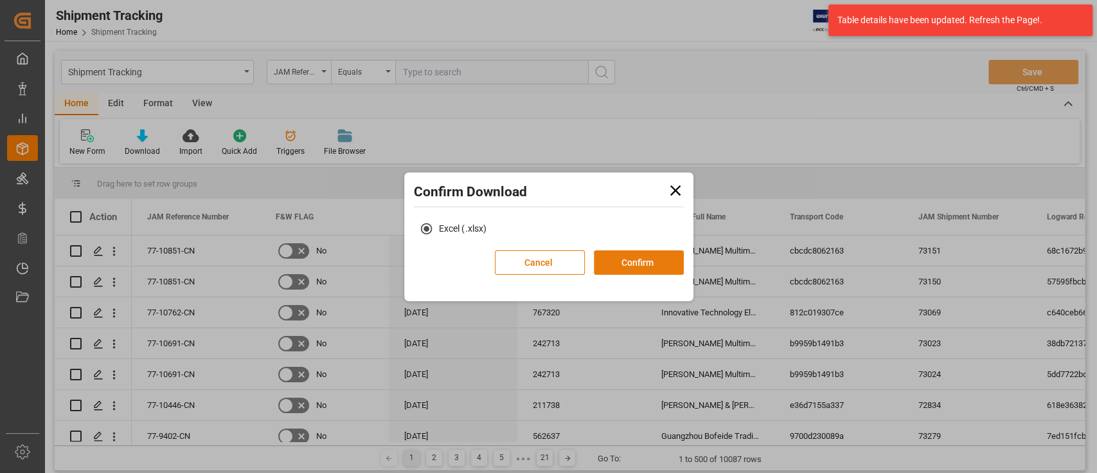
click at [659, 261] on button "Confirm" at bounding box center [639, 262] width 90 height 24
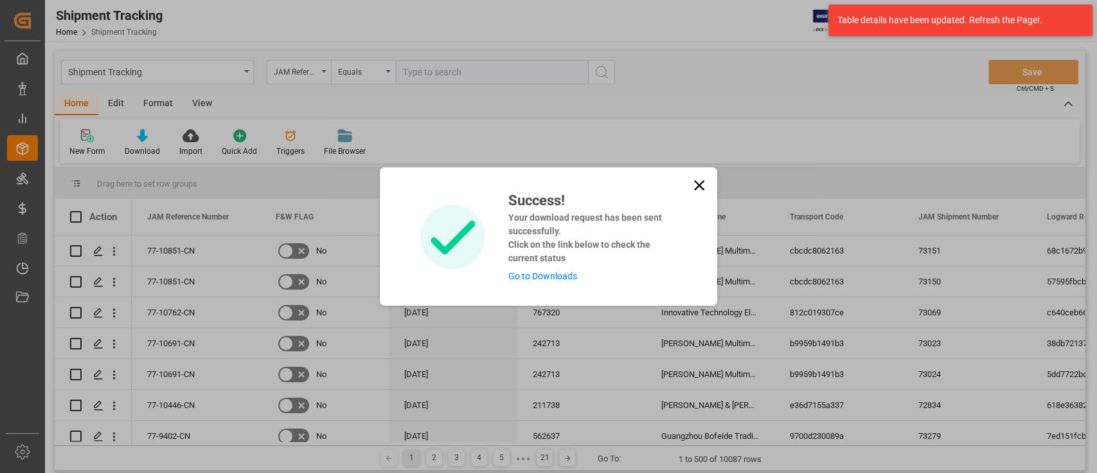
click at [542, 280] on link "Go to Downloads" at bounding box center [542, 276] width 69 height 10
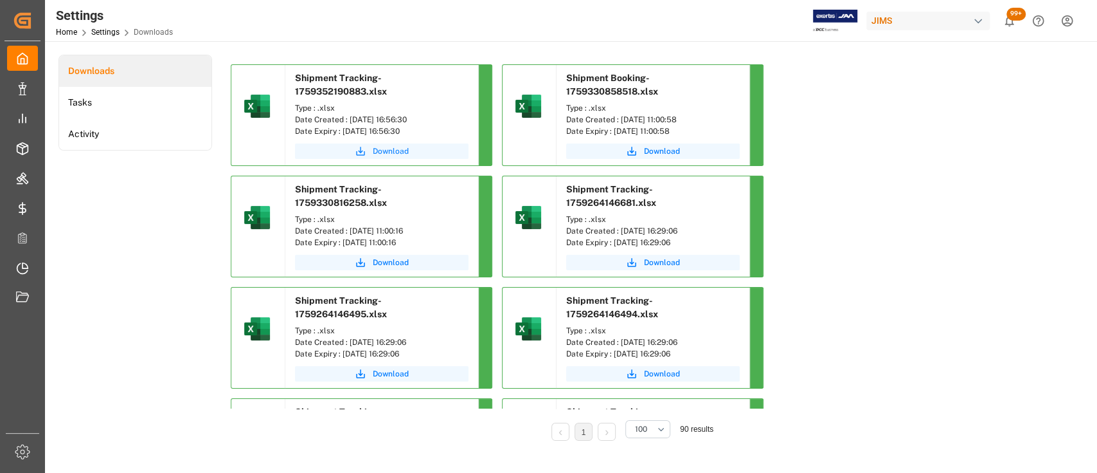
click at [401, 154] on span "Download" at bounding box center [391, 151] width 36 height 12
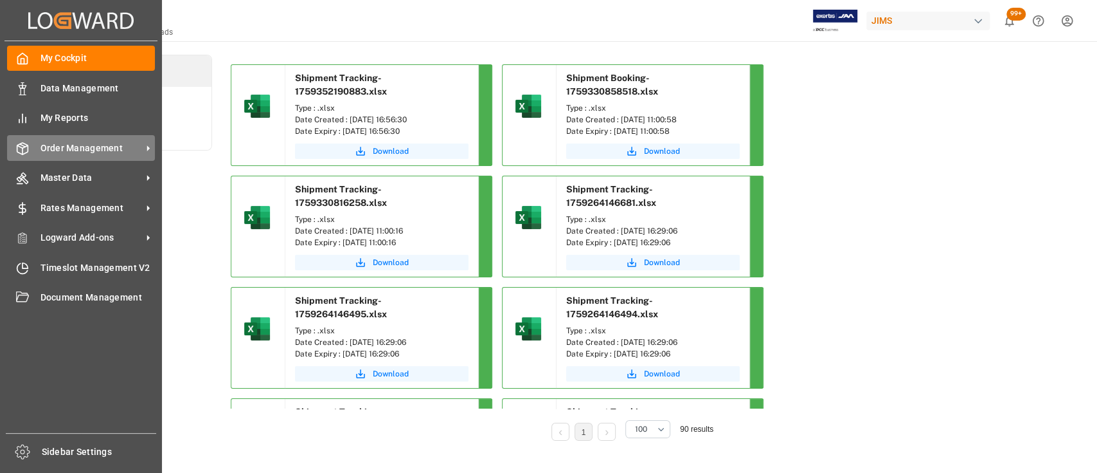
click at [82, 148] on span "Order Management" at bounding box center [92, 148] width 102 height 14
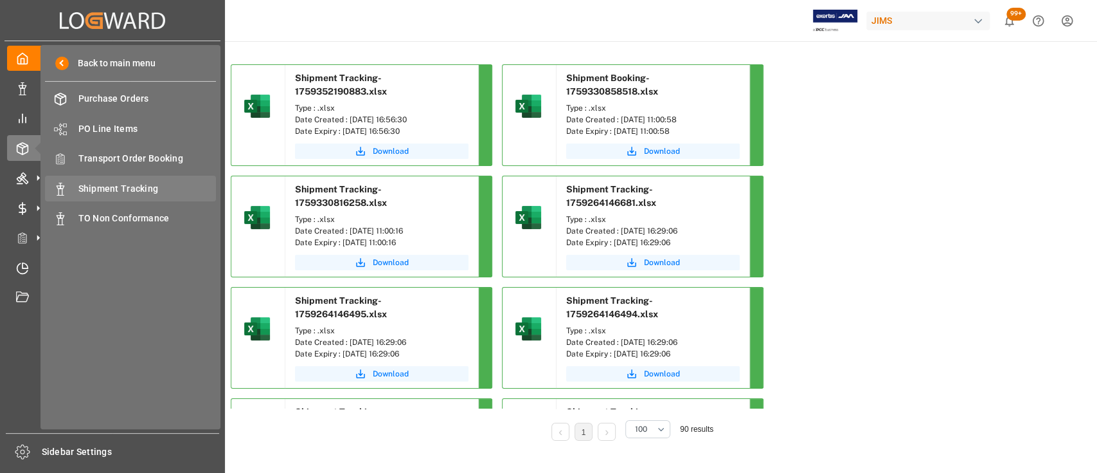
click at [143, 186] on span "Shipment Tracking" at bounding box center [147, 189] width 138 height 14
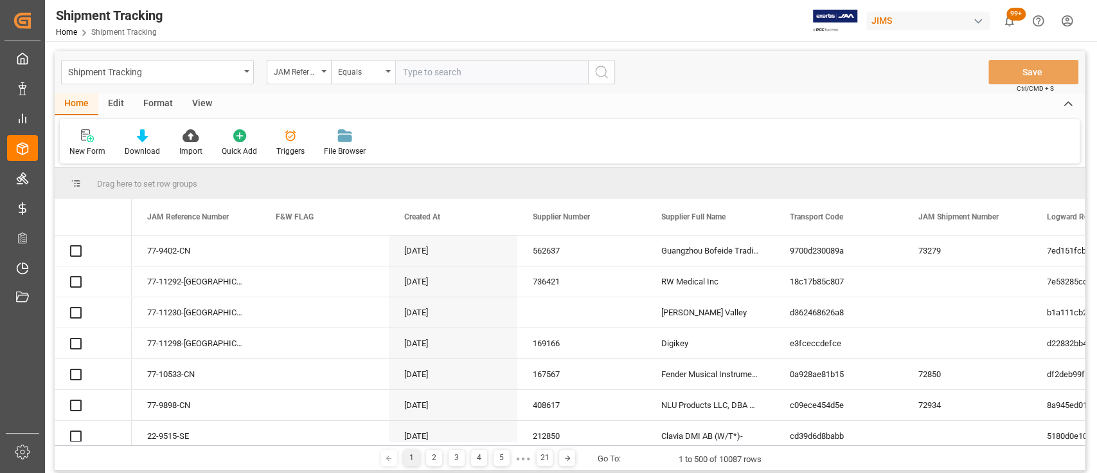
click at [456, 71] on input "text" at bounding box center [491, 72] width 193 height 24
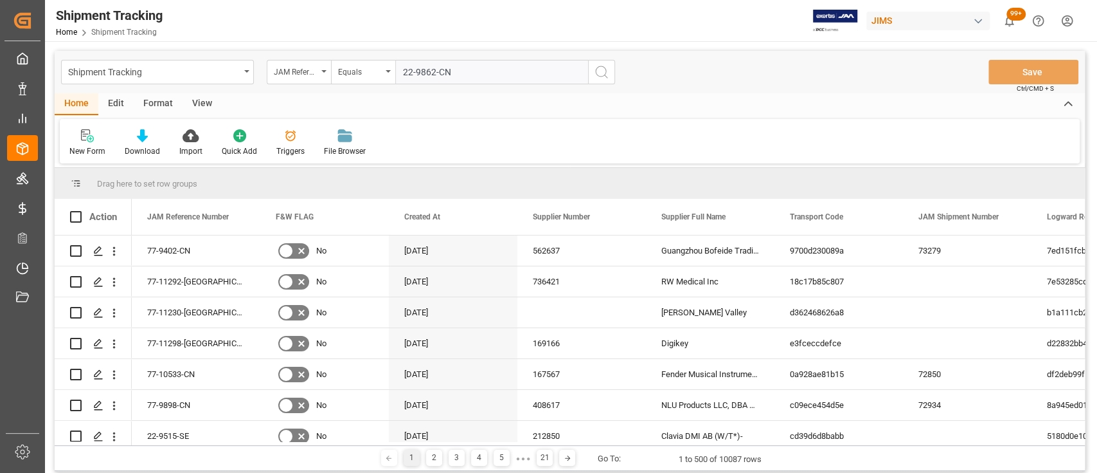
type input "22-9862-CN"
click at [599, 74] on icon "search button" at bounding box center [601, 71] width 15 height 15
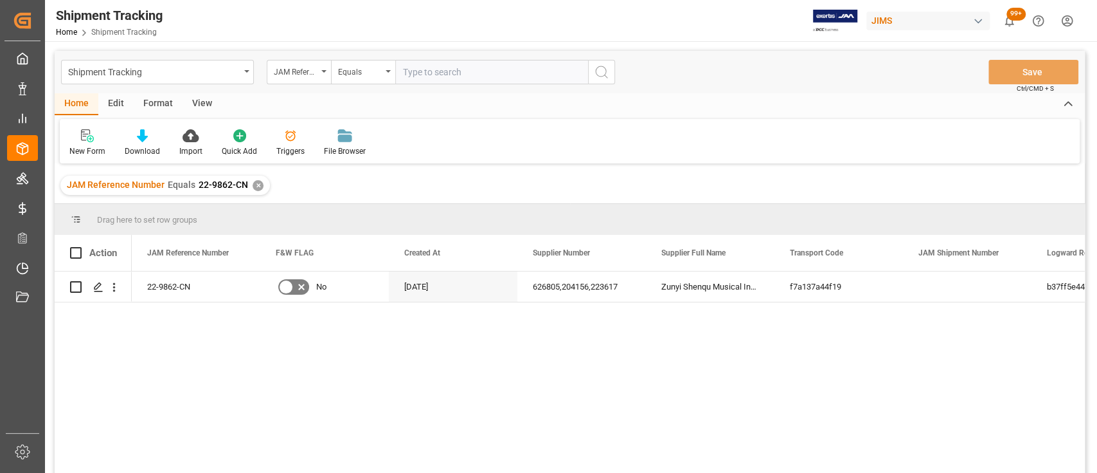
click at [257, 184] on div "✕" at bounding box center [258, 185] width 11 height 11
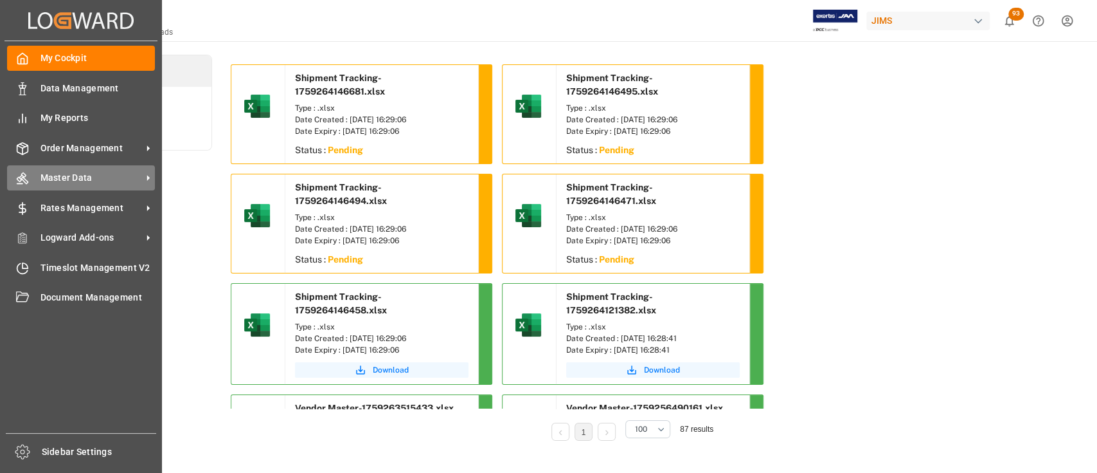
click at [78, 175] on span "Master Data" at bounding box center [92, 178] width 102 height 14
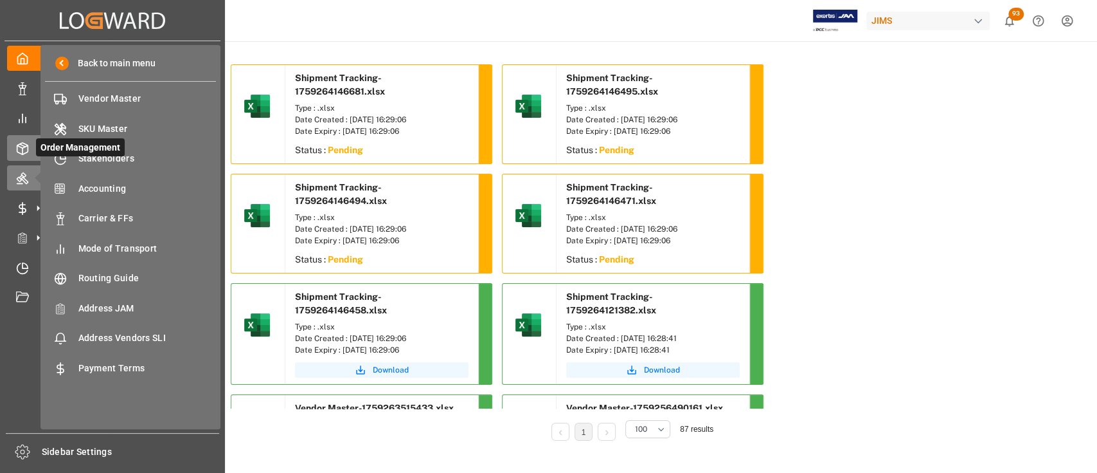
click at [24, 152] on icon at bounding box center [22, 148] width 13 height 13
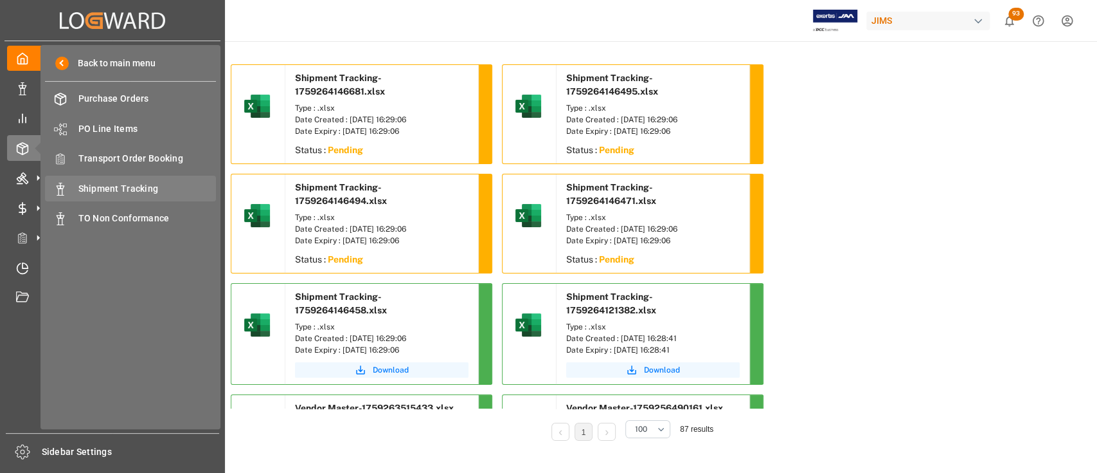
click at [129, 185] on span "Shipment Tracking" at bounding box center [147, 189] width 138 height 14
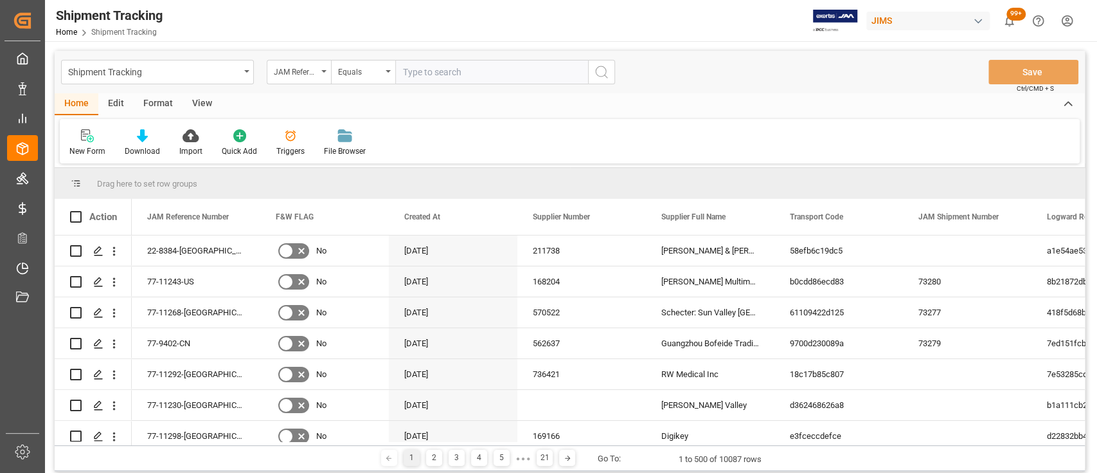
click at [470, 72] on input "text" at bounding box center [491, 72] width 193 height 24
type input "22-4006-DE"
click at [602, 78] on icon "search button" at bounding box center [601, 71] width 15 height 15
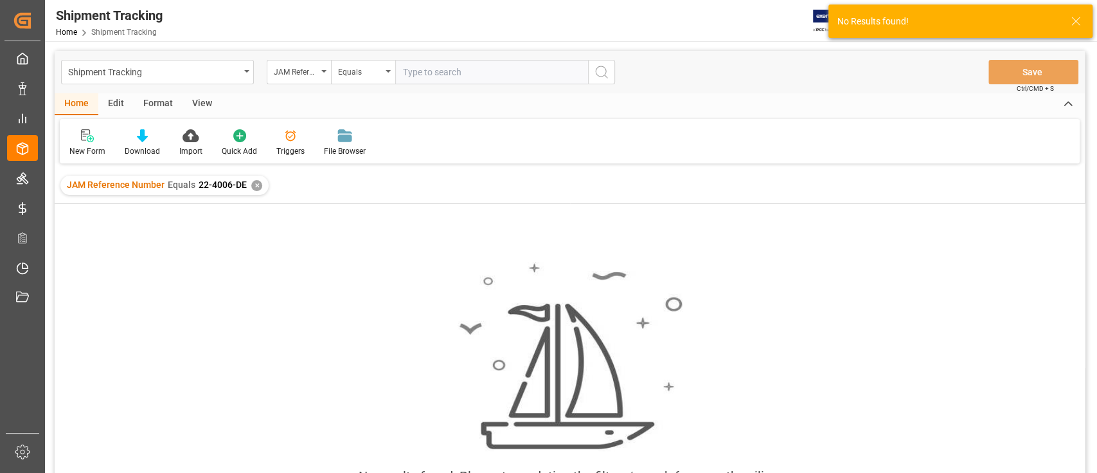
click at [253, 187] on div "✕" at bounding box center [256, 185] width 11 height 11
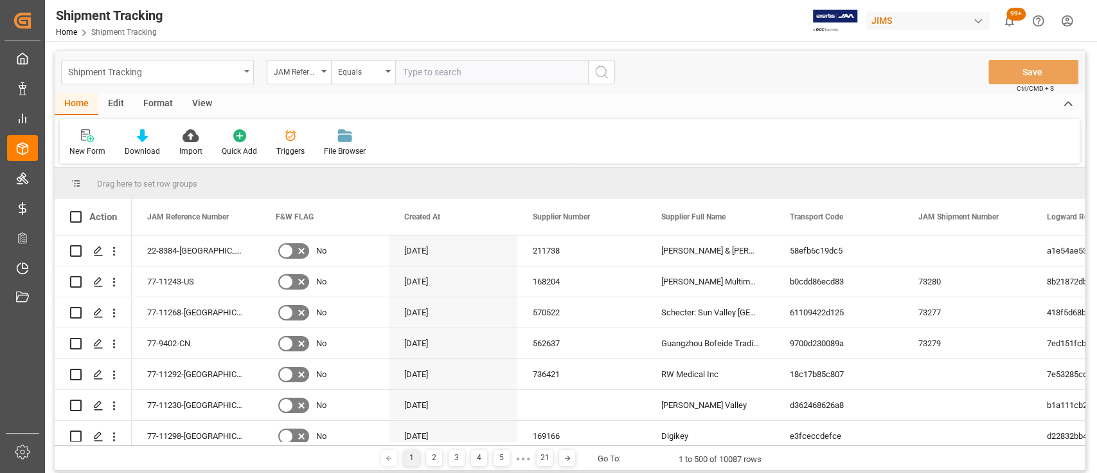
click at [243, 69] on div "Shipment Tracking" at bounding box center [157, 72] width 193 height 24
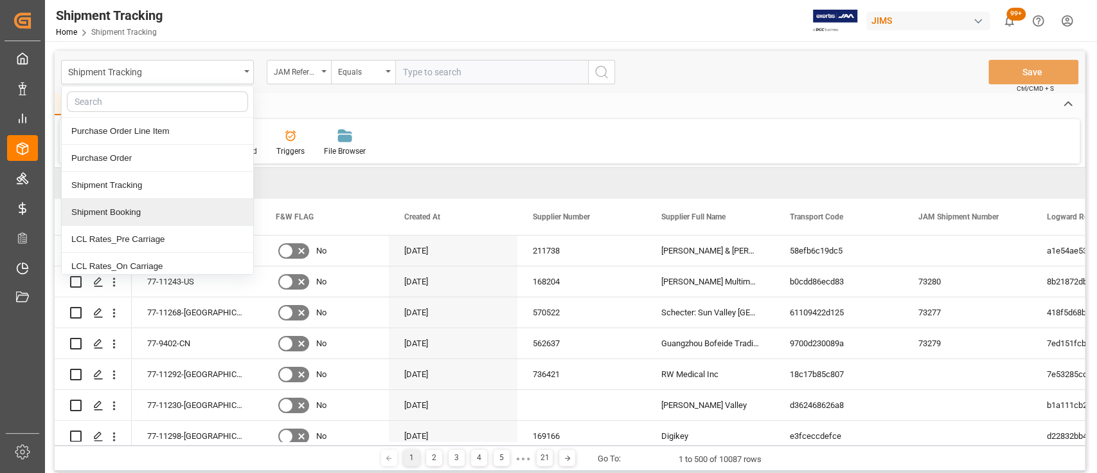
click at [165, 213] on div "Shipment Booking" at bounding box center [158, 212] width 192 height 27
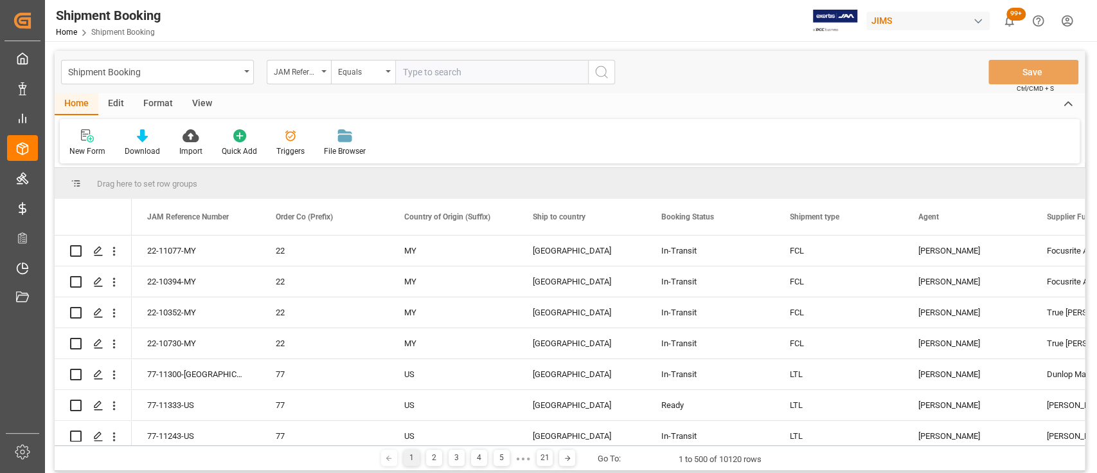
click at [489, 72] on input "text" at bounding box center [491, 72] width 193 height 24
paste input "22-10961-CN"
type input "22-10961-CN"
click at [608, 72] on icon "search button" at bounding box center [601, 71] width 15 height 15
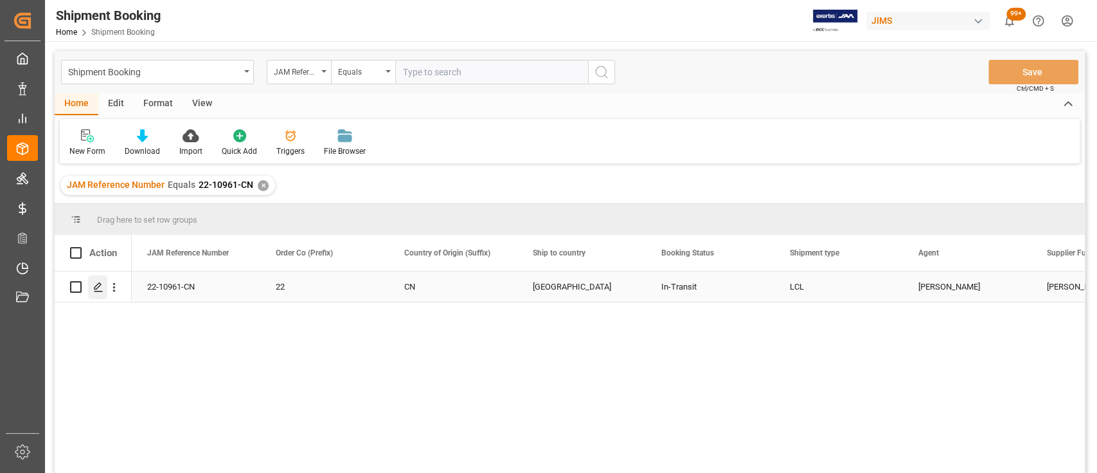
click at [96, 291] on icon "Press SPACE to select this row." at bounding box center [98, 287] width 10 height 10
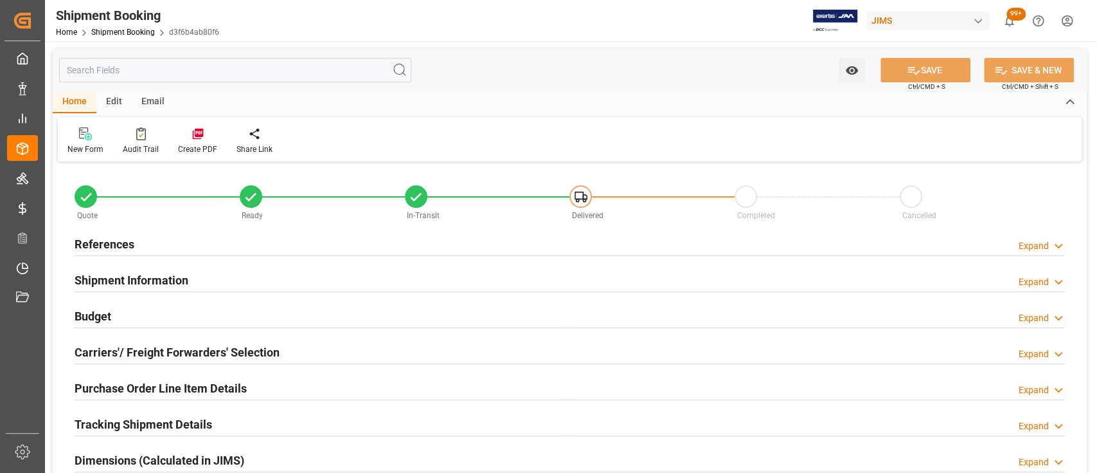
type input "0"
type input "1500"
type input "15097.44"
click at [133, 309] on div "Budget Expand" at bounding box center [570, 315] width 991 height 24
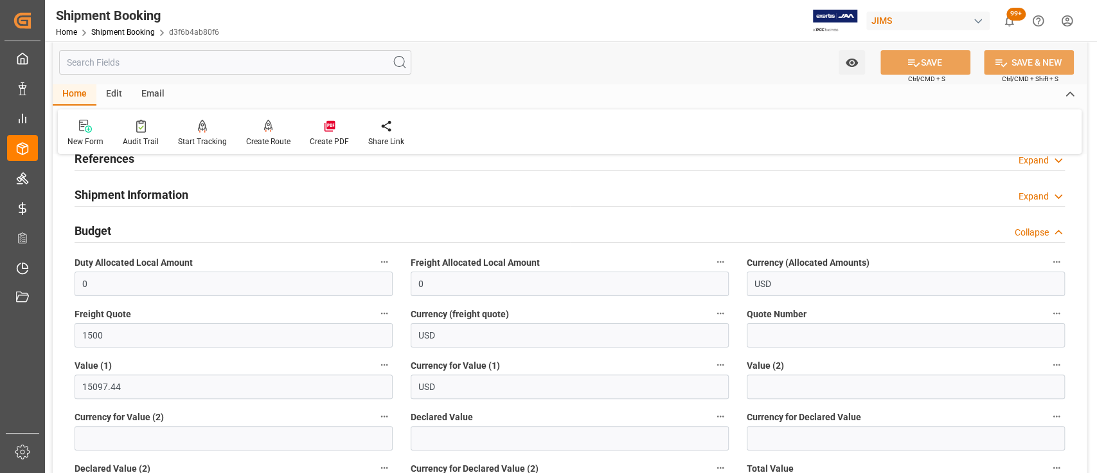
scroll to position [171, 0]
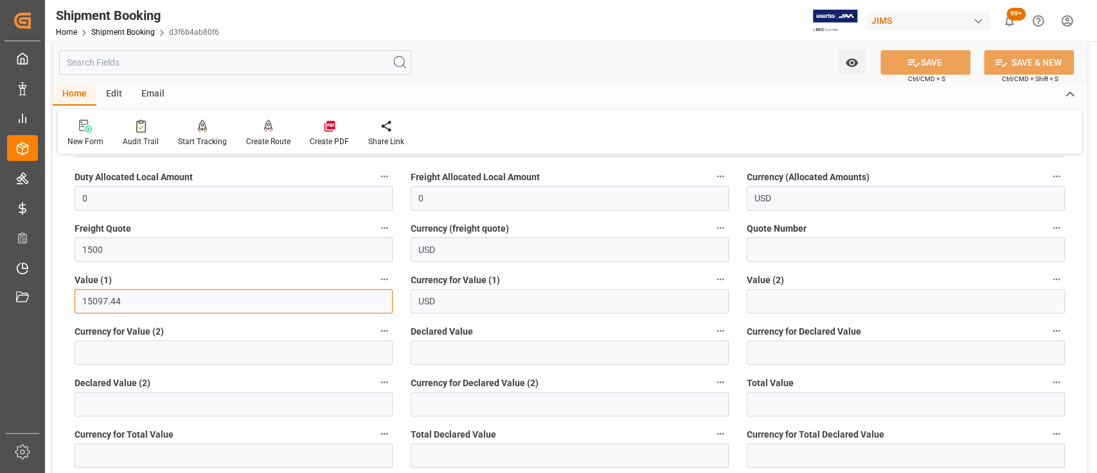
drag, startPoint x: 112, startPoint y: 302, endPoint x: 44, endPoint y: 301, distance: 68.2
click at [45, 301] on div "Watch Option SAVE Ctrl/CMD + S SAVE & NEW Ctrl/CMD + Shift + S Home Edit Email …" at bounding box center [570, 413] width 1050 height 1087
